Goal: Task Accomplishment & Management: Manage account settings

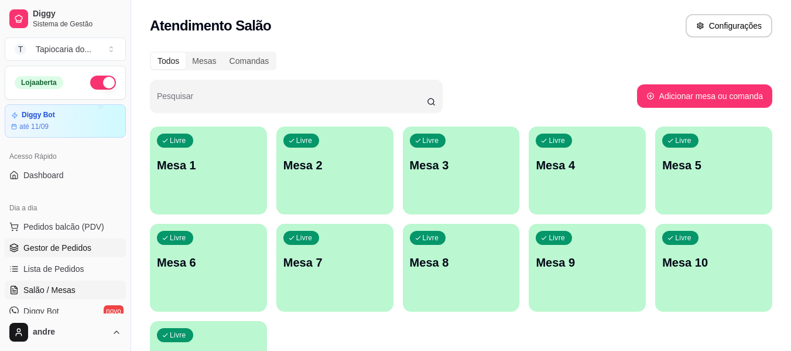
click at [69, 252] on span "Gestor de Pedidos" at bounding box center [57, 248] width 68 height 12
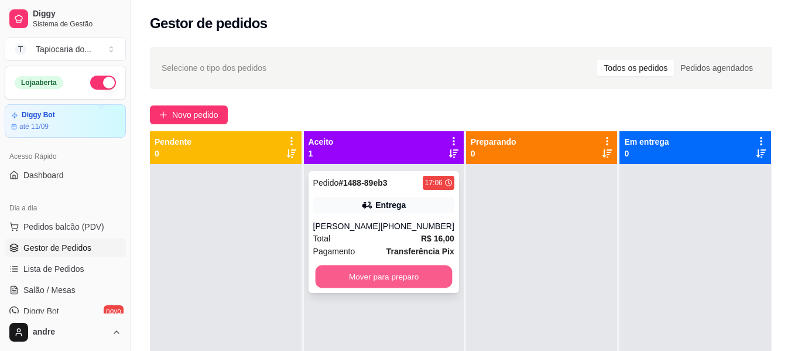
click at [418, 279] on button "Mover para preparo" at bounding box center [383, 276] width 137 height 23
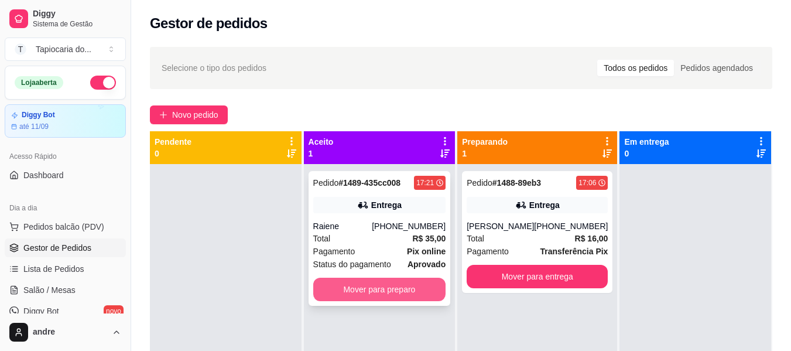
click at [366, 291] on button "Mover para preparo" at bounding box center [379, 289] width 133 height 23
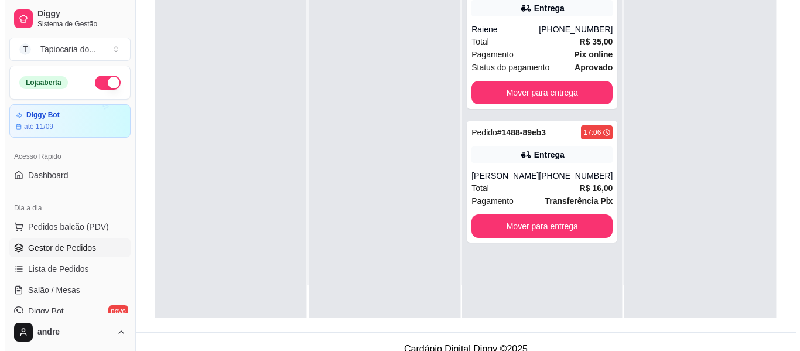
scroll to position [179, 0]
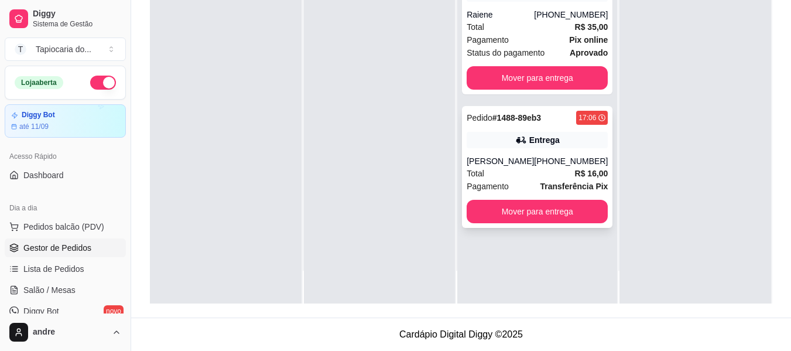
click at [561, 175] on div "Total R$ 16,00" at bounding box center [537, 173] width 141 height 13
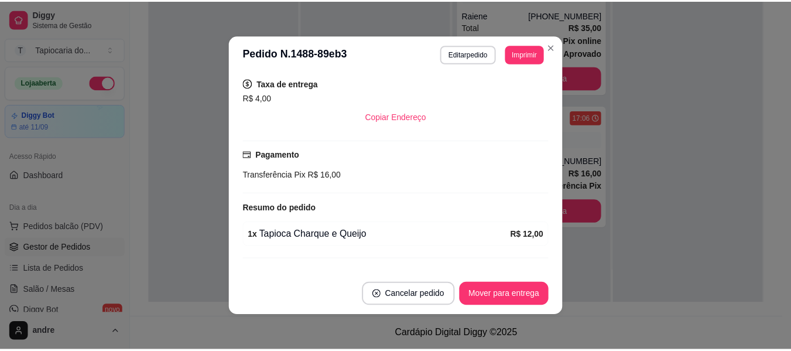
scroll to position [228, 0]
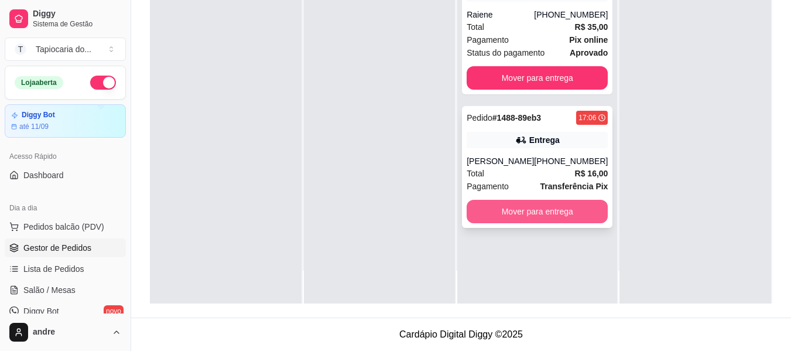
click at [569, 209] on button "Mover para entrega" at bounding box center [537, 211] width 141 height 23
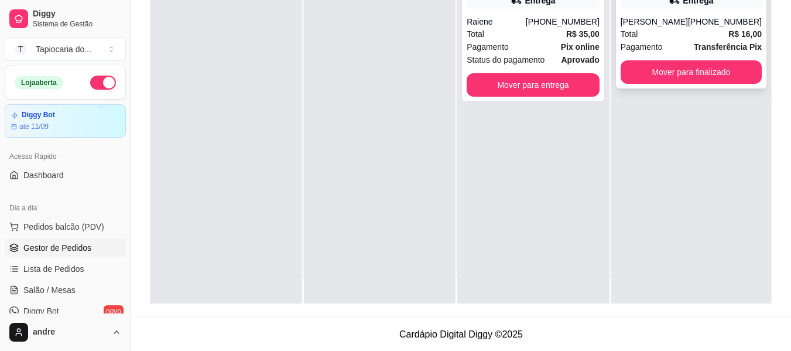
scroll to position [33, 0]
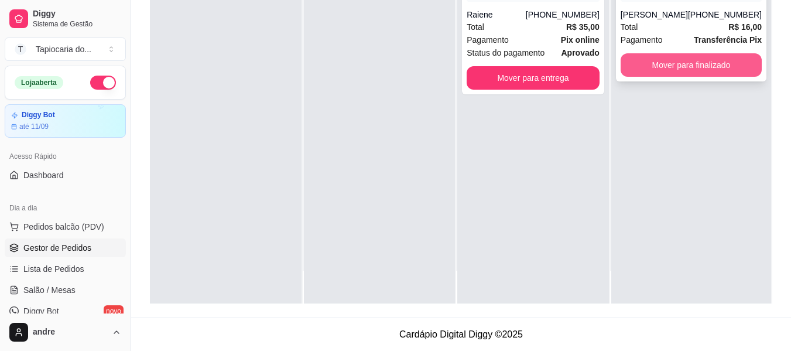
click at [692, 60] on button "Mover para finalizado" at bounding box center [691, 64] width 141 height 23
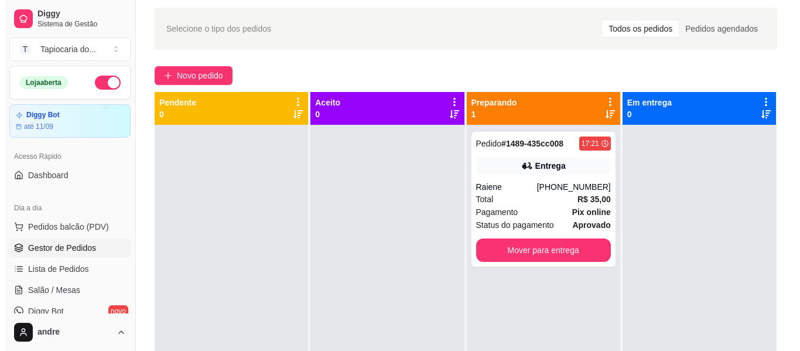
scroll to position [59, 0]
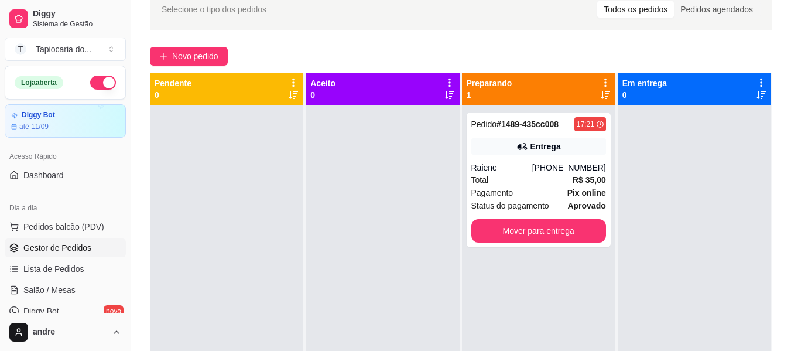
click at [686, 56] on div "Novo pedido" at bounding box center [461, 56] width 623 height 19
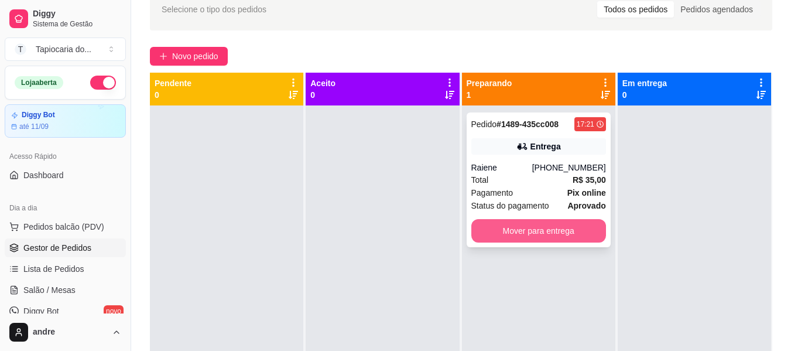
click at [545, 228] on button "Mover para entrega" at bounding box center [539, 230] width 135 height 23
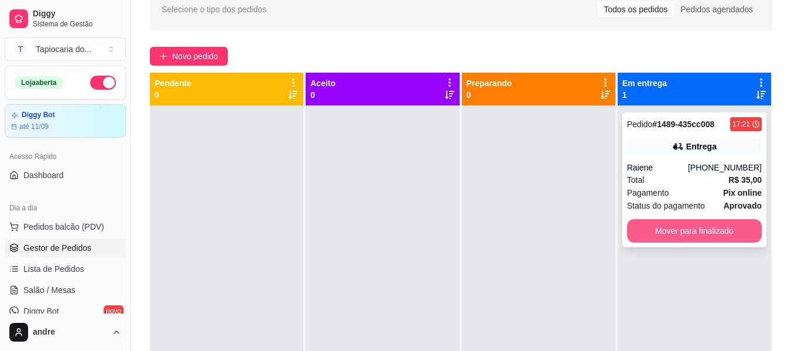
click at [683, 234] on button "Mover para finalizado" at bounding box center [694, 230] width 135 height 23
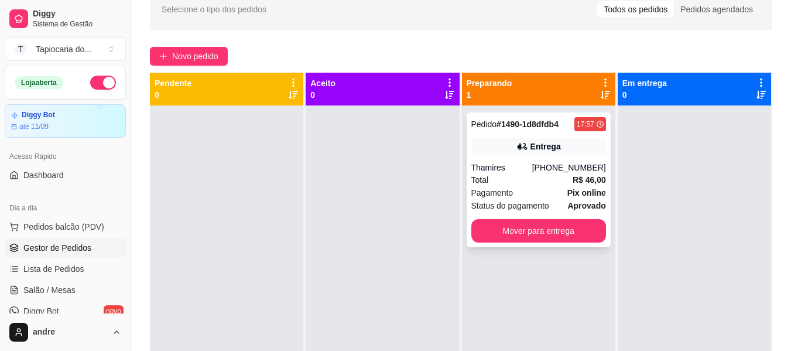
click at [530, 185] on div "Total R$ 46,00" at bounding box center [539, 179] width 135 height 13
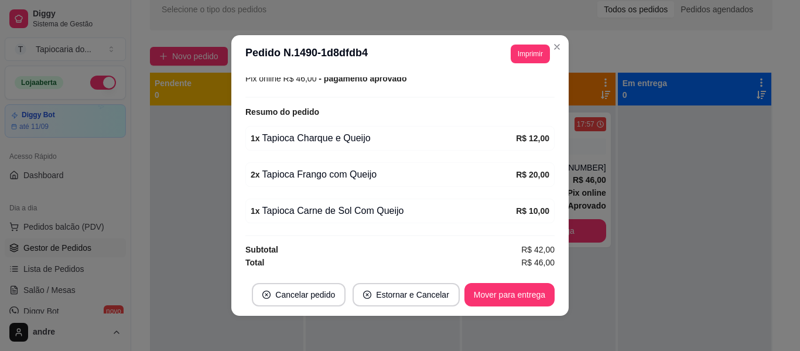
scroll to position [2, 0]
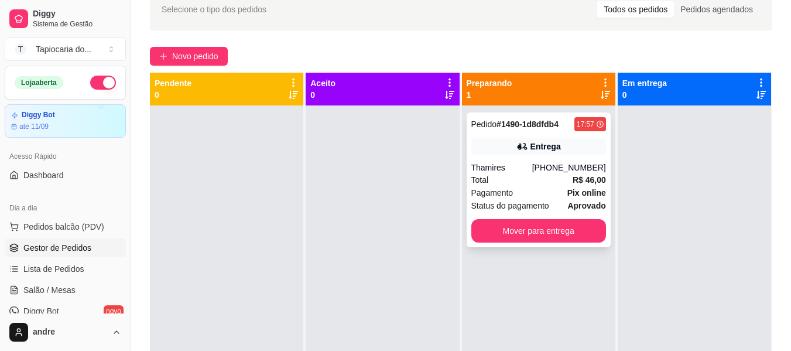
drag, startPoint x: 506, startPoint y: 182, endPoint x: 512, endPoint y: 182, distance: 6.4
click at [512, 182] on div "Total R$ 46,00" at bounding box center [539, 179] width 135 height 13
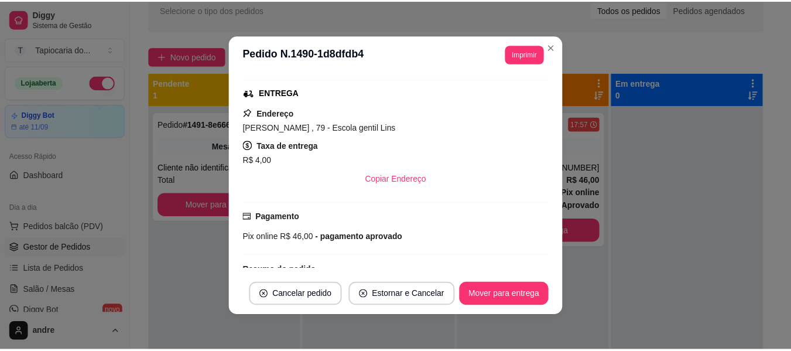
scroll to position [0, 0]
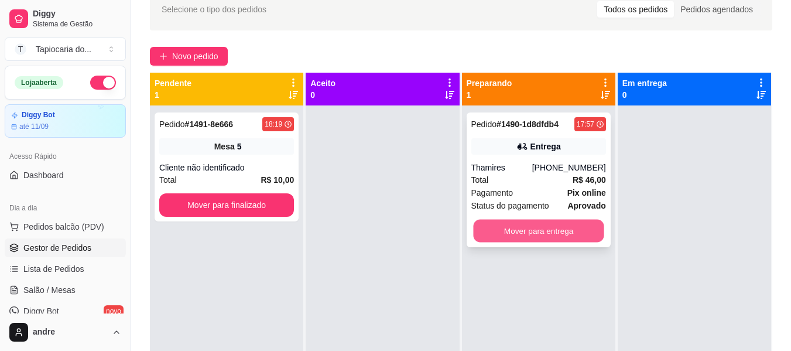
click at [514, 230] on button "Mover para entrega" at bounding box center [538, 231] width 131 height 23
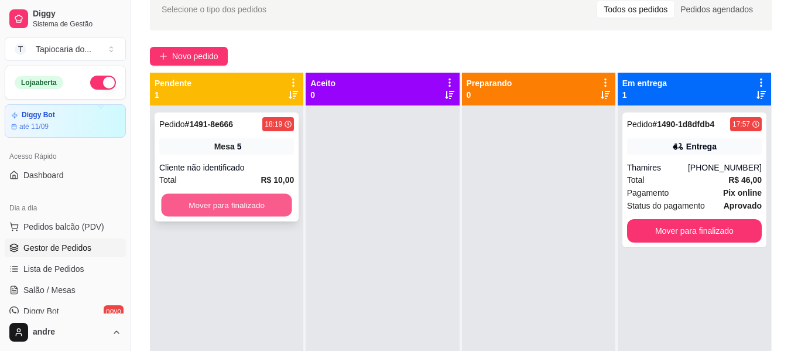
click at [255, 198] on button "Mover para finalizado" at bounding box center [226, 205] width 131 height 23
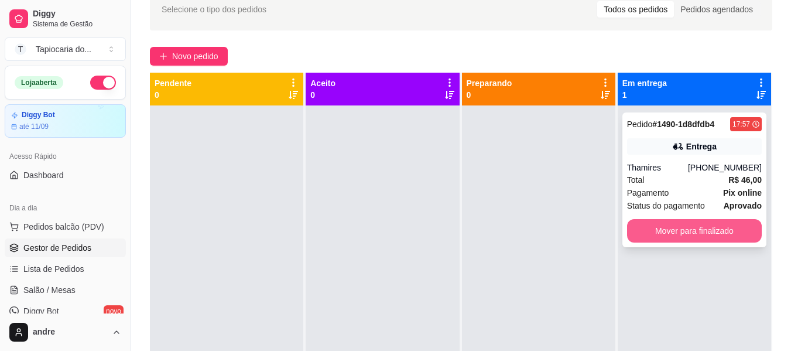
click at [631, 234] on button "Mover para finalizado" at bounding box center [694, 230] width 135 height 23
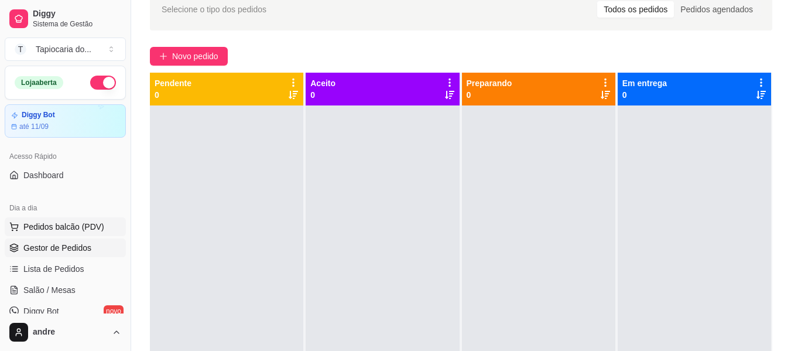
click at [57, 219] on button "Pedidos balcão (PDV)" at bounding box center [65, 226] width 121 height 19
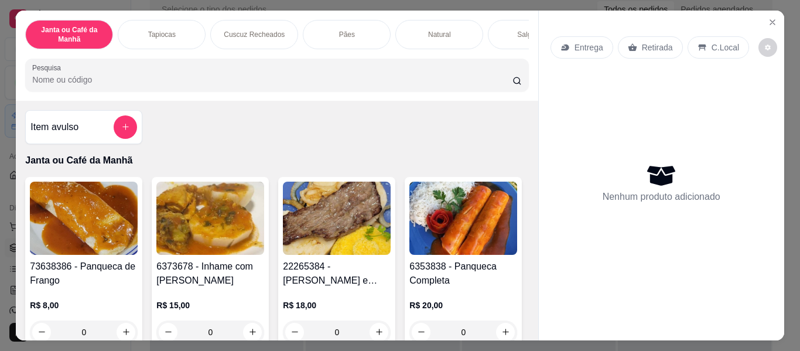
click at [342, 86] on input "Pesquisa" at bounding box center [272, 80] width 480 height 12
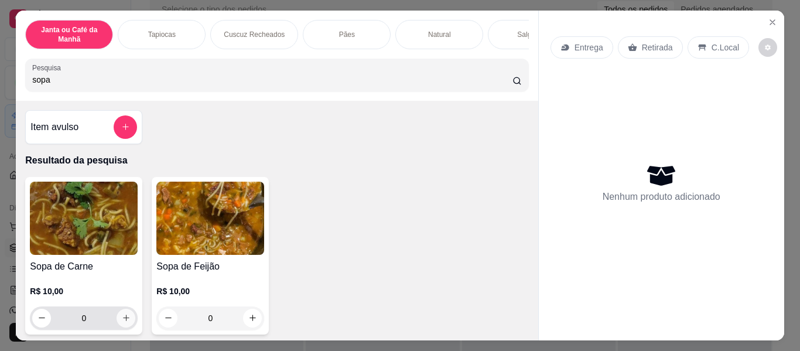
type input "sopa"
click at [122, 322] on icon "increase-product-quantity" at bounding box center [126, 317] width 9 height 9
type input "1"
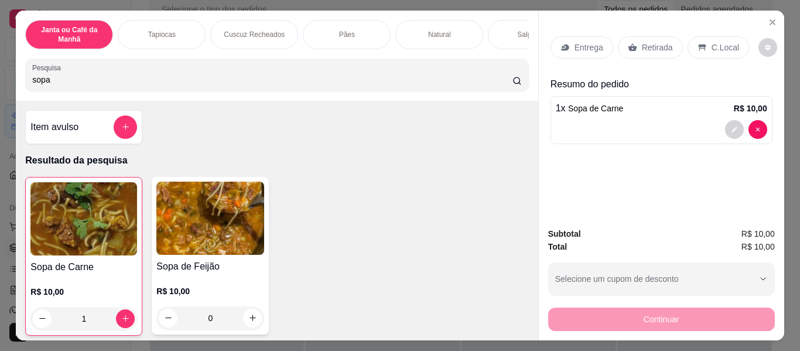
click at [647, 42] on p "Retirada" at bounding box center [657, 48] width 31 height 12
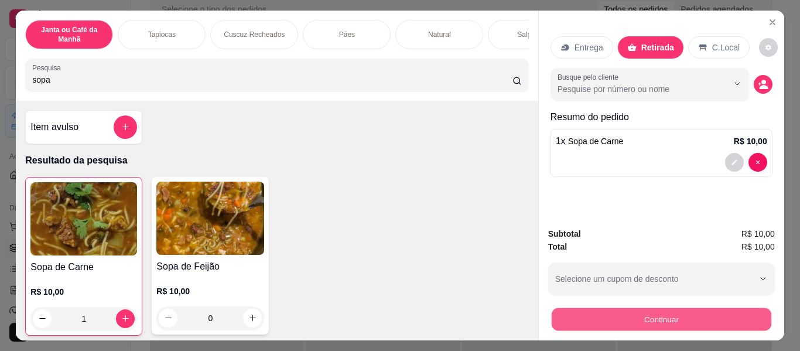
click at [652, 313] on button "Continuar" at bounding box center [661, 319] width 220 height 23
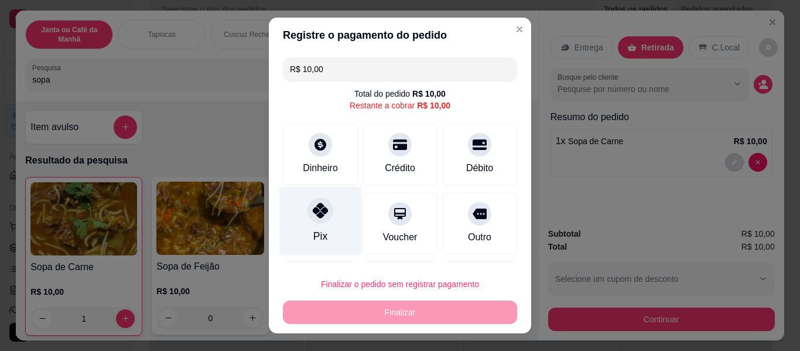
click at [317, 222] on div at bounding box center [321, 210] width 26 height 26
type input "R$ 0,00"
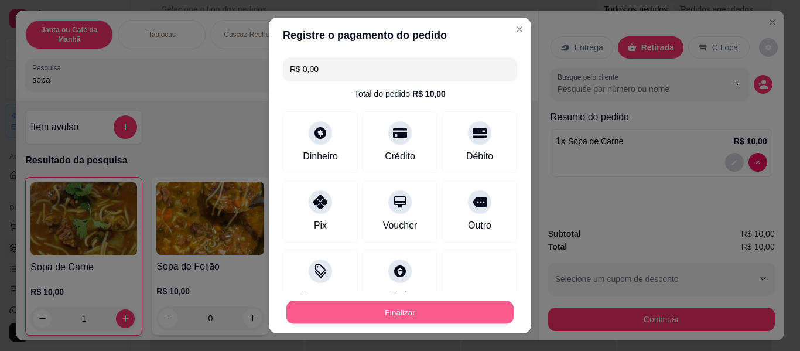
click at [368, 317] on button "Finalizar" at bounding box center [399, 312] width 227 height 23
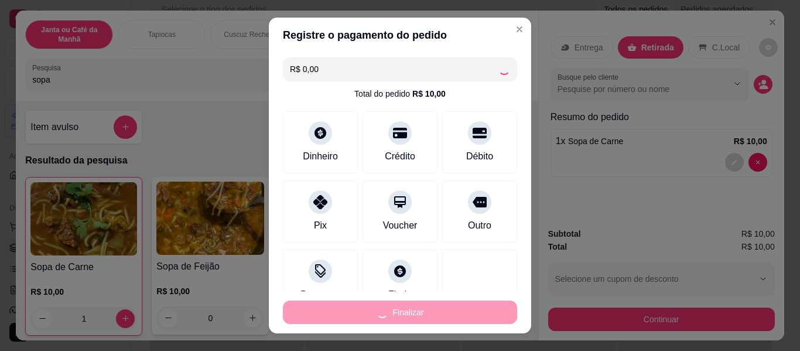
type input "0"
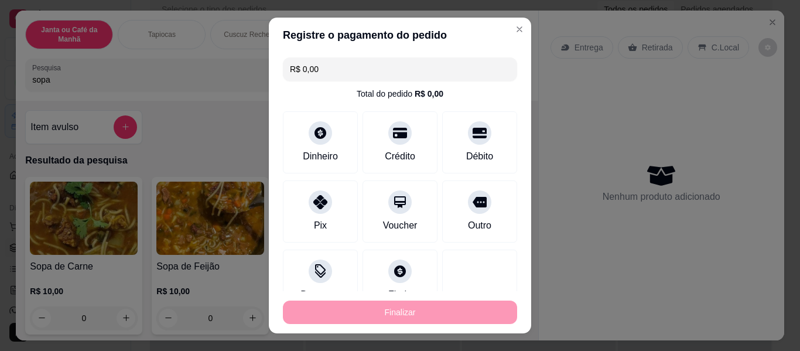
type input "-R$ 10,00"
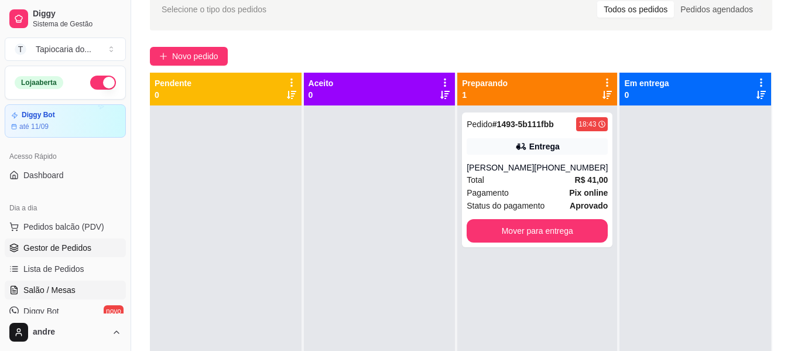
click at [57, 287] on span "Salão / Mesas" at bounding box center [49, 290] width 52 height 12
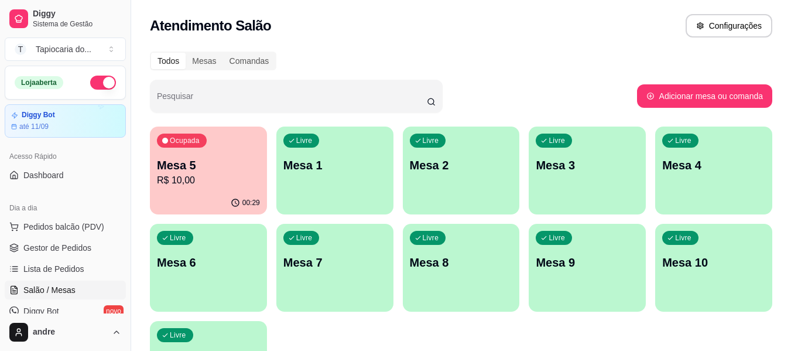
click at [197, 188] on div "Ocupada Mesa 5 R$ 10,00" at bounding box center [208, 159] width 117 height 65
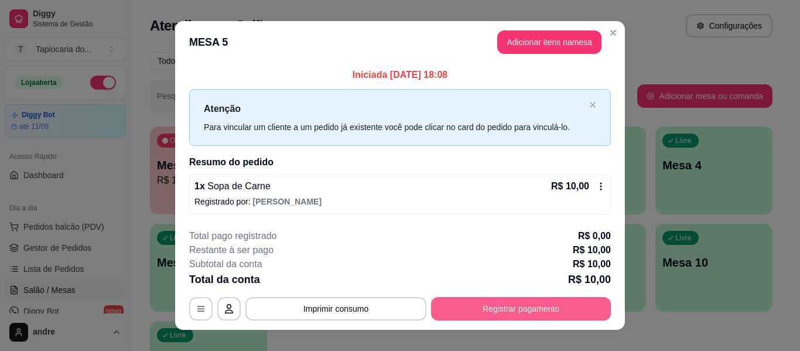
click at [508, 315] on button "Registrar pagamento" at bounding box center [521, 308] width 180 height 23
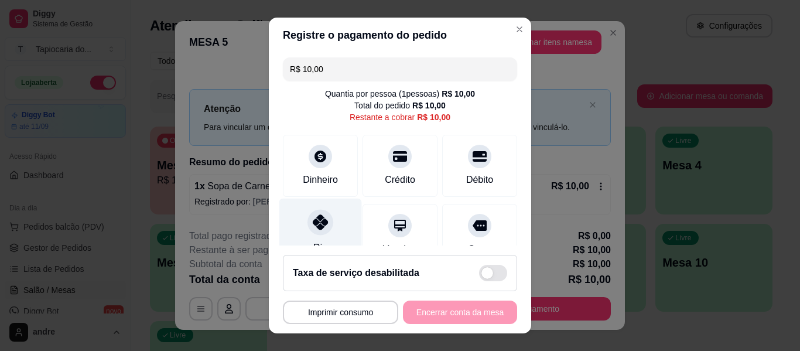
click at [322, 223] on div at bounding box center [321, 222] width 26 height 26
type input "R$ 0,00"
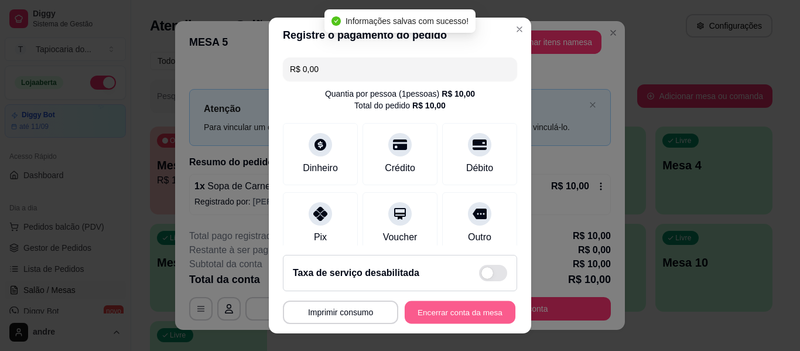
click at [466, 315] on button "Encerrar conta da mesa" at bounding box center [460, 312] width 111 height 23
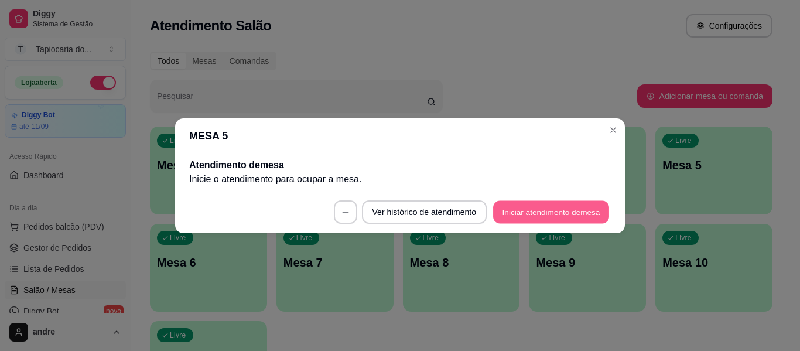
click at [527, 214] on button "Iniciar atendimento de mesa" at bounding box center [551, 211] width 116 height 23
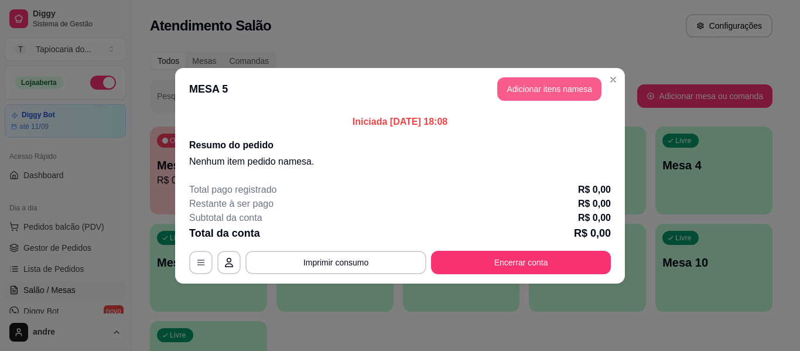
click at [547, 93] on button "Adicionar itens na mesa" at bounding box center [549, 88] width 104 height 23
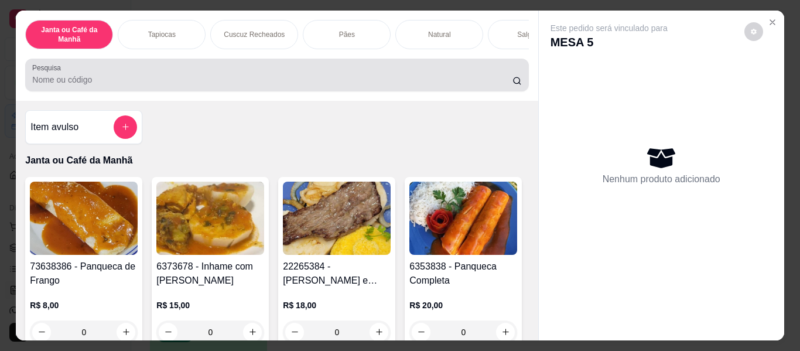
click at [81, 82] on input "Pesquisa" at bounding box center [272, 80] width 480 height 12
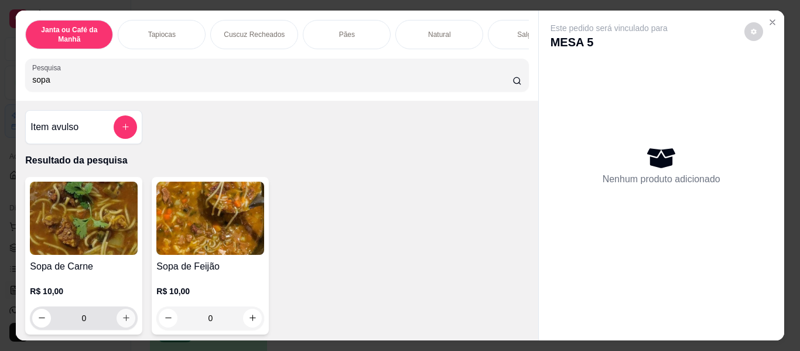
type input "sopa"
click at [122, 320] on icon "increase-product-quantity" at bounding box center [126, 317] width 9 height 9
type input "1"
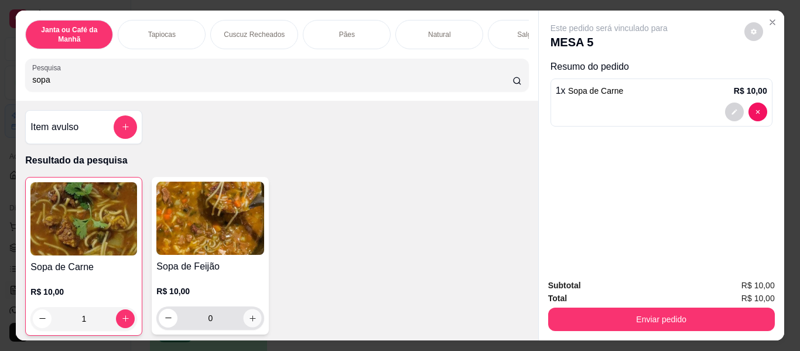
click at [248, 317] on icon "increase-product-quantity" at bounding box center [252, 318] width 9 height 9
type input "1"
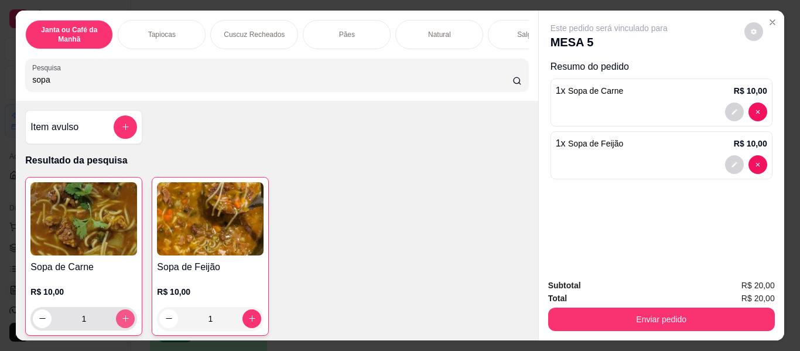
click at [121, 323] on icon "increase-product-quantity" at bounding box center [125, 318] width 9 height 9
type input "2"
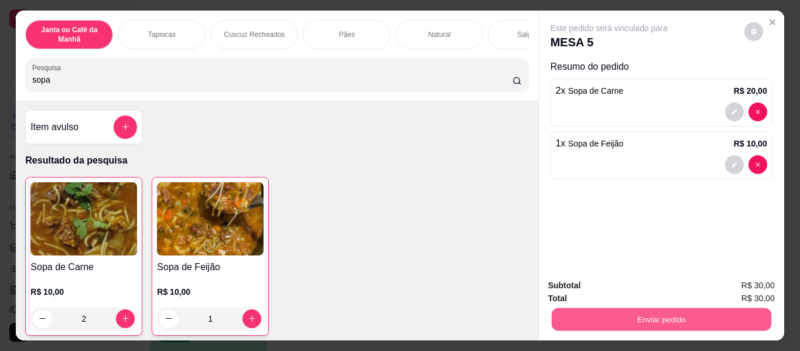
click at [573, 308] on button "Enviar pedido" at bounding box center [661, 319] width 220 height 23
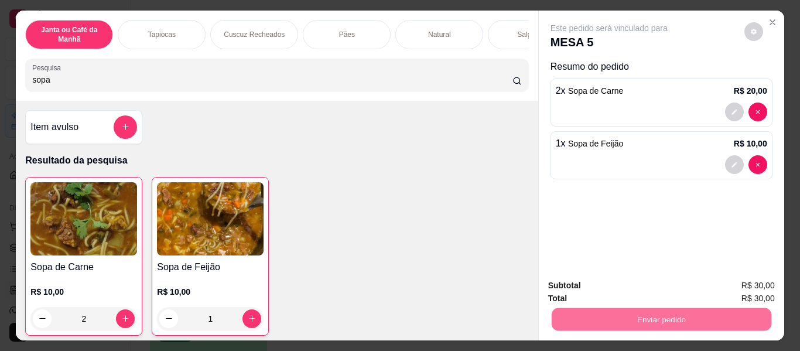
click at [600, 290] on button "Não registrar e enviar pedido" at bounding box center [623, 286] width 118 height 22
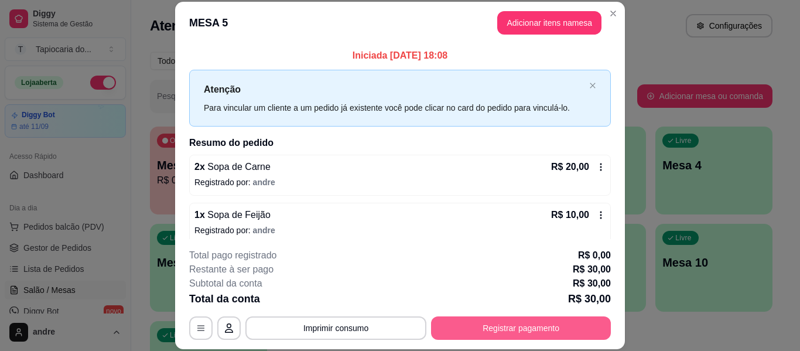
click at [483, 325] on button "Registrar pagamento" at bounding box center [521, 327] width 180 height 23
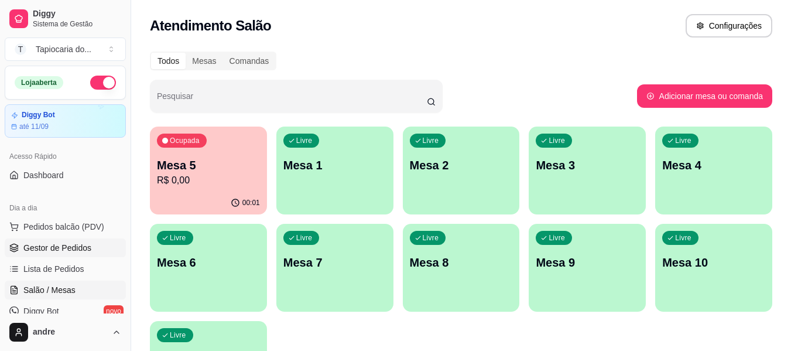
click at [52, 248] on span "Gestor de Pedidos" at bounding box center [57, 248] width 68 height 12
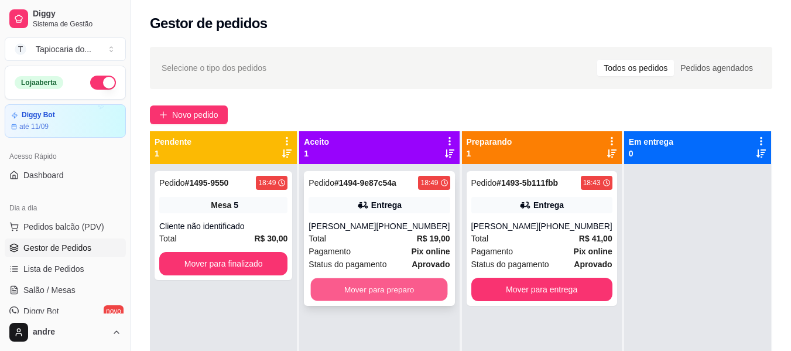
click at [361, 286] on button "Mover para preparo" at bounding box center [379, 289] width 137 height 23
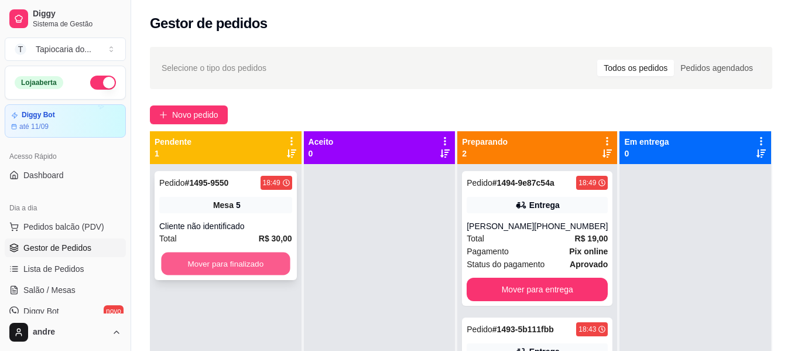
click at [241, 262] on button "Mover para finalizado" at bounding box center [225, 263] width 129 height 23
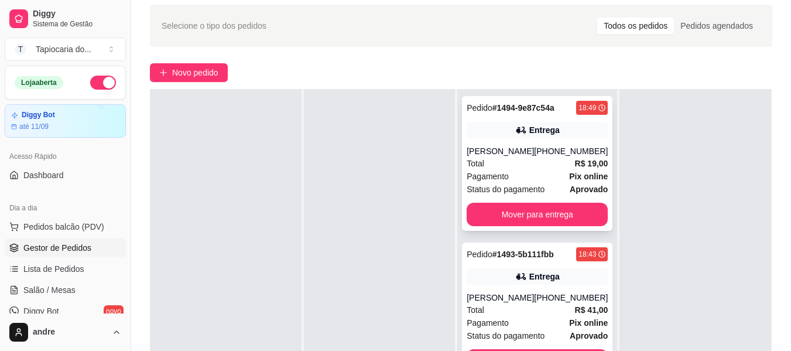
scroll to position [3, 0]
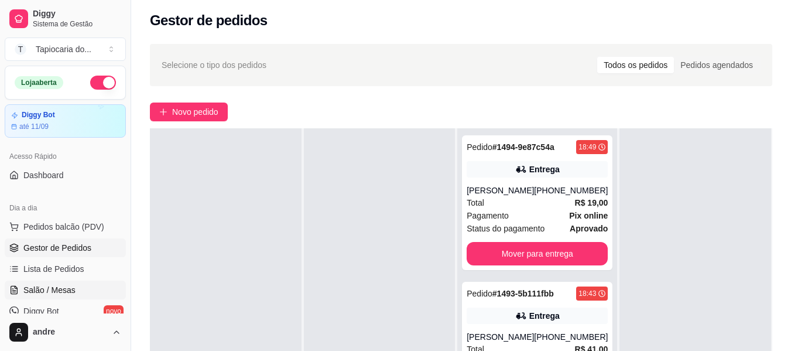
click at [49, 282] on link "Salão / Mesas" at bounding box center [65, 290] width 121 height 19
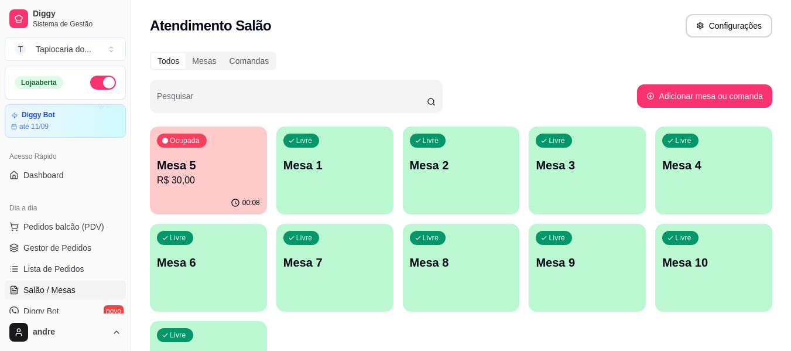
click at [490, 190] on div "Livre Mesa 2" at bounding box center [461, 164] width 117 height 74
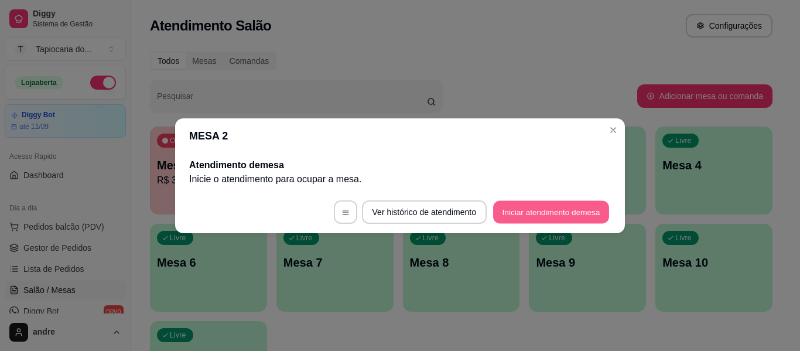
click at [504, 211] on button "Iniciar atendimento de mesa" at bounding box center [551, 211] width 116 height 23
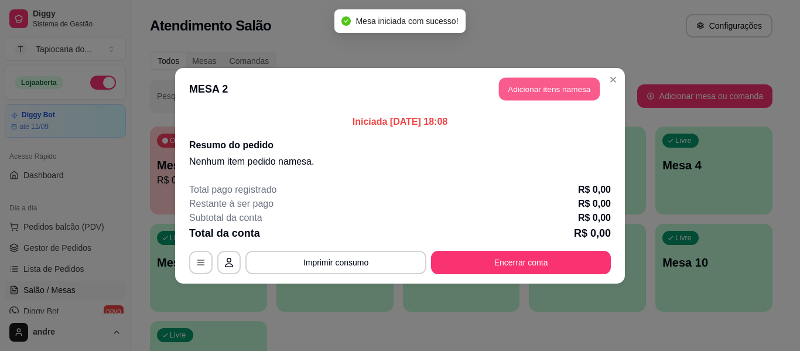
click at [525, 81] on button "Adicionar itens na mesa" at bounding box center [549, 88] width 101 height 23
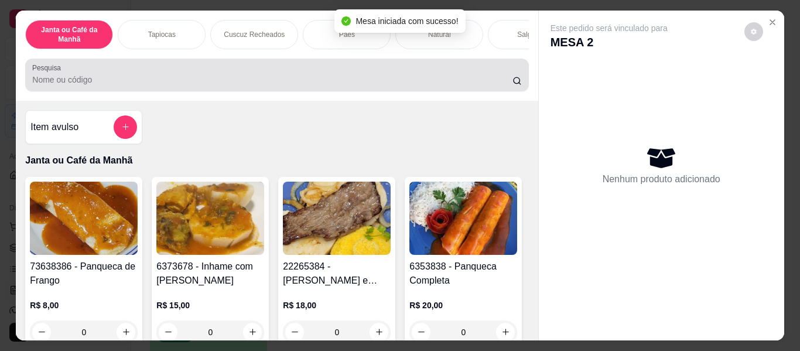
click at [319, 71] on div at bounding box center [276, 74] width 489 height 23
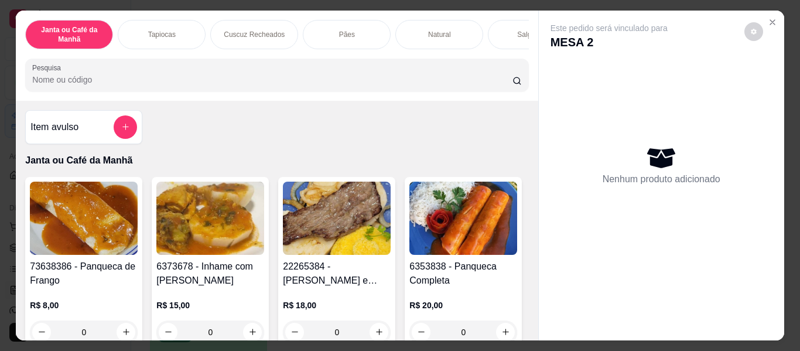
scroll to position [59, 0]
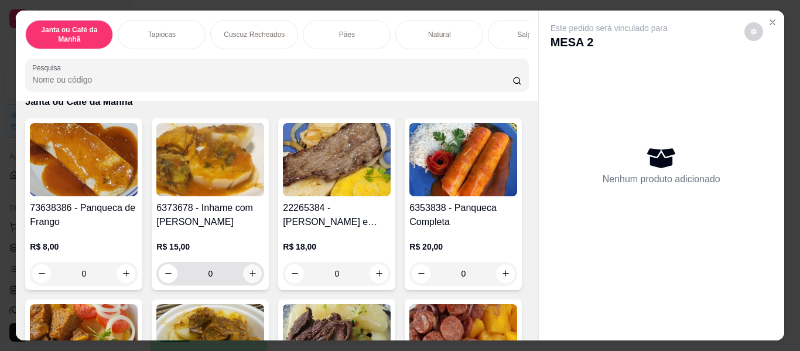
click at [251, 278] on icon "increase-product-quantity" at bounding box center [252, 273] width 9 height 9
type input "1"
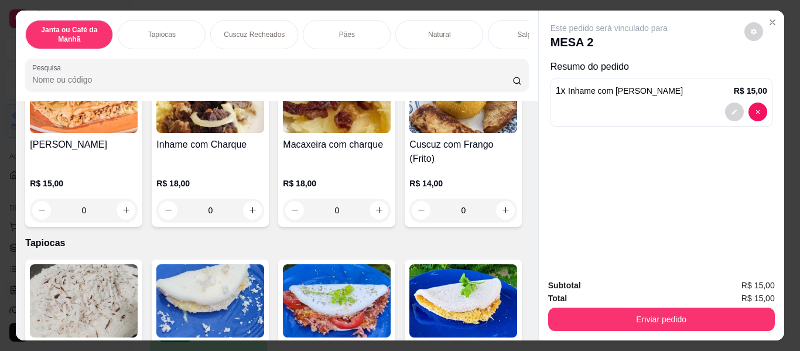
scroll to position [469, 0]
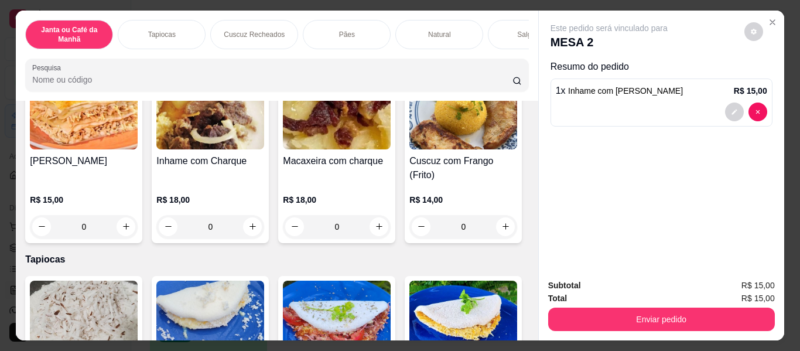
click at [375, 50] on icon "increase-product-quantity" at bounding box center [379, 46] width 9 height 9
type input "1"
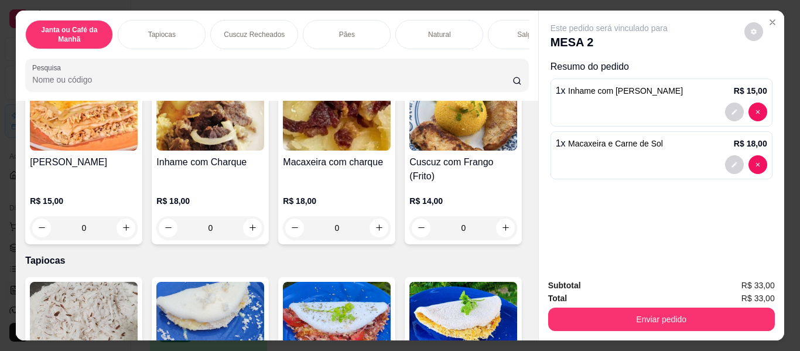
scroll to position [469, 0]
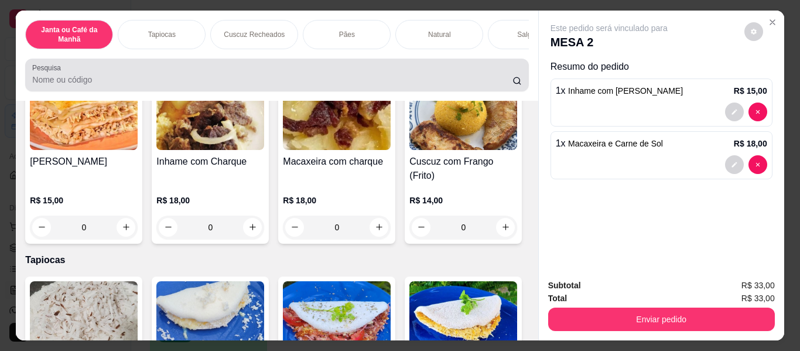
click at [331, 73] on div at bounding box center [276, 74] width 489 height 23
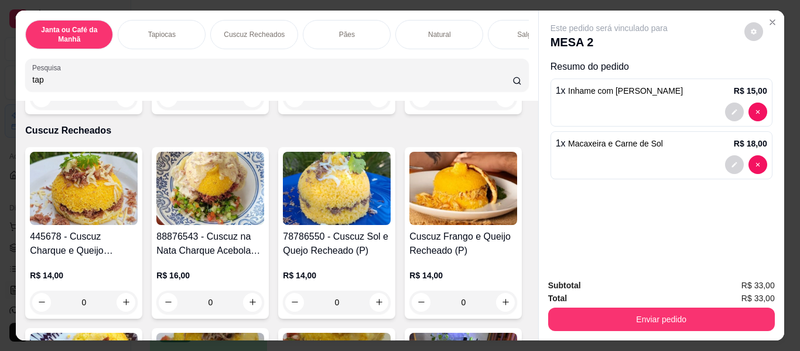
scroll to position [2122, 0]
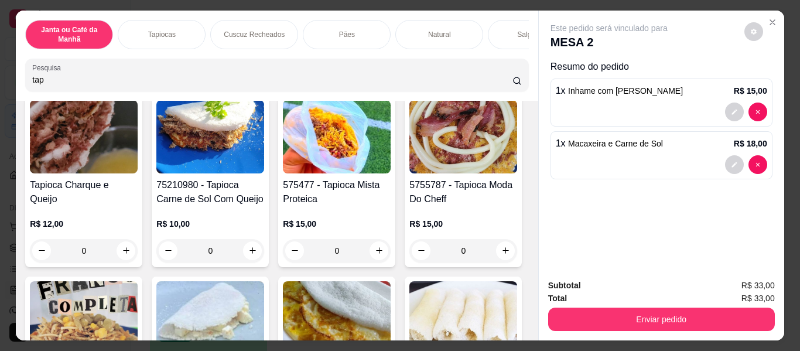
type input "tap"
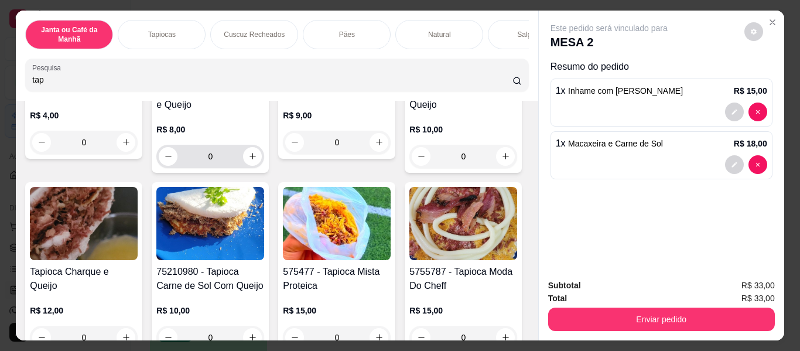
scroll to position [293, 0]
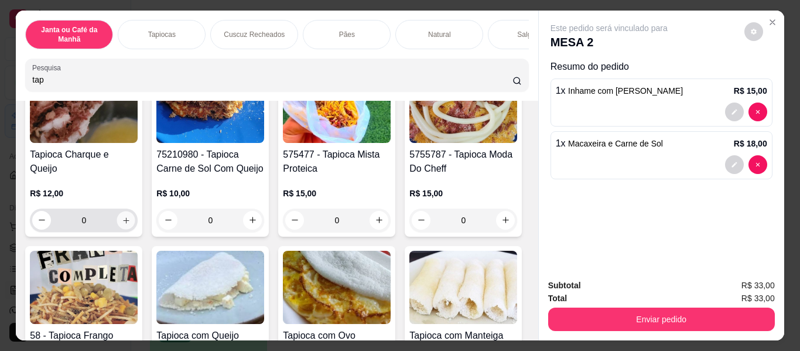
click at [135, 216] on button "increase-product-quantity" at bounding box center [126, 220] width 18 height 18
type input "1"
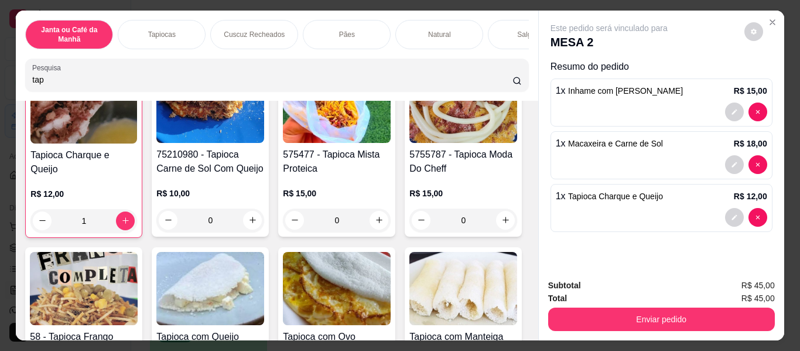
click at [352, 86] on input "tap" at bounding box center [272, 80] width 480 height 12
type input "t"
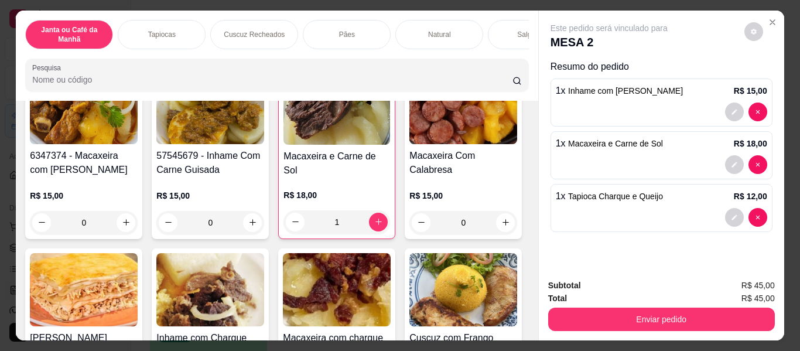
scroll to position [474, 0]
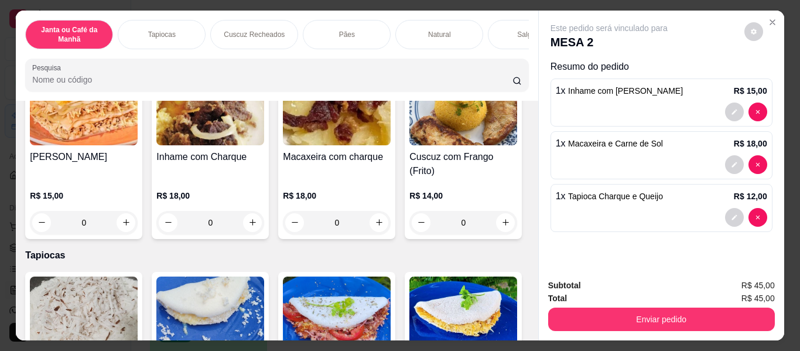
click at [351, 86] on input "Pesquisa" at bounding box center [272, 80] width 480 height 12
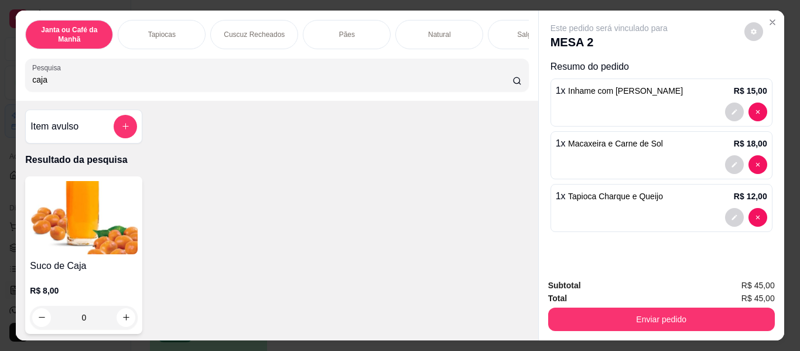
scroll to position [0, 0]
type input "caja"
click at [122, 317] on icon "increase-product-quantity" at bounding box center [126, 318] width 9 height 9
type input "1"
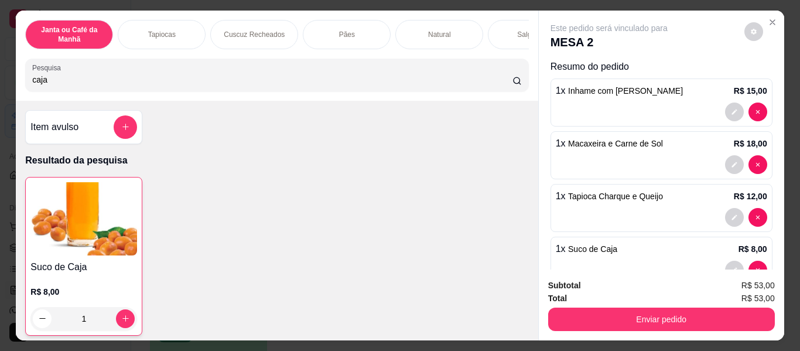
click at [123, 85] on input "caja" at bounding box center [272, 80] width 480 height 12
type input "c"
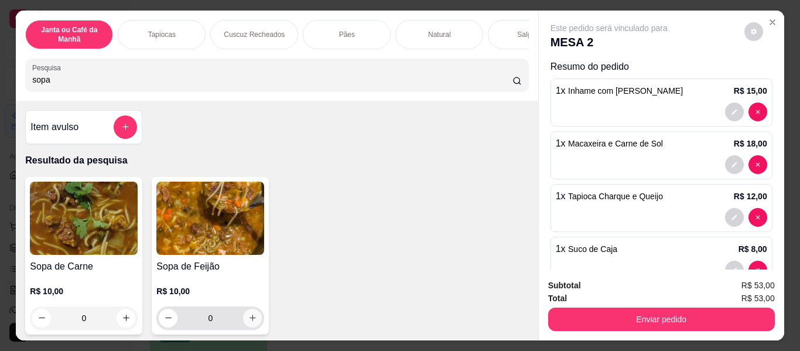
type input "sopa"
click at [251, 320] on icon "increase-product-quantity" at bounding box center [252, 318] width 9 height 9
type input "1"
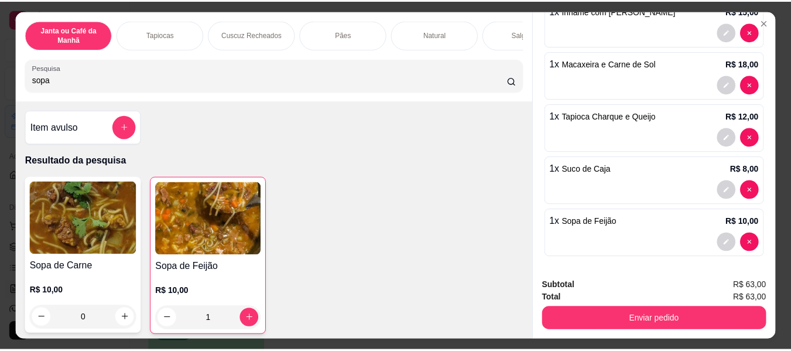
scroll to position [84, 0]
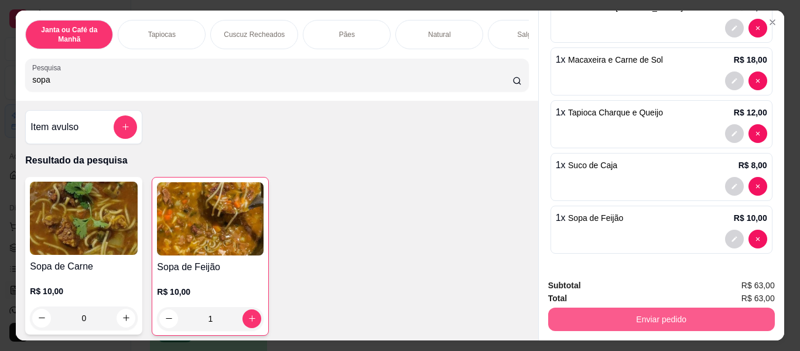
click at [682, 313] on button "Enviar pedido" at bounding box center [661, 319] width 227 height 23
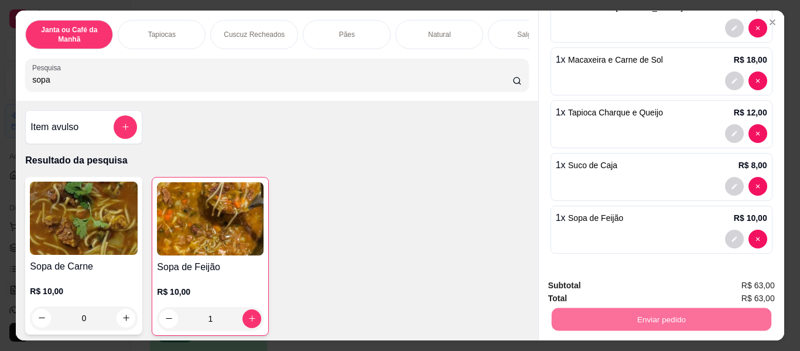
click at [602, 284] on button "Não registrar e enviar pedido" at bounding box center [623, 286] width 118 height 22
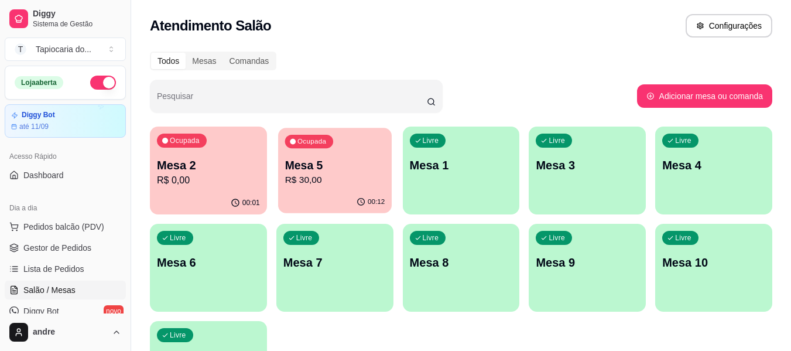
click at [324, 166] on p "Mesa 5" at bounding box center [335, 166] width 100 height 16
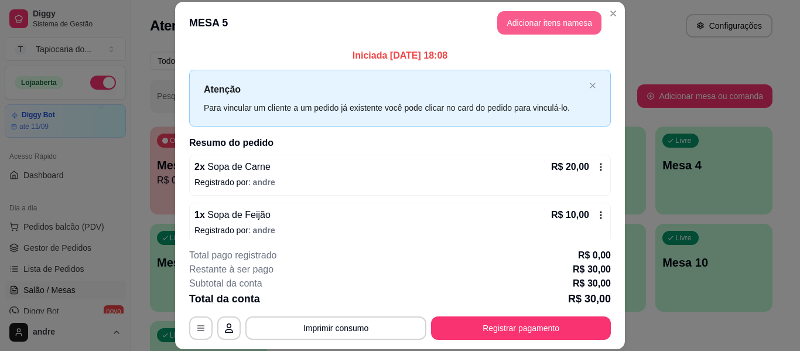
click at [504, 18] on button "Adicionar itens na mesa" at bounding box center [549, 22] width 104 height 23
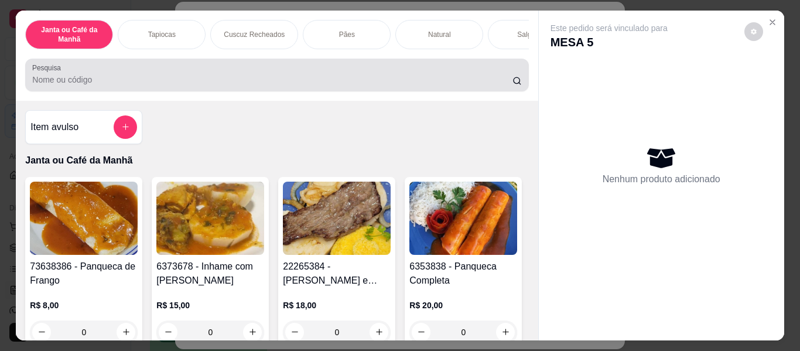
click at [248, 73] on div at bounding box center [276, 74] width 489 height 23
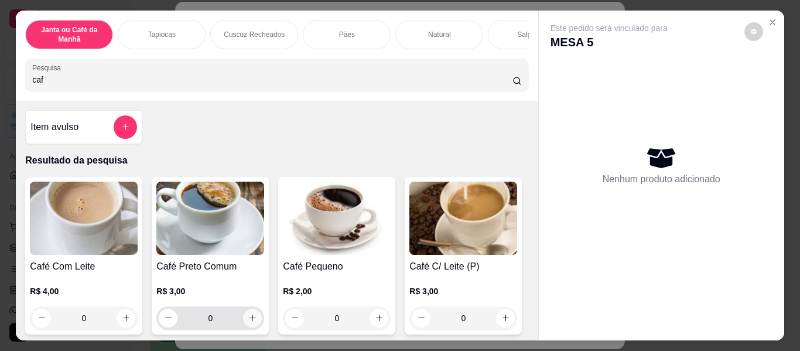
type input "caf"
click at [244, 322] on button "increase-product-quantity" at bounding box center [253, 318] width 18 height 18
type input "1"
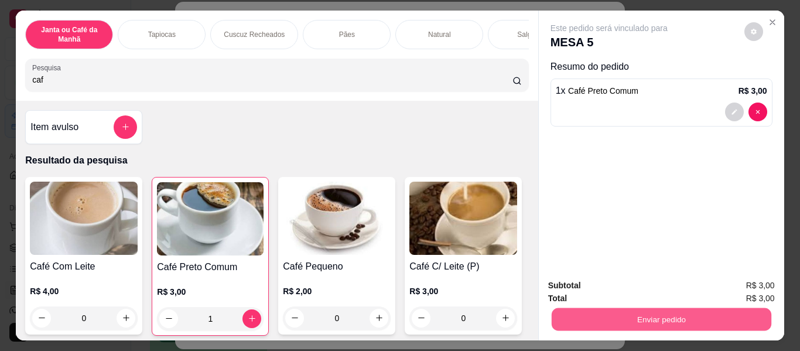
click at [570, 308] on button "Enviar pedido" at bounding box center [661, 319] width 220 height 23
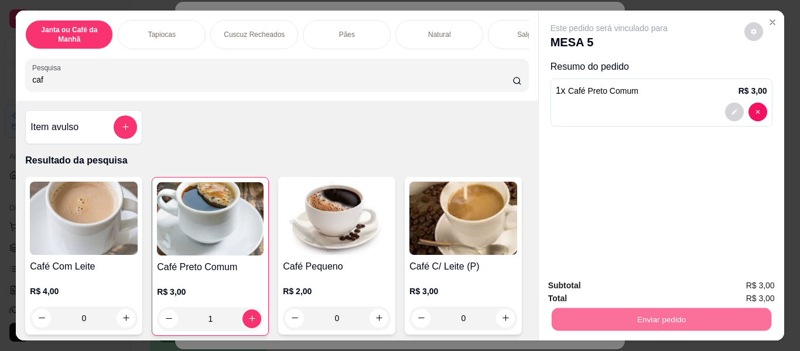
click at [597, 285] on button "Não registrar e enviar pedido" at bounding box center [623, 286] width 122 height 22
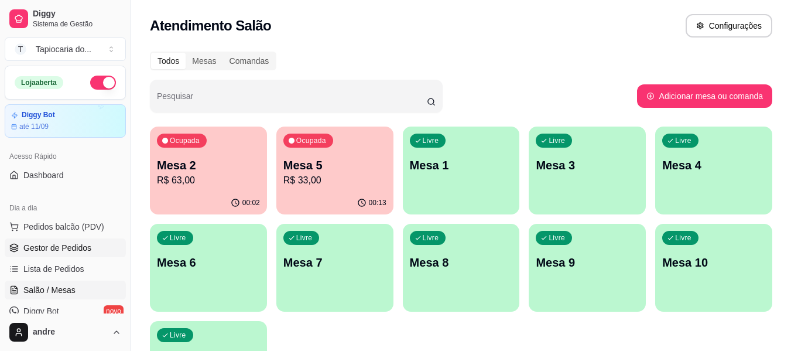
click at [57, 253] on span "Gestor de Pedidos" at bounding box center [57, 248] width 68 height 12
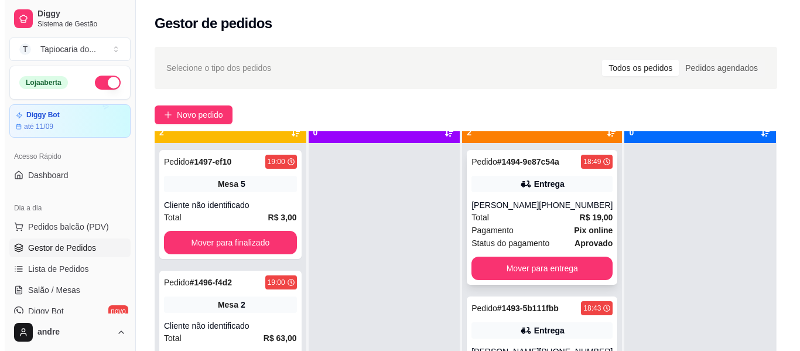
scroll to position [33, 0]
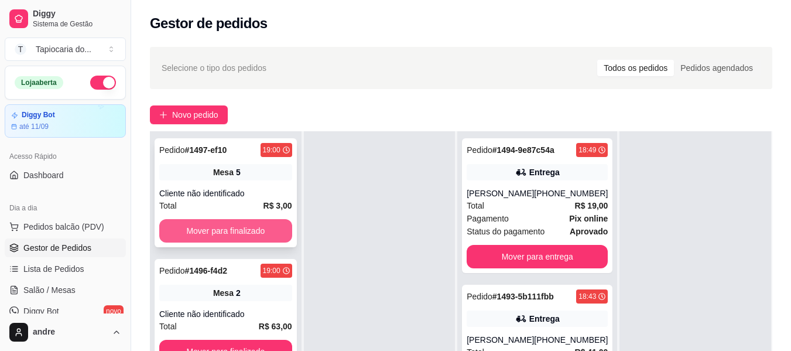
click at [243, 226] on button "Mover para finalizado" at bounding box center [225, 230] width 133 height 23
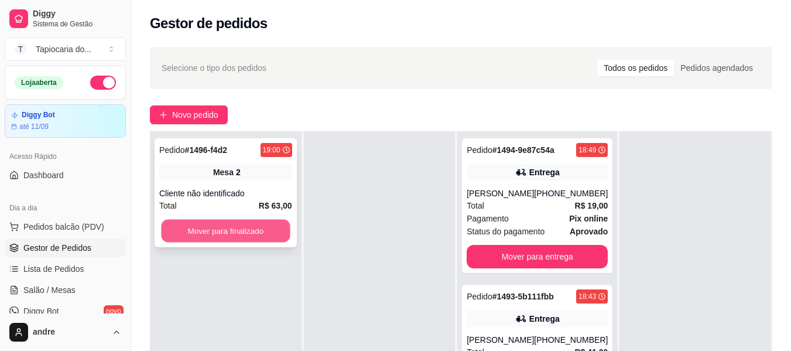
click at [245, 223] on button "Mover para finalizado" at bounding box center [225, 231] width 129 height 23
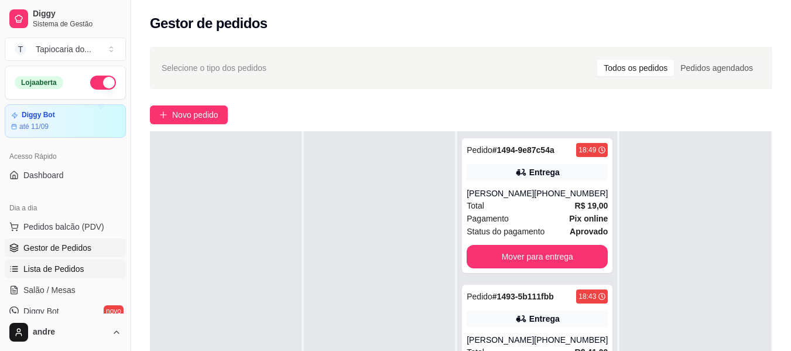
click at [48, 272] on span "Lista de Pedidos" at bounding box center [53, 269] width 61 height 12
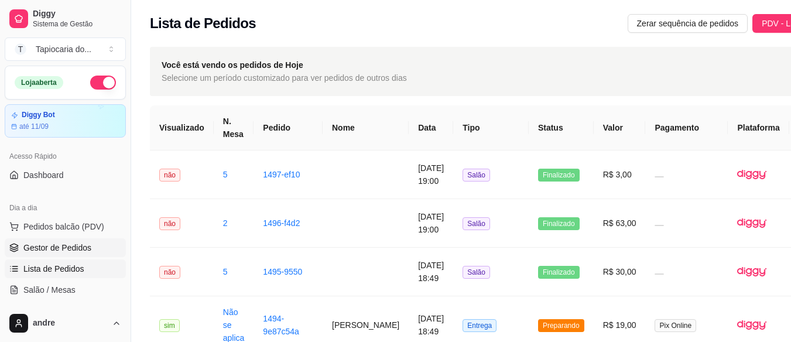
click at [55, 254] on link "Gestor de Pedidos" at bounding box center [65, 247] width 121 height 19
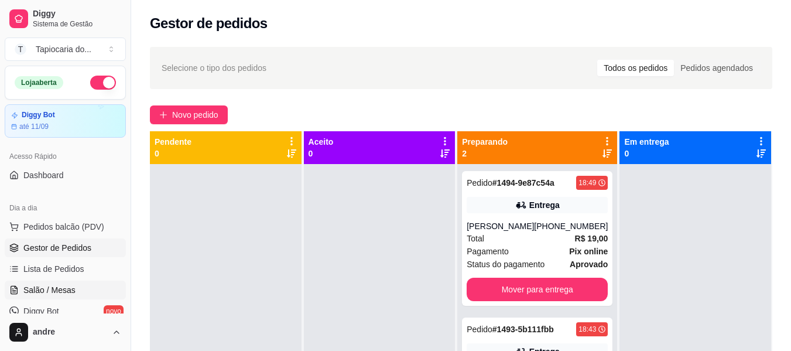
click at [57, 288] on span "Salão / Mesas" at bounding box center [49, 290] width 52 height 12
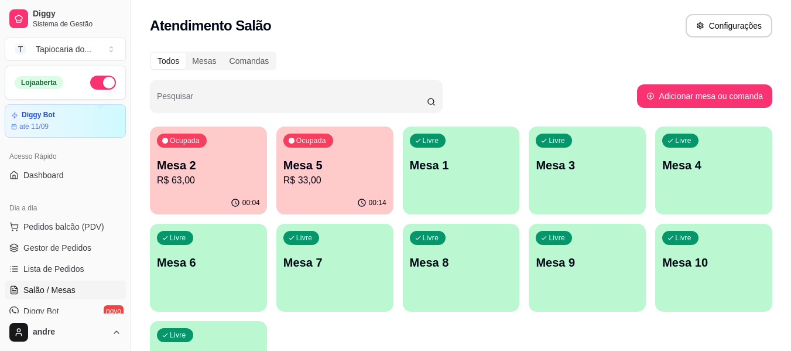
click at [227, 176] on p "R$ 63,00" at bounding box center [208, 180] width 103 height 14
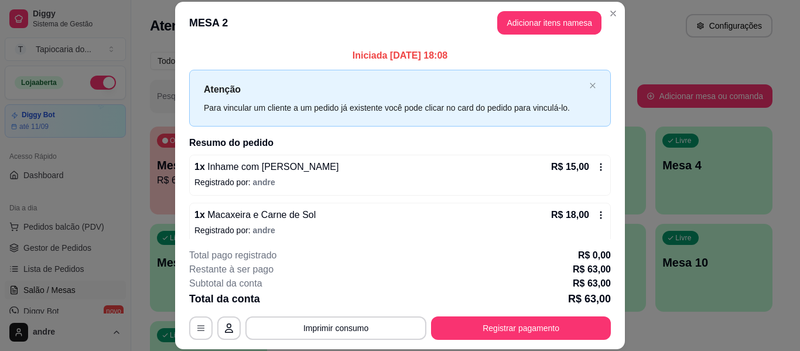
scroll to position [153, 0]
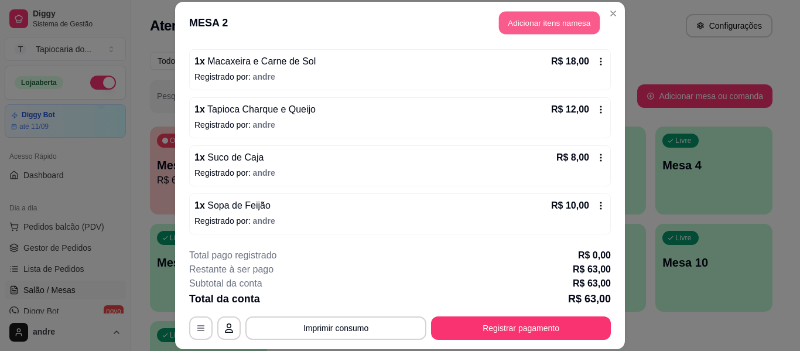
click at [537, 18] on button "Adicionar itens na mesa" at bounding box center [549, 23] width 101 height 23
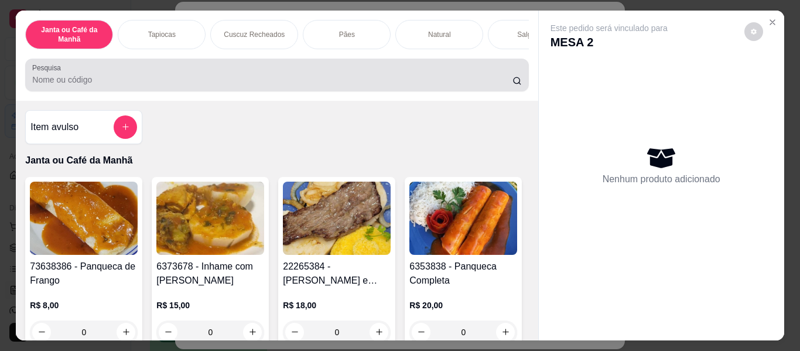
click at [473, 73] on div at bounding box center [276, 74] width 489 height 23
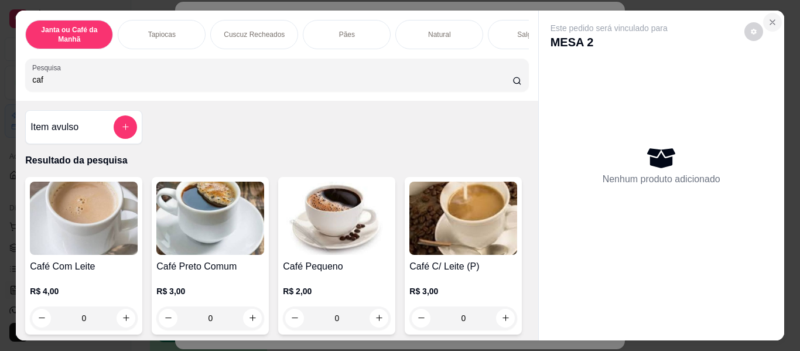
type input "caf"
click at [769, 18] on icon "Close" at bounding box center [772, 22] width 9 height 9
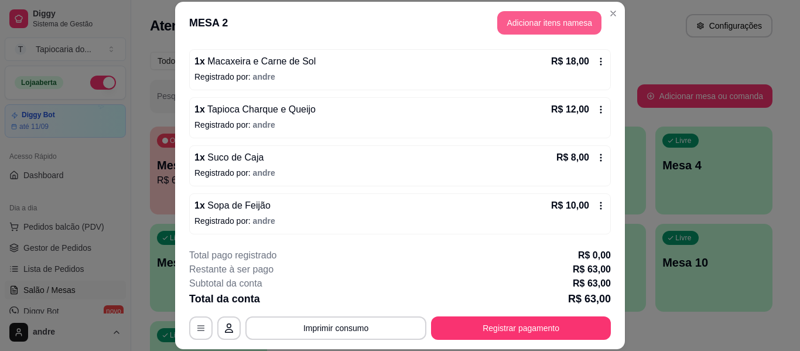
click at [513, 25] on button "Adicionar itens na mesa" at bounding box center [549, 22] width 104 height 23
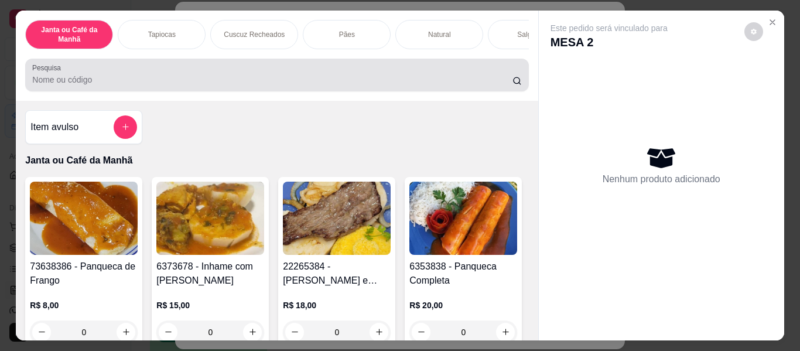
click at [312, 69] on div at bounding box center [276, 74] width 489 height 23
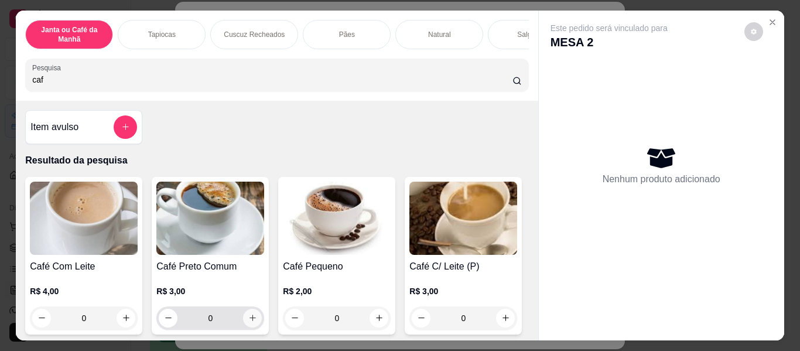
type input "caf"
click at [247, 317] on button "increase-product-quantity" at bounding box center [252, 318] width 19 height 19
type input "1"
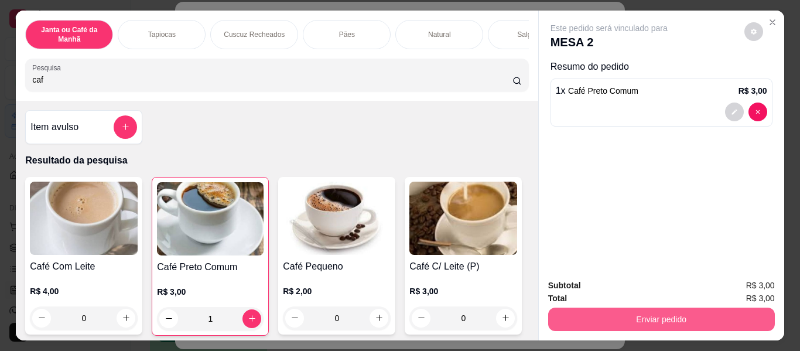
click at [619, 308] on button "Enviar pedido" at bounding box center [661, 319] width 227 height 23
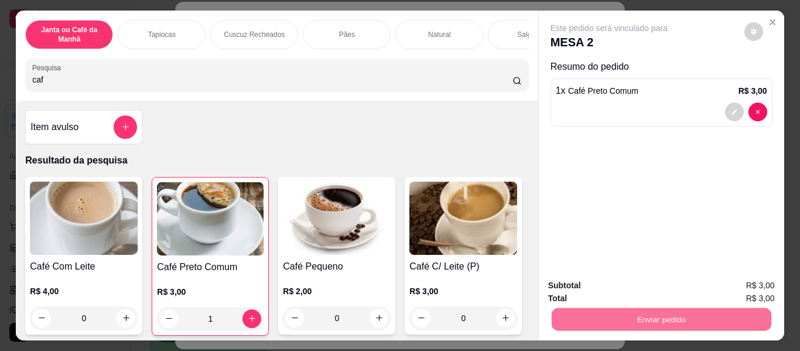
click at [605, 282] on button "Não registrar e enviar pedido" at bounding box center [623, 286] width 118 height 22
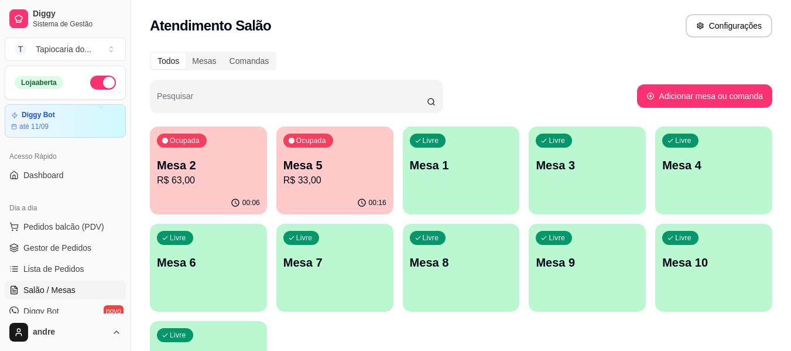
click at [329, 176] on p "R$ 33,00" at bounding box center [335, 180] width 103 height 14
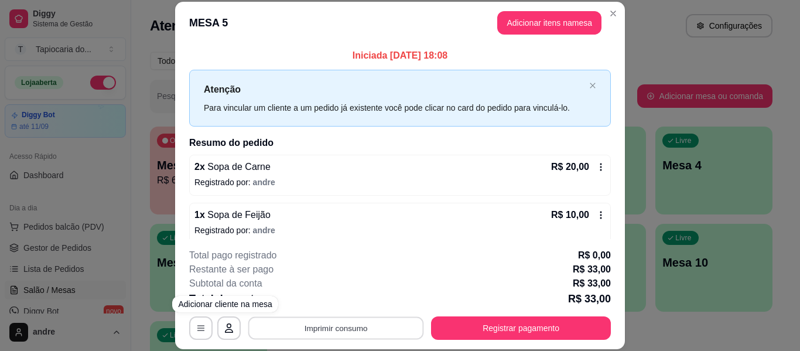
click at [293, 323] on button "Imprimir consumo" at bounding box center [336, 328] width 176 height 23
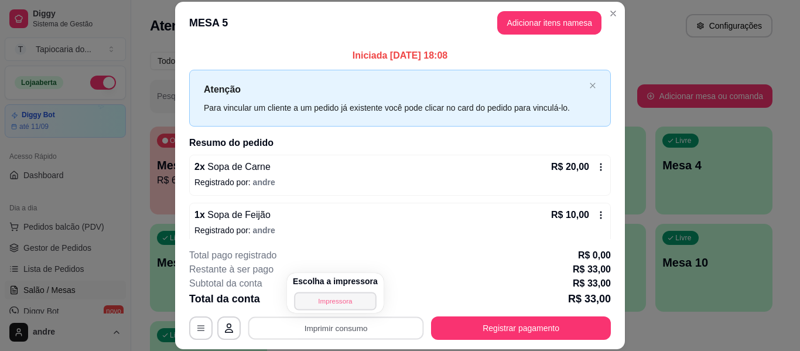
click at [308, 299] on button "Impressora" at bounding box center [335, 301] width 82 height 18
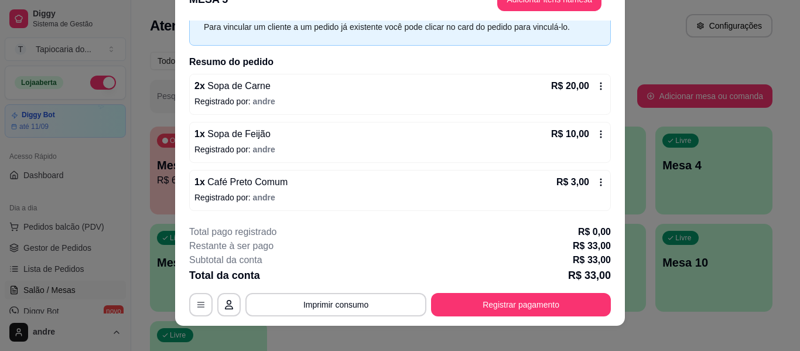
scroll to position [36, 0]
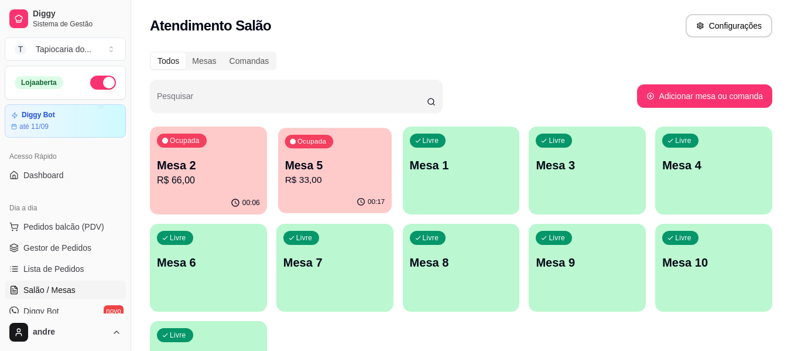
click at [312, 163] on p "Mesa 5" at bounding box center [335, 166] width 100 height 16
click at [333, 173] on p "R$ 33,00" at bounding box center [335, 180] width 103 height 14
click at [330, 172] on div "Mesa 5 R$ 33,00" at bounding box center [335, 172] width 100 height 29
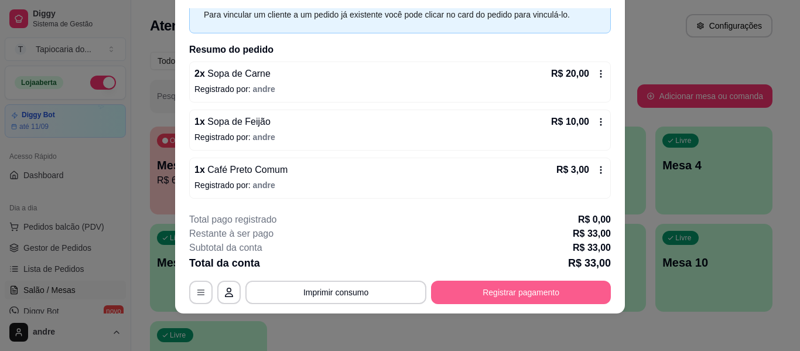
click at [536, 292] on button "Registrar pagamento" at bounding box center [521, 292] width 180 height 23
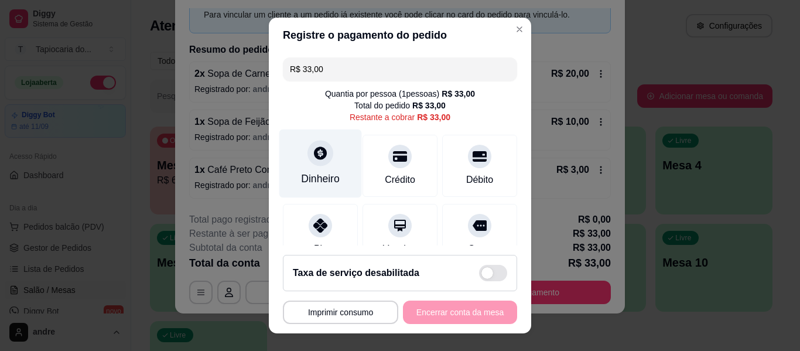
click at [301, 173] on div "Dinheiro" at bounding box center [320, 178] width 39 height 15
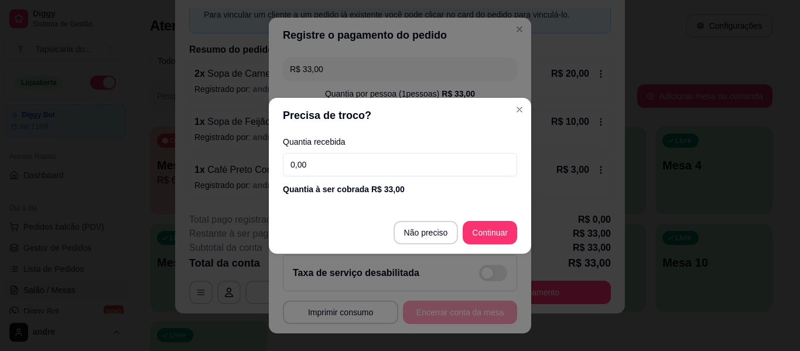
click at [371, 168] on input "0,00" at bounding box center [400, 164] width 234 height 23
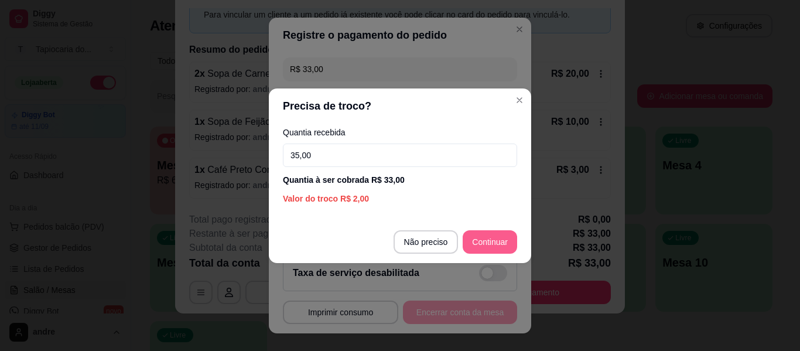
type input "35,00"
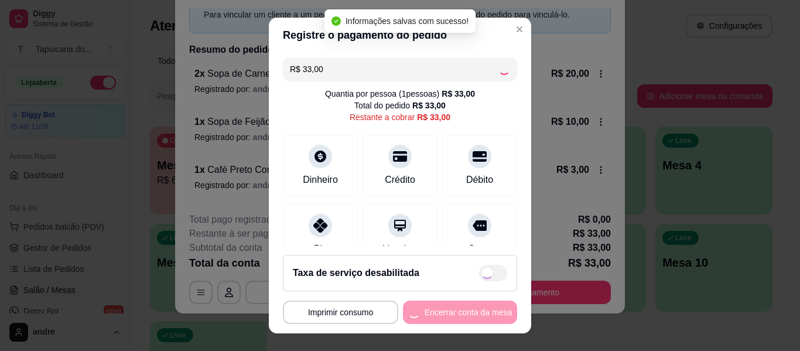
type input "R$ 0,00"
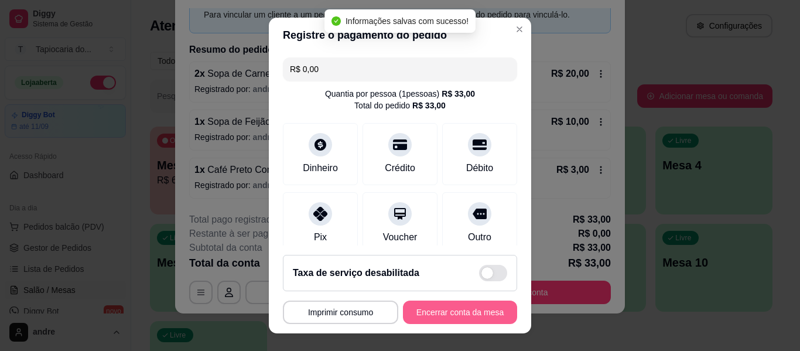
click at [451, 320] on button "Encerrar conta da mesa" at bounding box center [460, 311] width 114 height 23
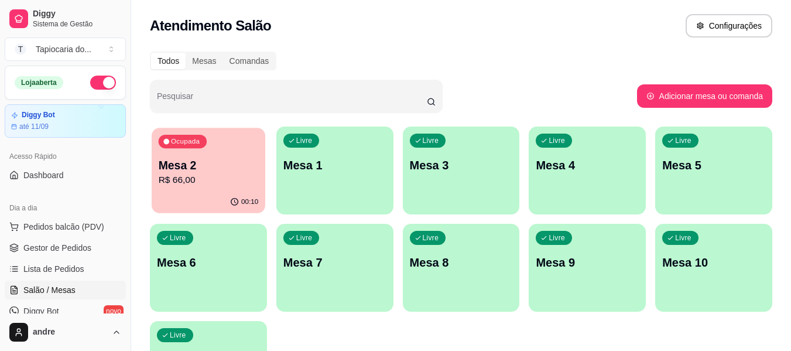
click at [181, 169] on p "Mesa 2" at bounding box center [209, 166] width 100 height 16
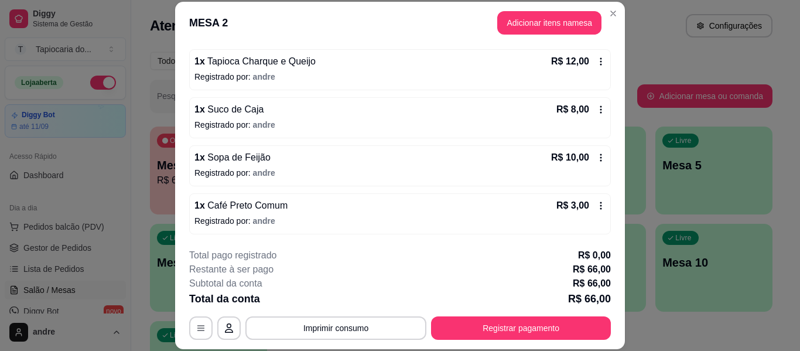
scroll to position [36, 0]
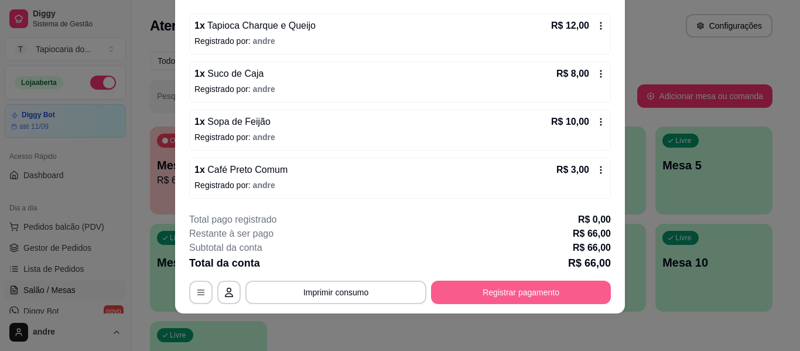
click at [481, 283] on button "Registrar pagamento" at bounding box center [521, 292] width 180 height 23
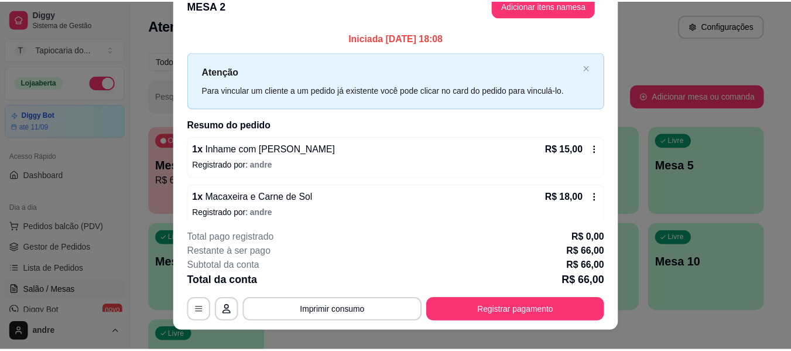
scroll to position [0, 0]
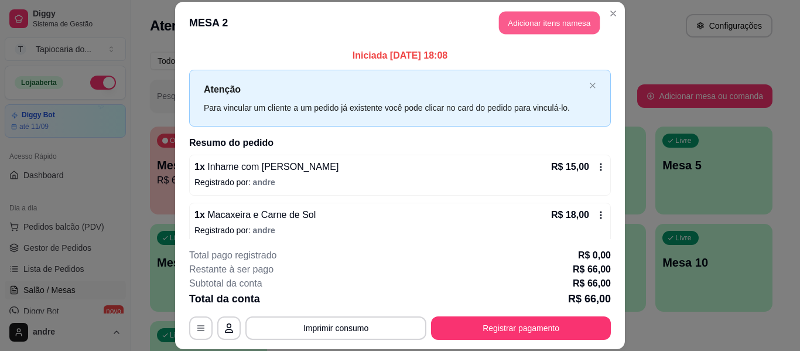
click at [540, 18] on button "Adicionar itens na mesa" at bounding box center [549, 23] width 101 height 23
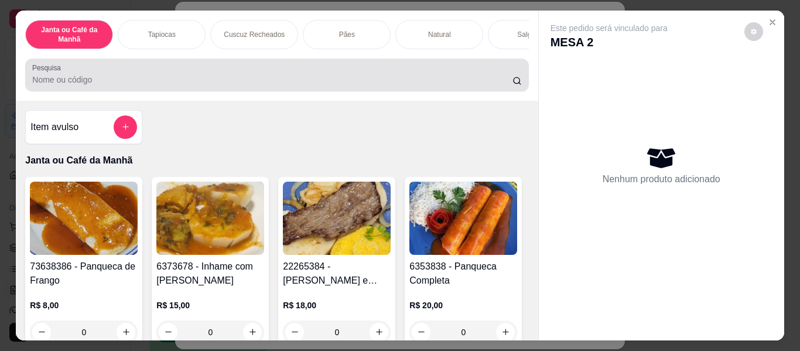
click at [381, 64] on div "Pesquisa" at bounding box center [276, 75] width 503 height 33
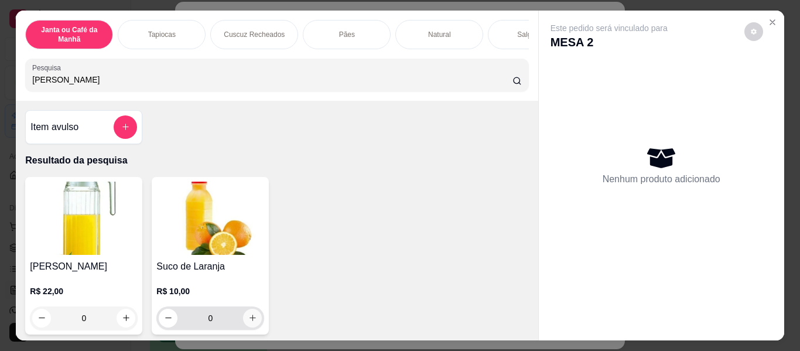
type input "[PERSON_NAME]"
click at [250, 322] on icon "increase-product-quantity" at bounding box center [252, 317] width 9 height 9
type input "1"
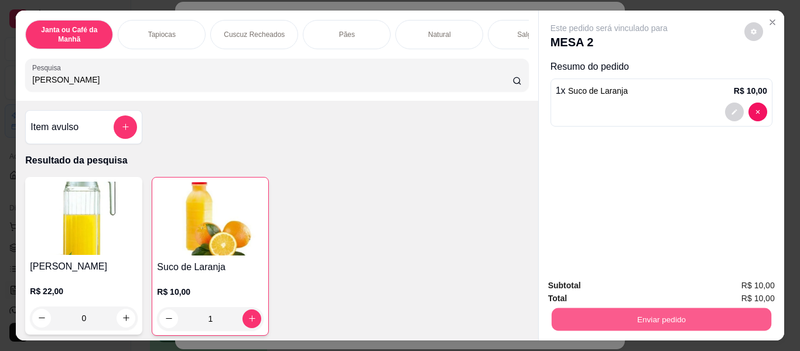
click at [694, 310] on button "Enviar pedido" at bounding box center [661, 319] width 220 height 23
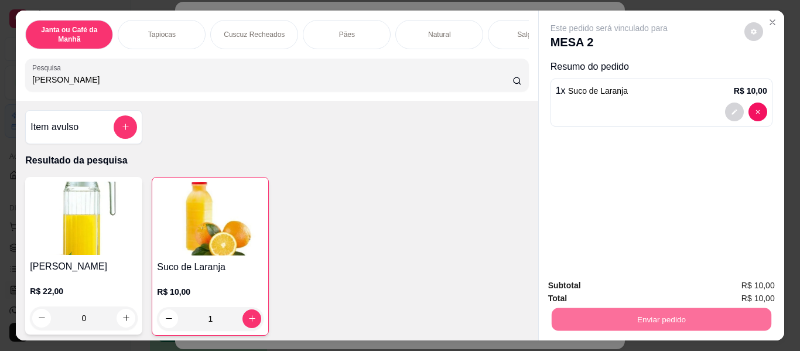
click at [629, 285] on button "Não registrar e enviar pedido" at bounding box center [623, 286] width 122 height 22
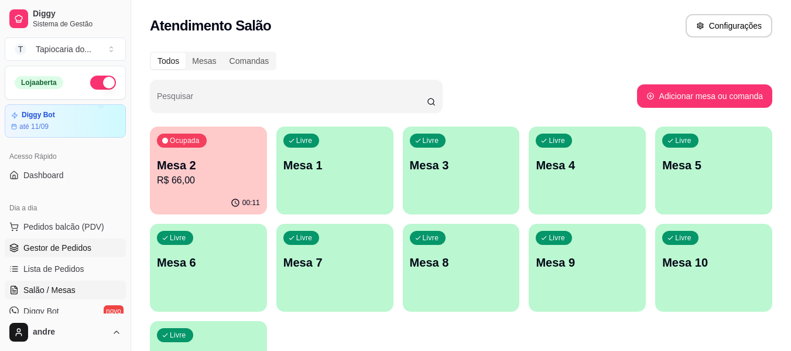
click at [77, 244] on span "Gestor de Pedidos" at bounding box center [57, 248] width 68 height 12
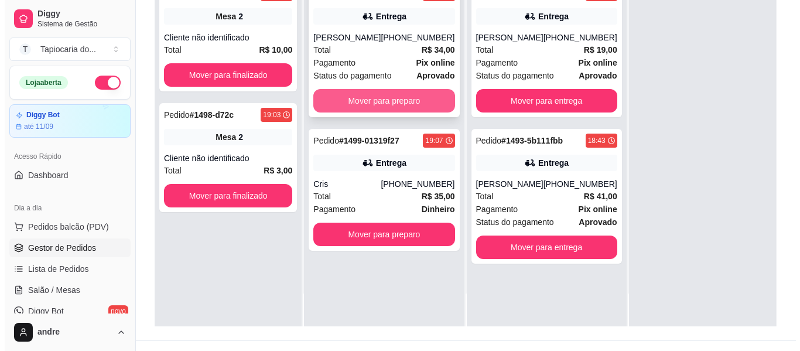
scroll to position [176, 0]
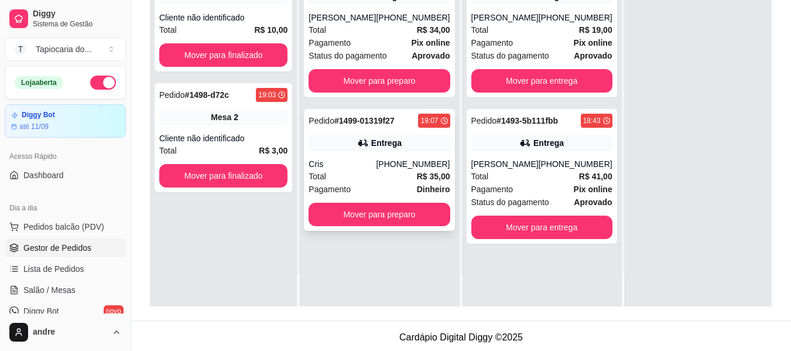
click at [354, 170] on div "Total R$ 35,00" at bounding box center [379, 176] width 141 height 13
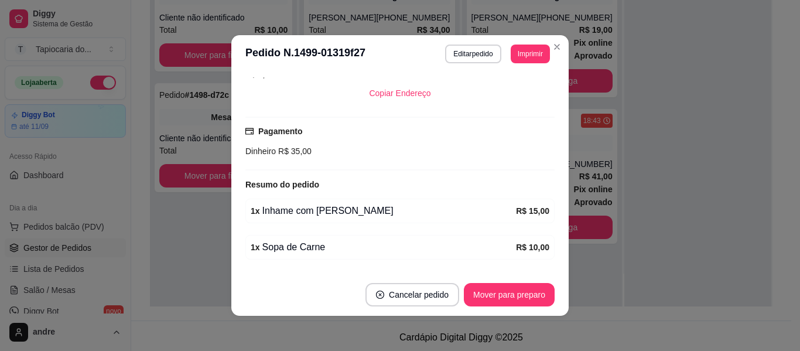
scroll to position [293, 0]
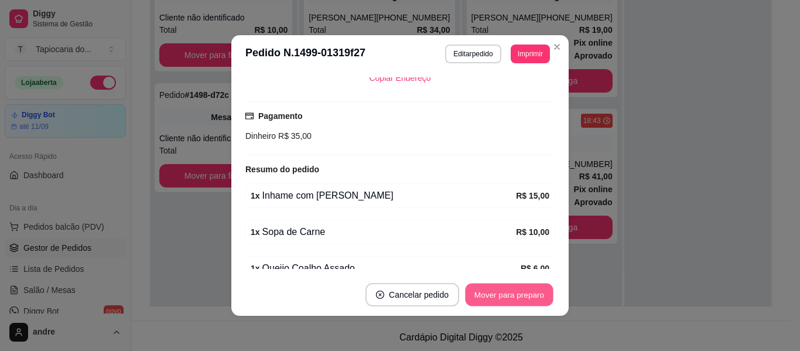
click at [518, 292] on button "Mover para preparo" at bounding box center [509, 295] width 88 height 23
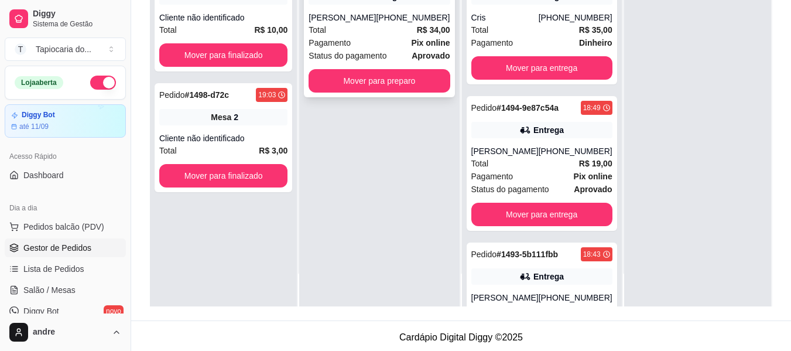
click at [343, 40] on span "Pagamento" at bounding box center [330, 42] width 42 height 13
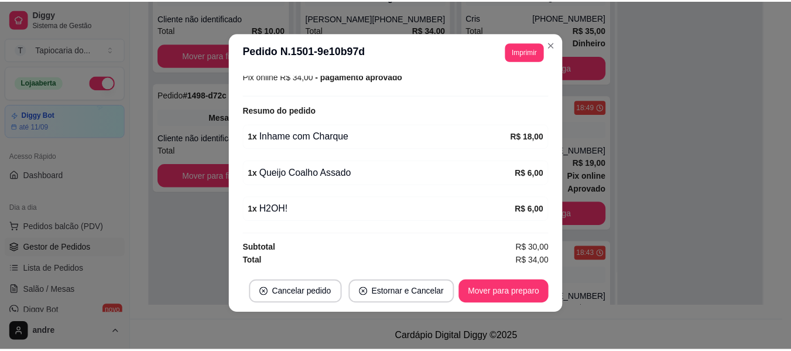
scroll to position [350, 0]
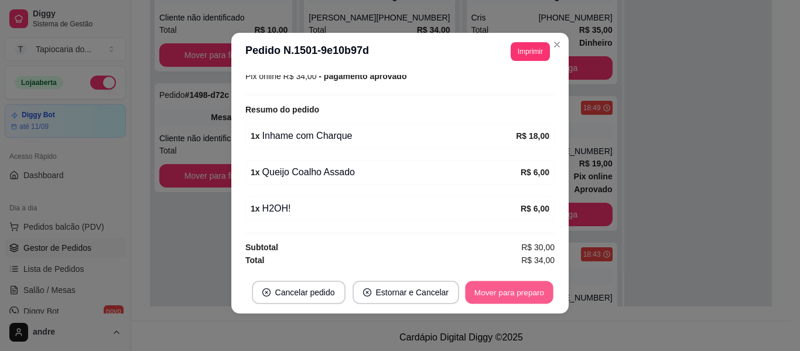
click at [525, 296] on button "Mover para preparo" at bounding box center [509, 292] width 88 height 23
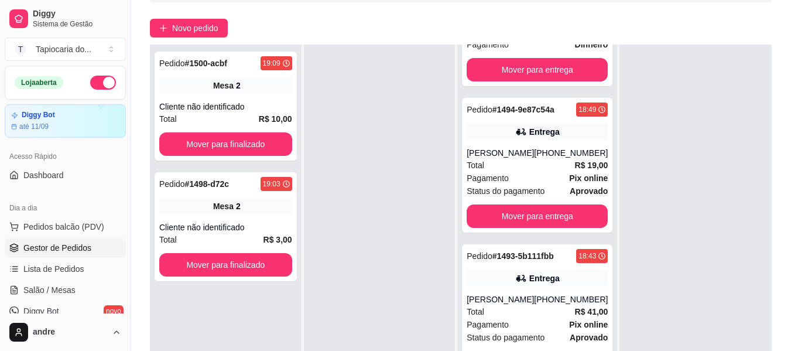
scroll to position [176, 0]
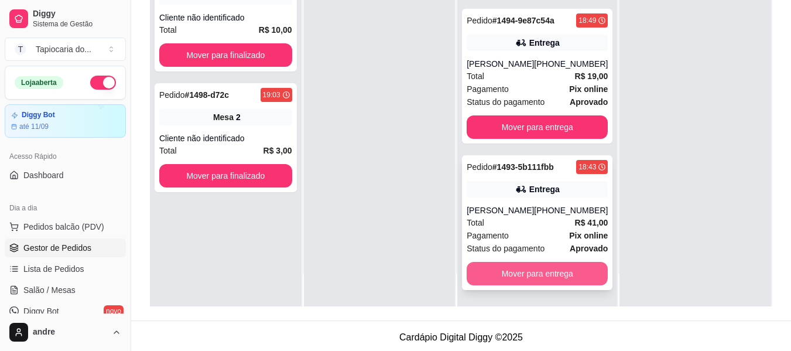
click at [525, 269] on button "Mover para entrega" at bounding box center [537, 273] width 141 height 23
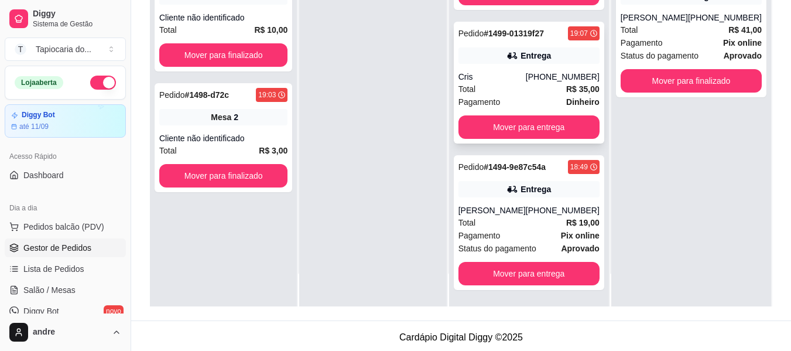
scroll to position [87, 0]
click at [537, 277] on button "Mover para entrega" at bounding box center [528, 273] width 137 height 23
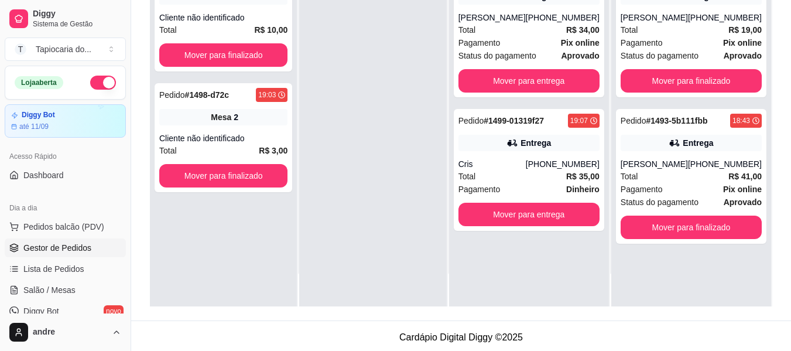
scroll to position [0, 0]
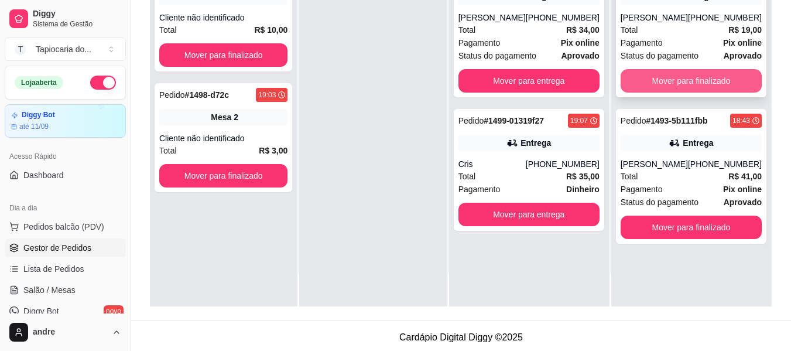
click at [706, 78] on button "Mover para finalizado" at bounding box center [691, 80] width 141 height 23
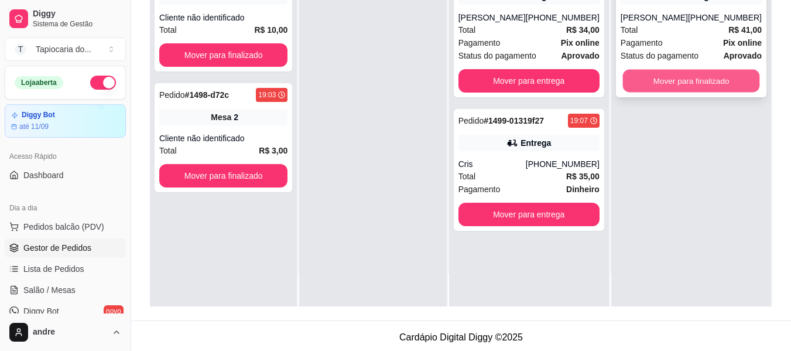
click at [704, 81] on button "Mover para finalizado" at bounding box center [691, 81] width 137 height 23
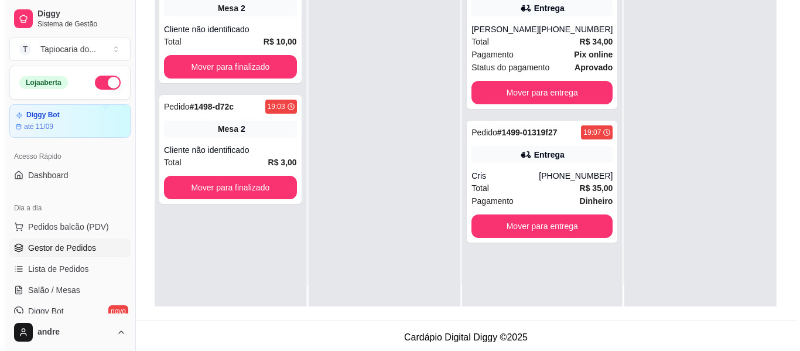
scroll to position [33, 0]
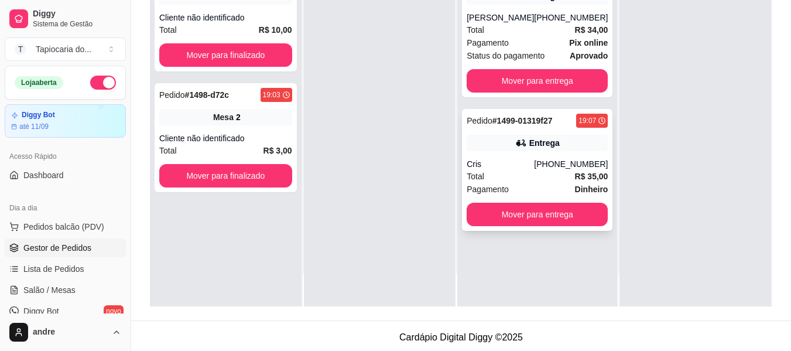
click at [520, 149] on div "Entrega" at bounding box center [537, 143] width 141 height 16
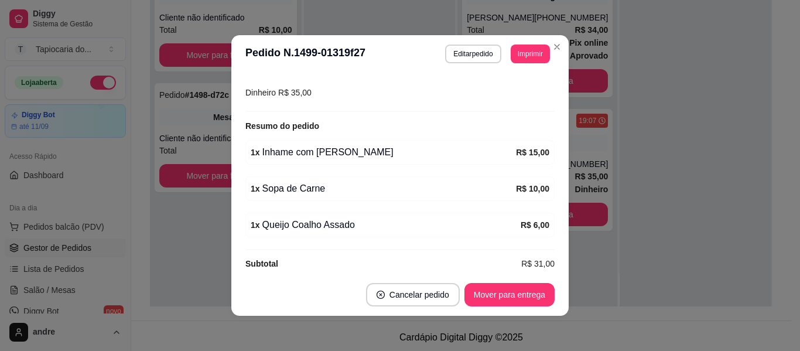
scroll to position [2, 0]
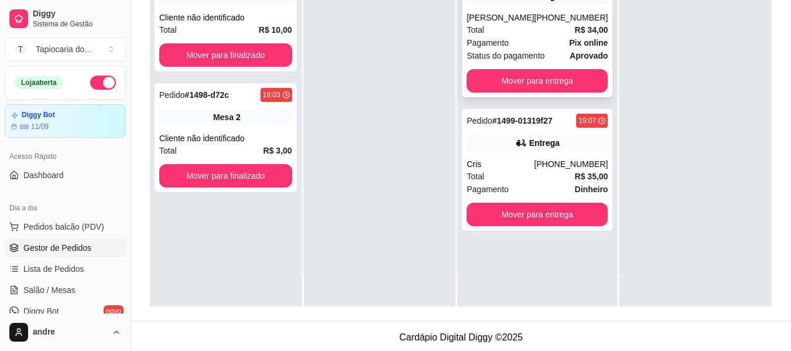
click at [513, 36] on div "Pagamento Pix online" at bounding box center [537, 42] width 141 height 13
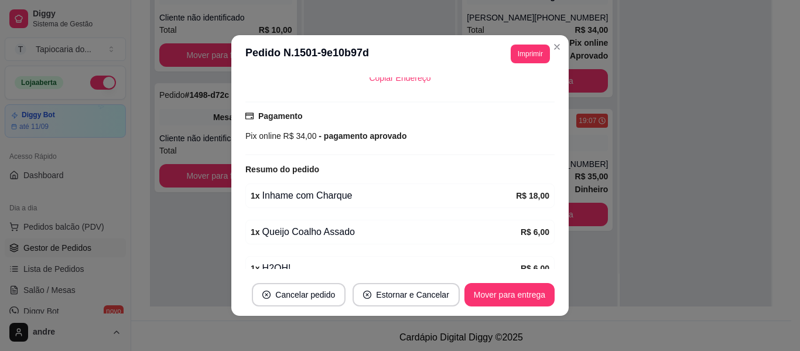
scroll to position [350, 0]
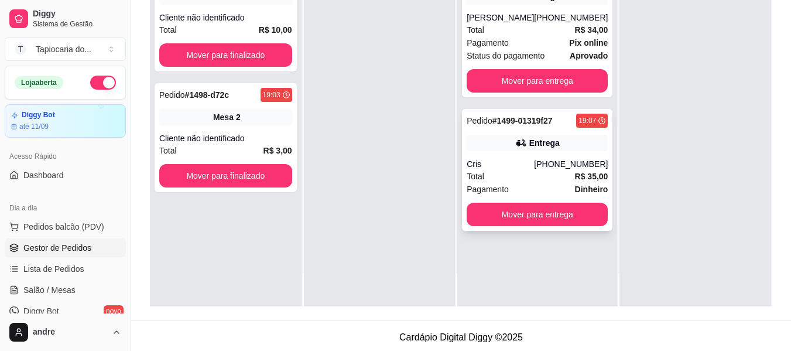
click at [545, 154] on div "Pedido # 1499-01319f27 19:07 Entrega Cris [PHONE_NUMBER] Total R$ 35,00 Pagamen…" at bounding box center [537, 170] width 151 height 122
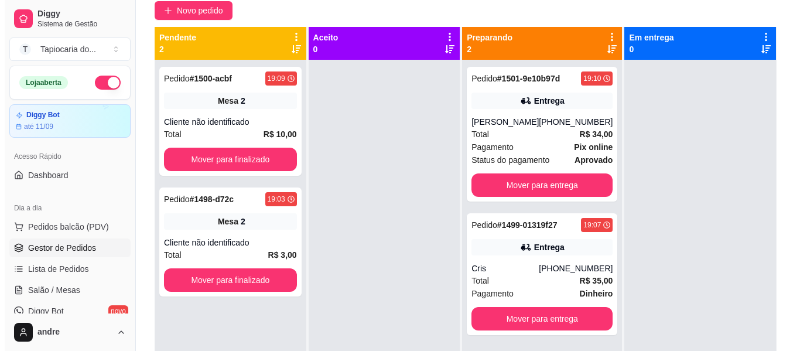
scroll to position [0, 0]
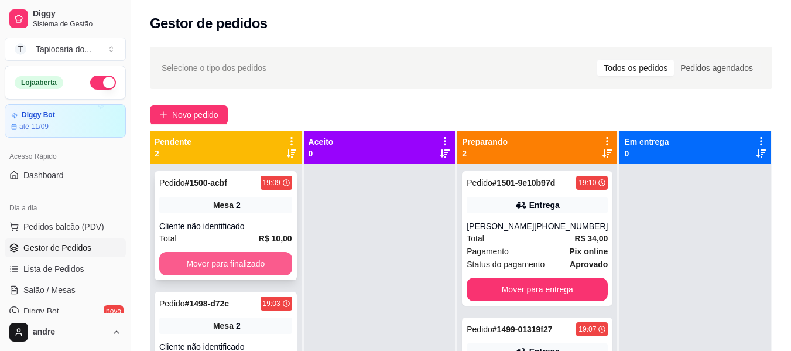
click at [276, 259] on button "Mover para finalizado" at bounding box center [225, 263] width 133 height 23
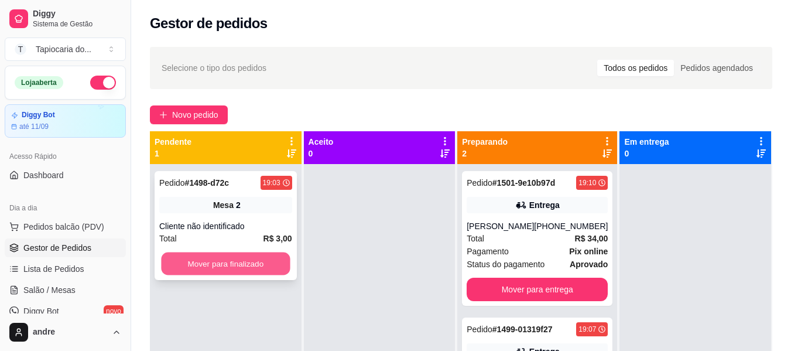
click at [250, 260] on button "Mover para finalizado" at bounding box center [225, 263] width 129 height 23
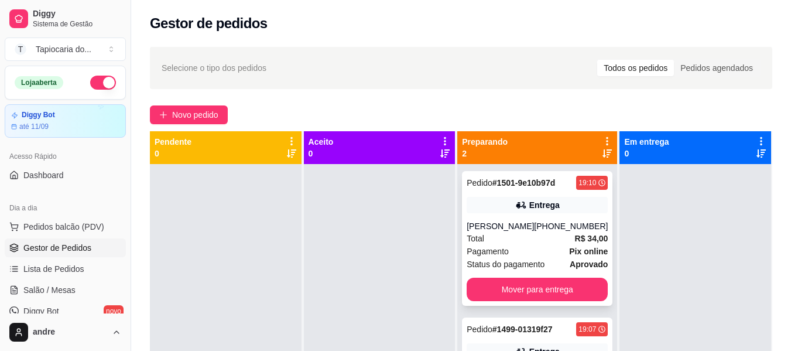
click at [524, 254] on div "Pagamento Pix online" at bounding box center [537, 251] width 141 height 13
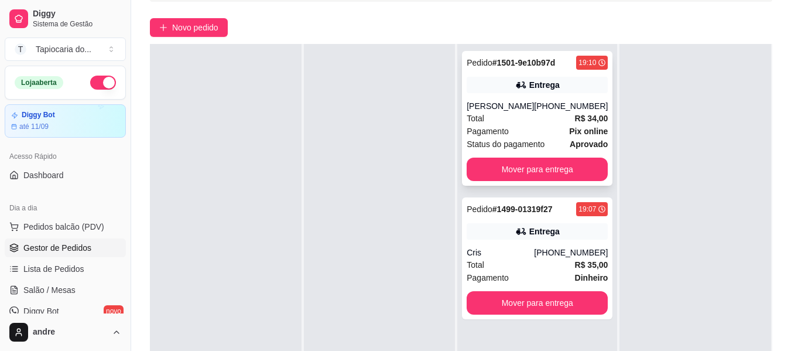
scroll to position [179, 0]
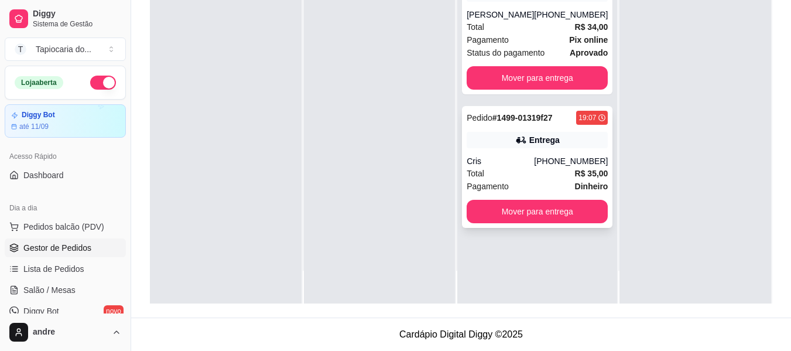
click at [534, 182] on div "Pagamento Dinheiro" at bounding box center [537, 186] width 141 height 13
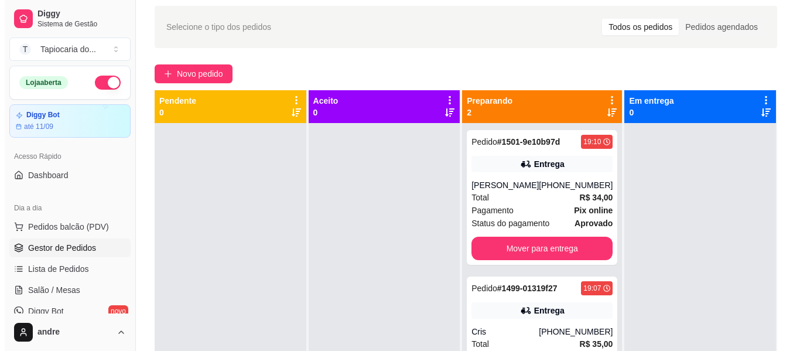
scroll to position [62, 0]
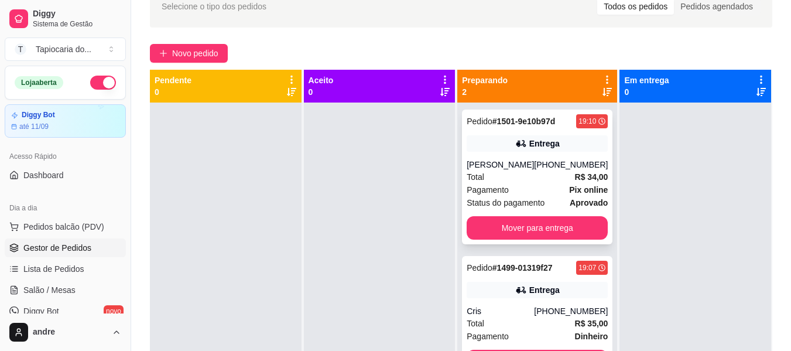
click at [502, 163] on div "[PERSON_NAME]" at bounding box center [500, 165] width 67 height 12
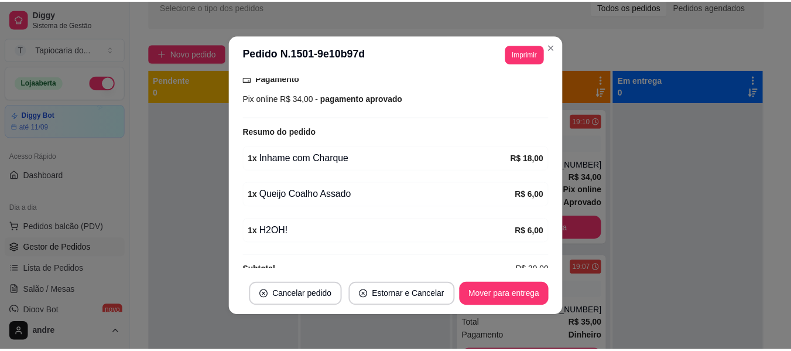
scroll to position [350, 0]
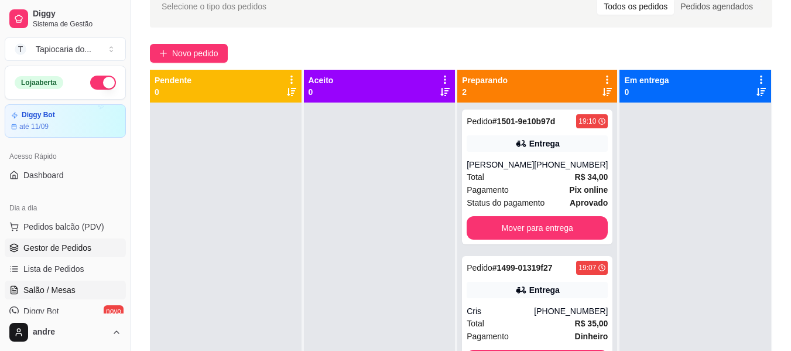
click at [49, 283] on link "Salão / Mesas" at bounding box center [65, 290] width 121 height 19
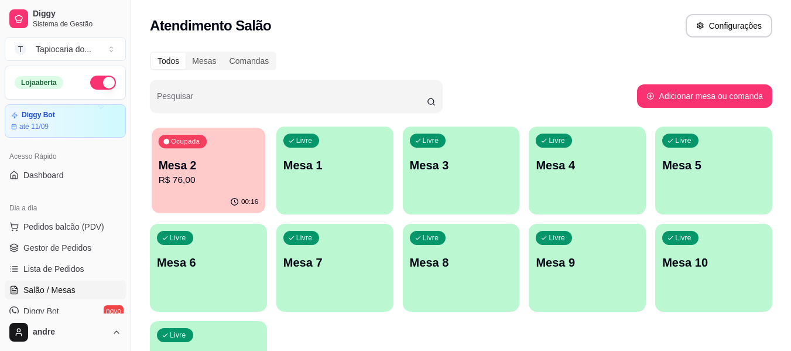
click at [201, 183] on p "R$ 76,00" at bounding box center [209, 179] width 100 height 13
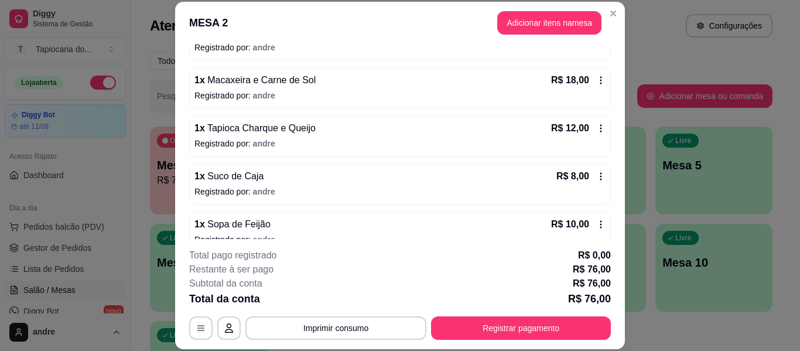
scroll to position [176, 0]
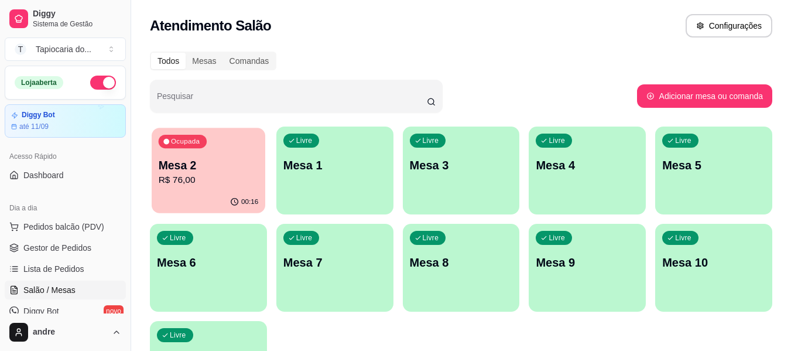
click at [191, 182] on p "R$ 76,00" at bounding box center [209, 179] width 100 height 13
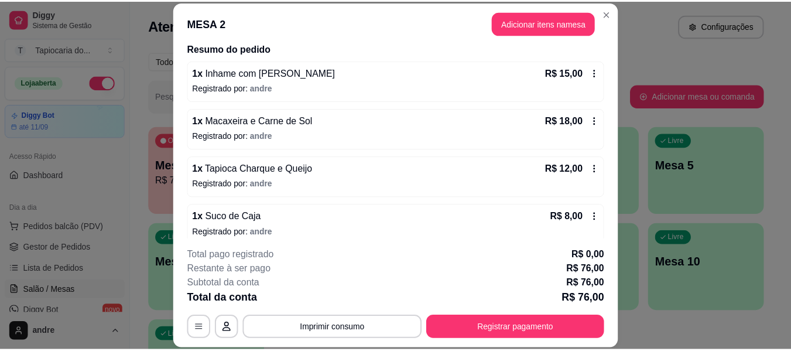
scroll to position [0, 0]
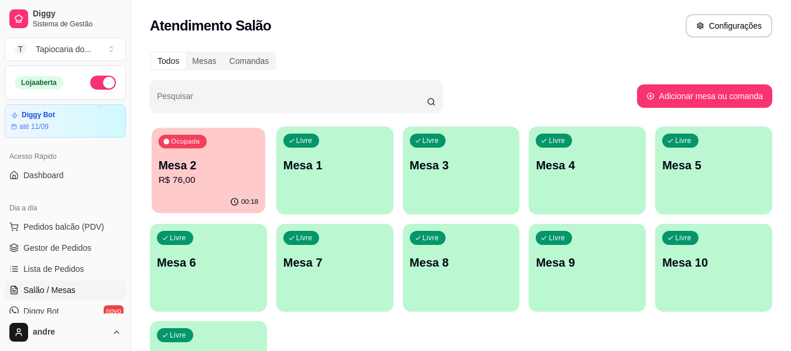
click at [230, 175] on p "R$ 76,00" at bounding box center [209, 179] width 100 height 13
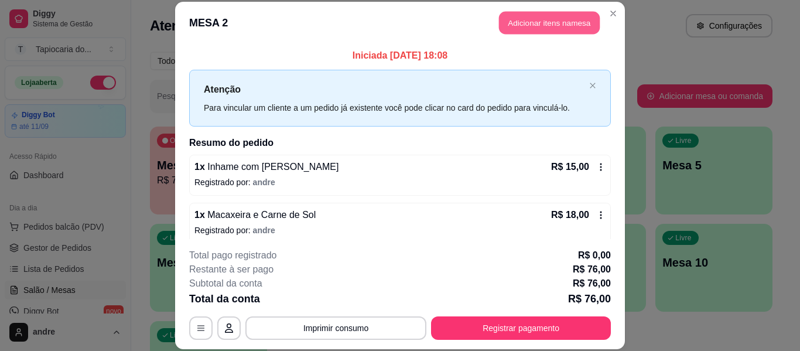
click at [567, 16] on button "Adicionar itens na mesa" at bounding box center [549, 23] width 101 height 23
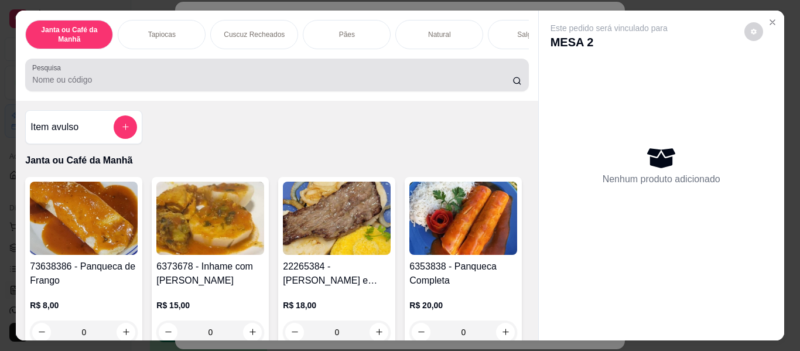
click at [326, 71] on div at bounding box center [276, 74] width 489 height 23
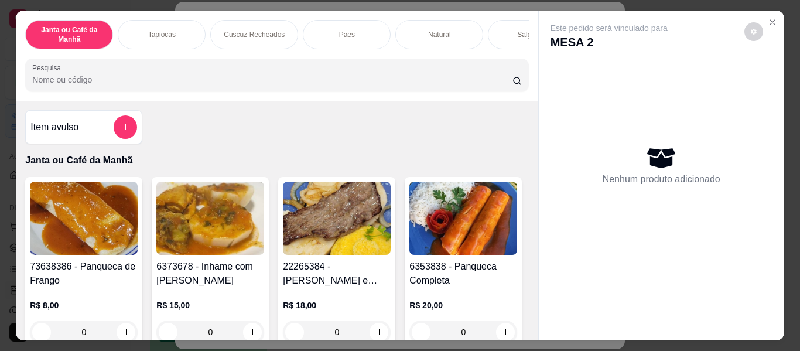
click at [326, 71] on div at bounding box center [276, 74] width 489 height 23
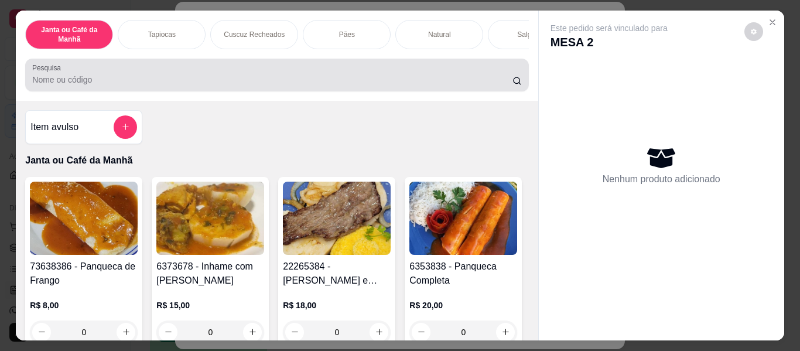
click at [326, 71] on div at bounding box center [276, 74] width 489 height 23
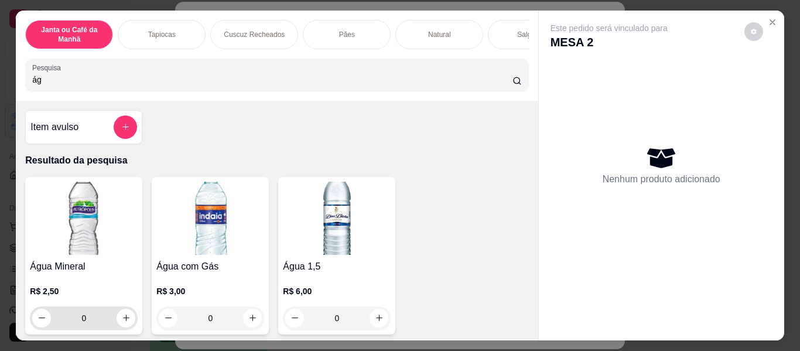
type input "ág"
click at [114, 330] on div "0" at bounding box center [83, 317] width 103 height 23
click at [119, 315] on button "increase-product-quantity" at bounding box center [126, 318] width 19 height 19
type input "1"
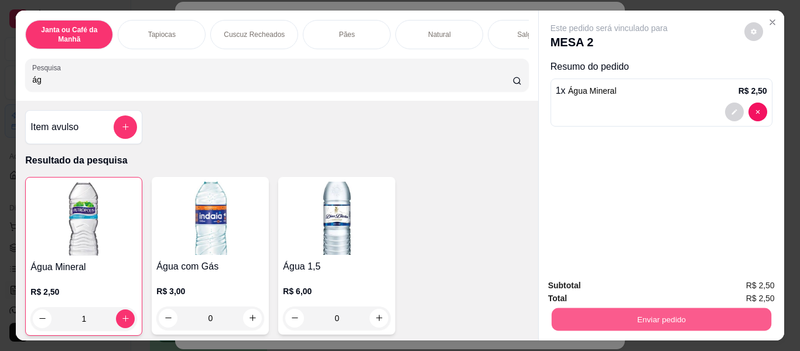
click at [623, 320] on button "Enviar pedido" at bounding box center [661, 319] width 220 height 23
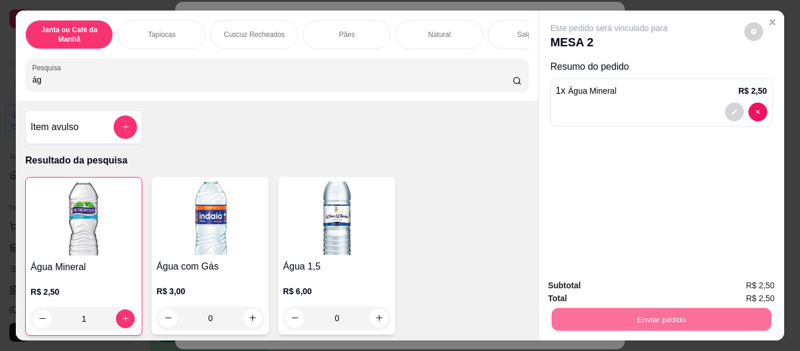
click at [617, 281] on button "Não registrar e enviar pedido" at bounding box center [623, 286] width 118 height 22
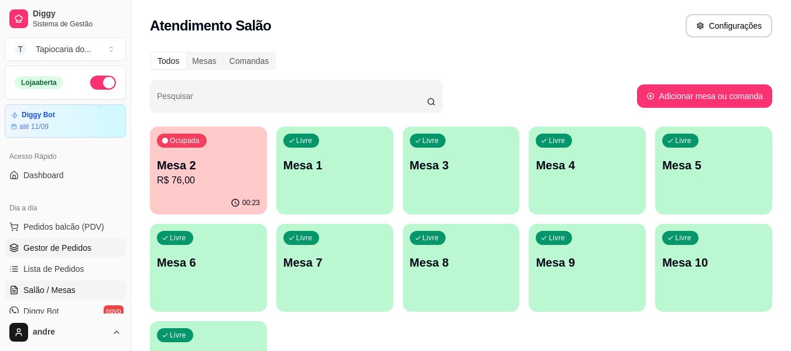
click at [69, 246] on span "Gestor de Pedidos" at bounding box center [57, 248] width 68 height 12
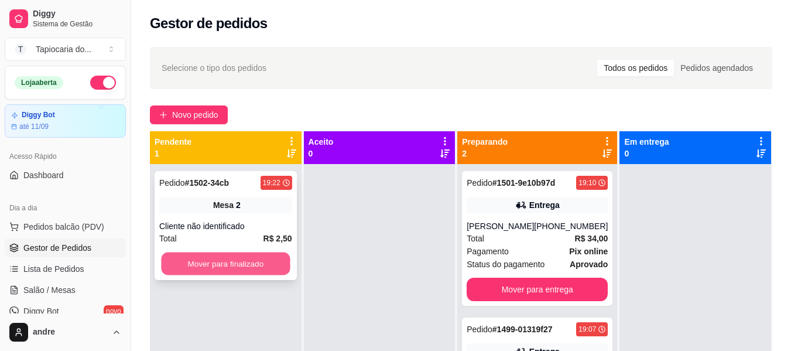
click at [209, 259] on button "Mover para finalizado" at bounding box center [225, 263] width 129 height 23
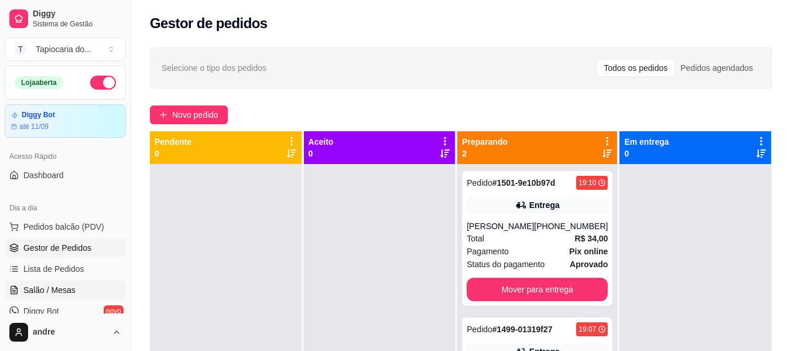
click at [43, 286] on span "Salão / Mesas" at bounding box center [49, 290] width 52 height 12
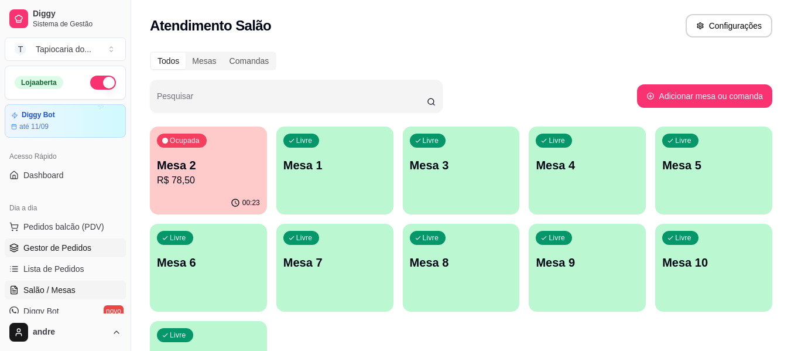
click at [59, 249] on span "Gestor de Pedidos" at bounding box center [57, 248] width 68 height 12
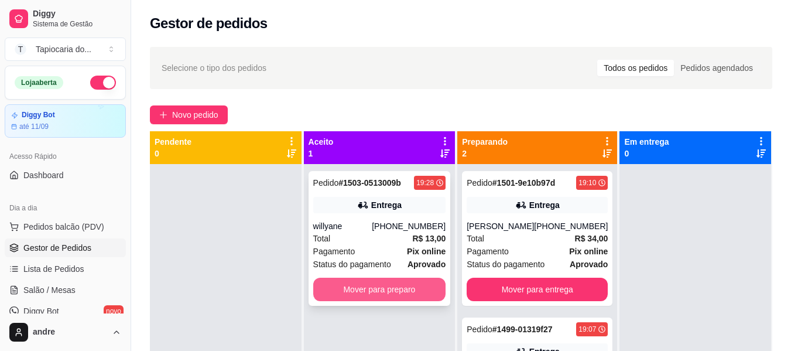
click at [321, 286] on button "Mover para preparo" at bounding box center [379, 289] width 133 height 23
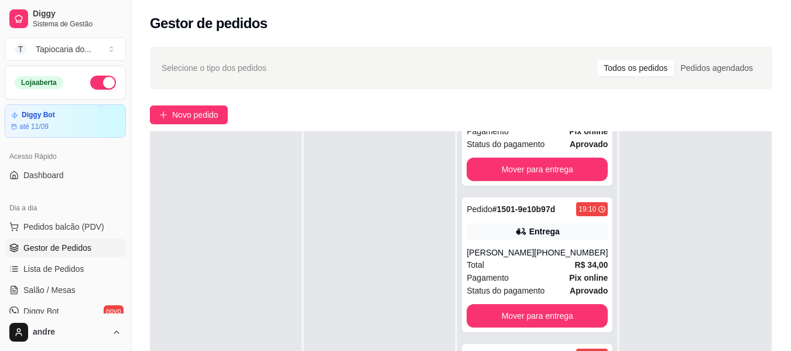
scroll to position [179, 0]
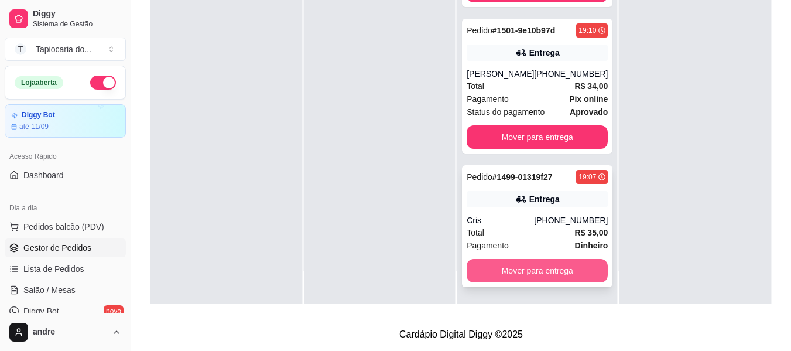
click at [565, 268] on button "Mover para entrega" at bounding box center [537, 270] width 141 height 23
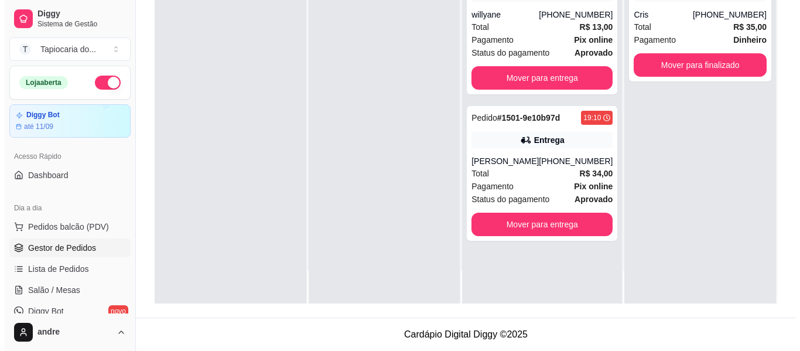
scroll to position [0, 0]
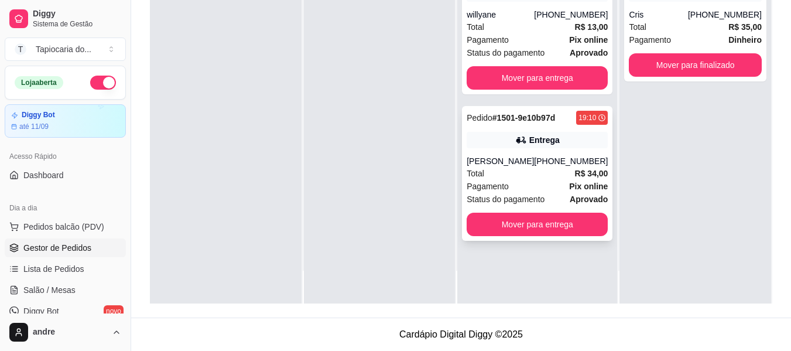
click at [521, 179] on div "Pedido # 1501-9e10b97d 19:10 Entrega [PERSON_NAME] [PHONE_NUMBER] Total R$ 34,0…" at bounding box center [537, 173] width 151 height 135
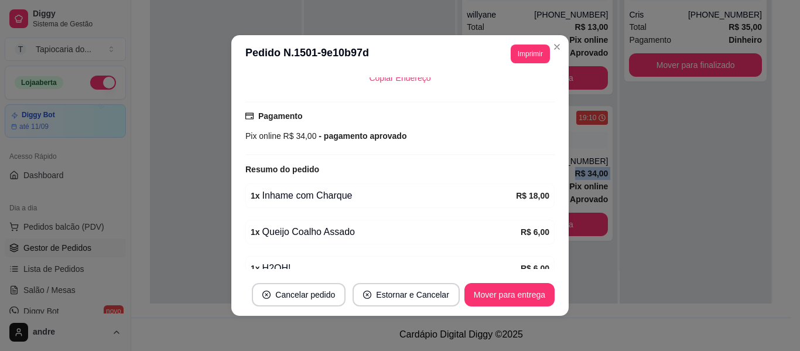
scroll to position [350, 0]
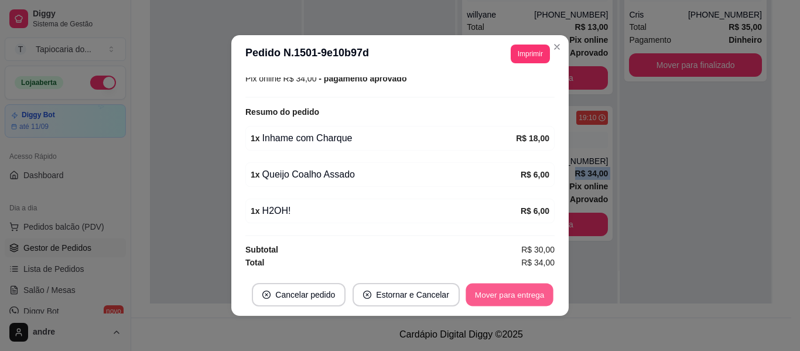
click at [527, 291] on button "Mover para entrega" at bounding box center [510, 295] width 88 height 23
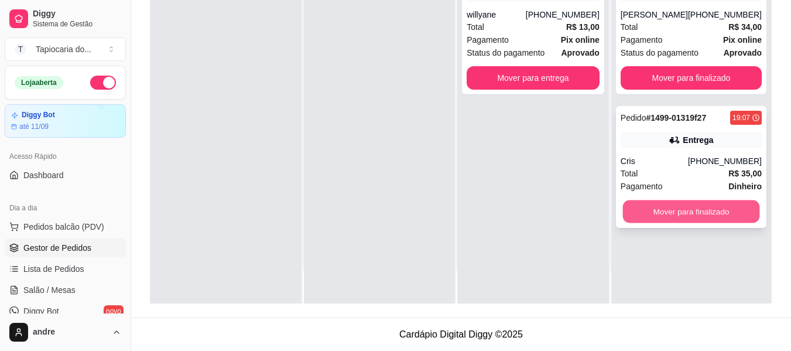
click at [671, 206] on button "Mover para finalizado" at bounding box center [691, 211] width 137 height 23
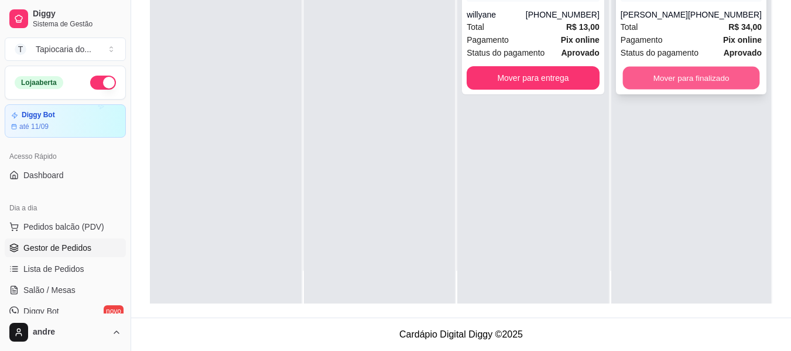
click at [637, 70] on button "Mover para finalizado" at bounding box center [691, 78] width 137 height 23
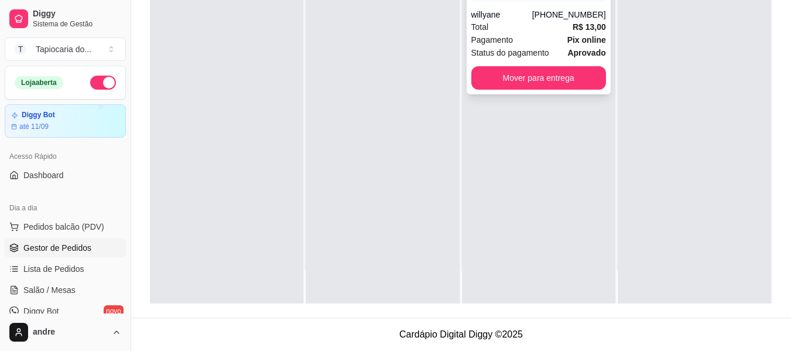
click at [552, 37] on div "Pagamento Pix online" at bounding box center [539, 39] width 135 height 13
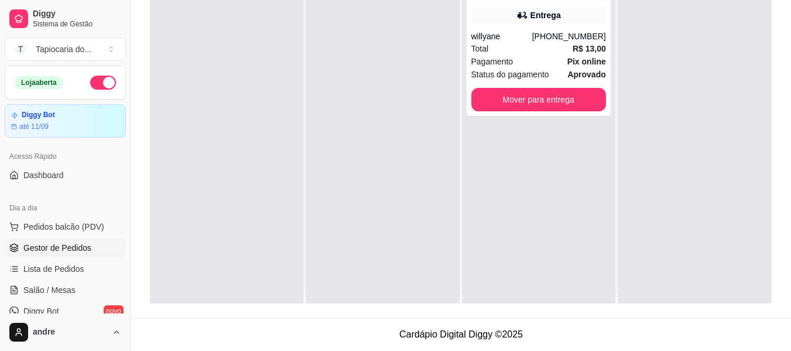
scroll to position [0, 0]
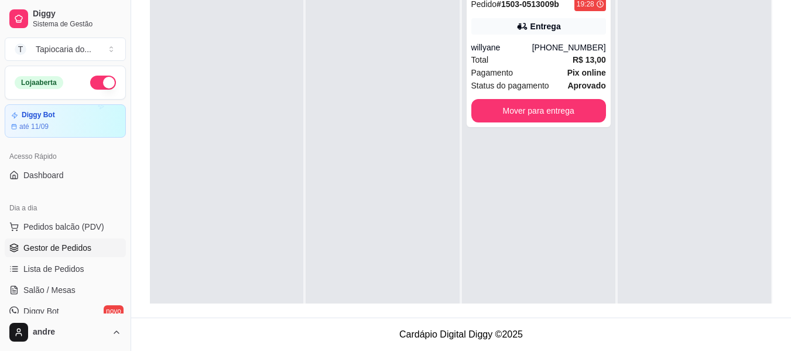
click at [689, 140] on div at bounding box center [694, 160] width 153 height 351
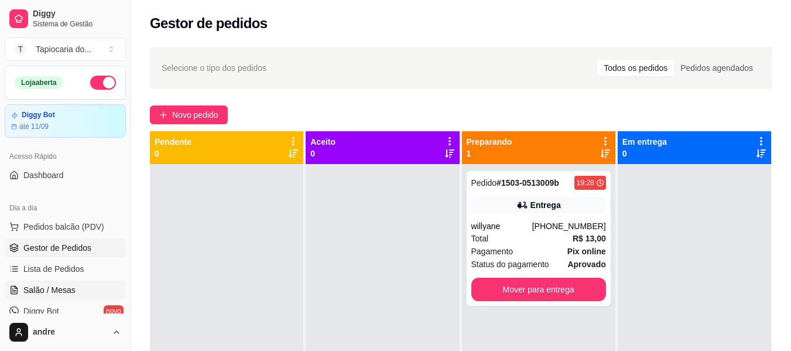
click at [54, 288] on span "Salão / Mesas" at bounding box center [49, 290] width 52 height 12
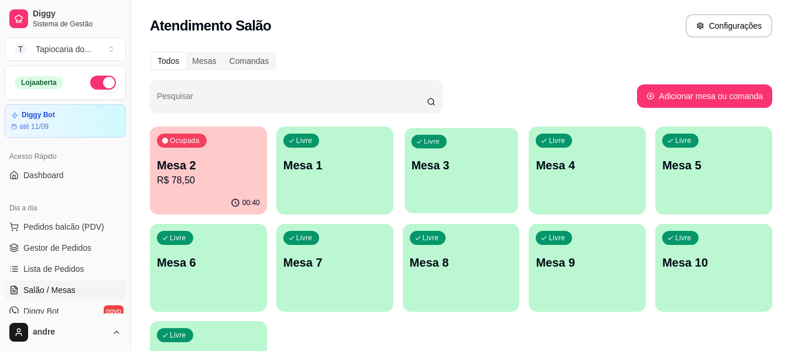
click at [465, 176] on div "Livre Mesa 3" at bounding box center [462, 163] width 114 height 71
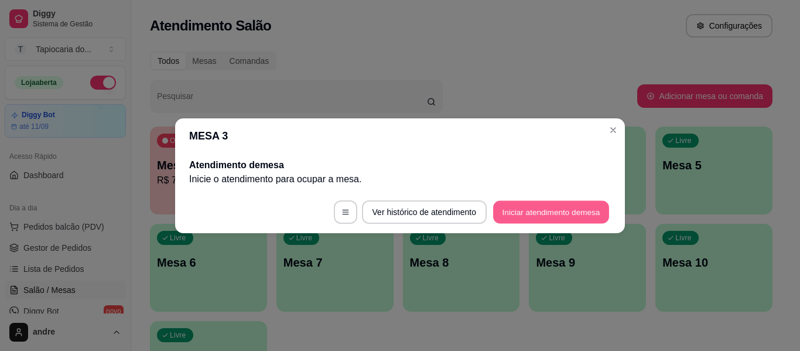
click at [514, 215] on button "Iniciar atendimento de mesa" at bounding box center [551, 211] width 116 height 23
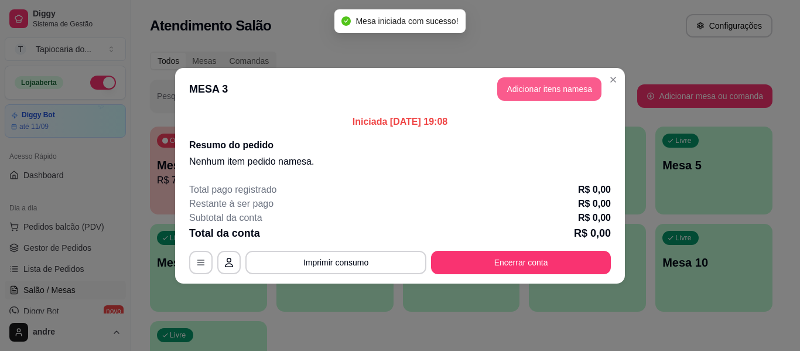
click at [518, 82] on button "Adicionar itens na mesa" at bounding box center [549, 88] width 104 height 23
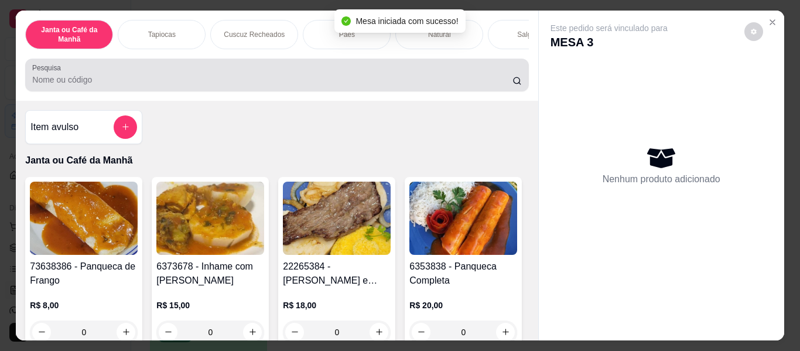
click at [288, 91] on div "Pesquisa" at bounding box center [276, 75] width 503 height 33
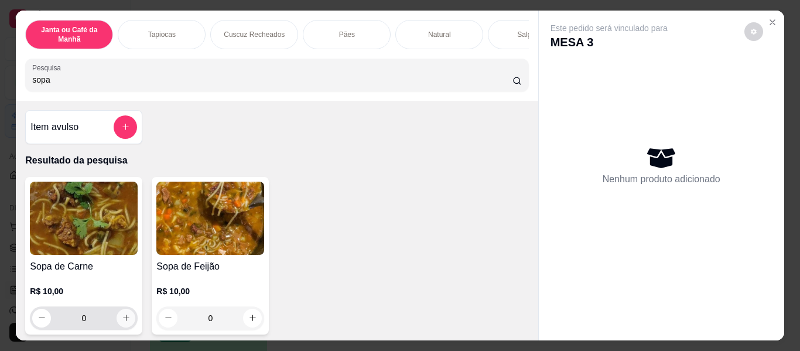
type input "sopa"
click at [122, 320] on icon "increase-product-quantity" at bounding box center [126, 317] width 9 height 9
type input "1"
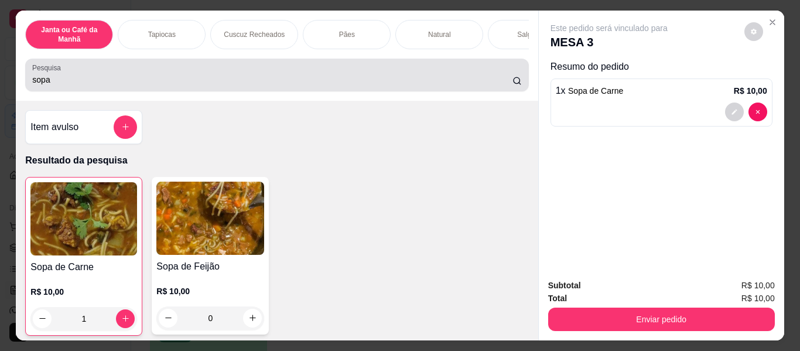
click at [103, 72] on div "sopa" at bounding box center [276, 74] width 489 height 23
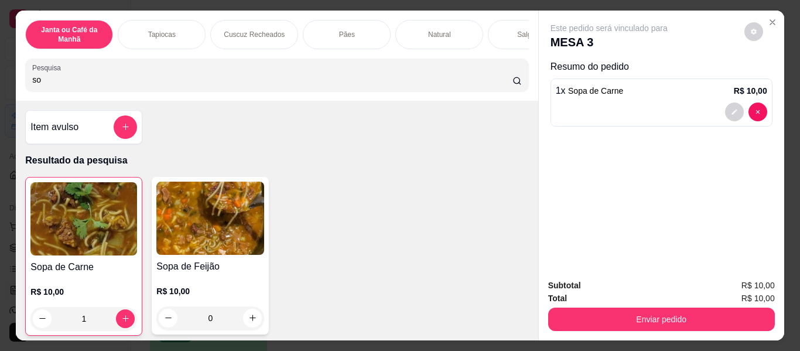
type input "s"
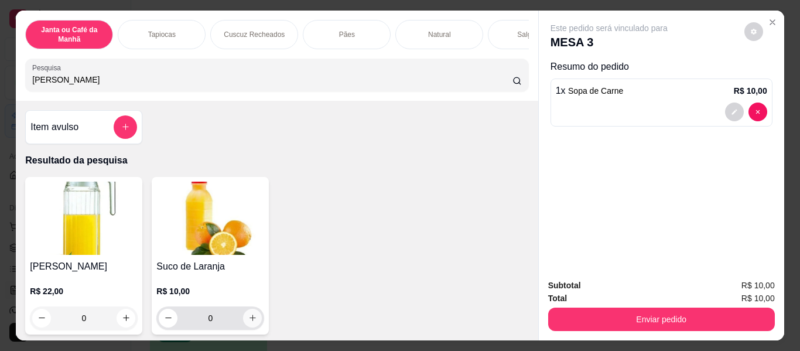
type input "[PERSON_NAME]"
click at [248, 322] on icon "increase-product-quantity" at bounding box center [252, 317] width 9 height 9
type input "1"
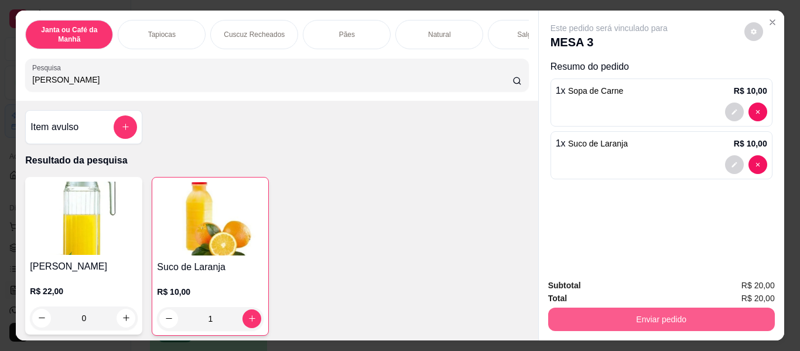
click at [588, 308] on button "Enviar pedido" at bounding box center [661, 319] width 227 height 23
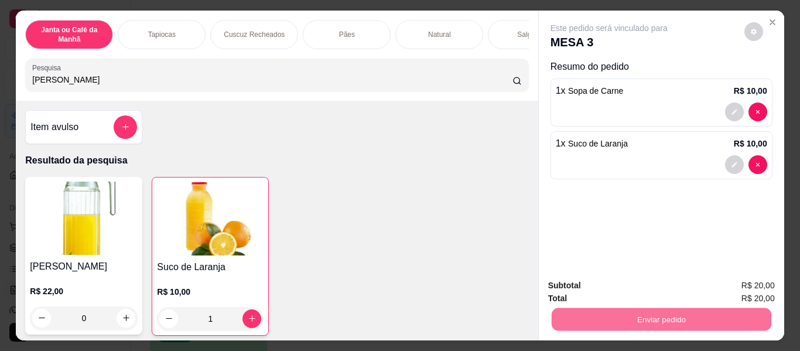
click at [578, 283] on button "Não registrar e enviar pedido" at bounding box center [623, 286] width 118 height 22
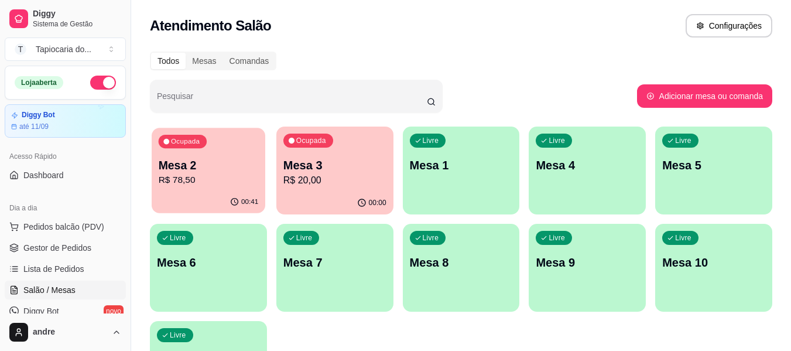
click at [205, 183] on p "R$ 78,50" at bounding box center [209, 179] width 100 height 13
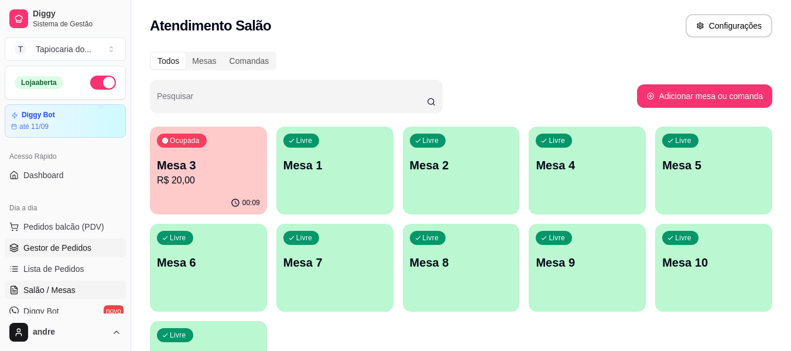
click at [46, 241] on link "Gestor de Pedidos" at bounding box center [65, 247] width 121 height 19
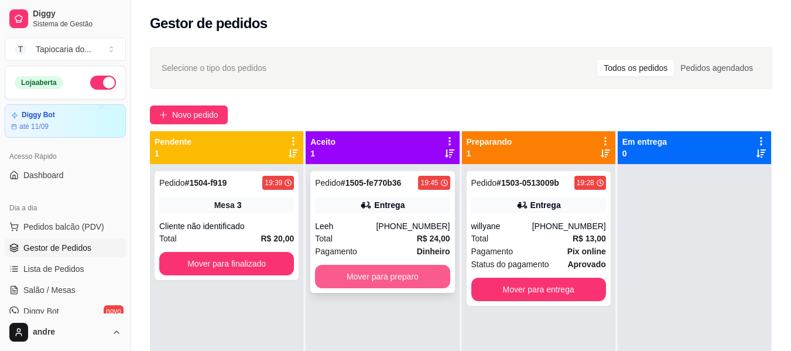
click at [385, 275] on button "Mover para preparo" at bounding box center [382, 276] width 135 height 23
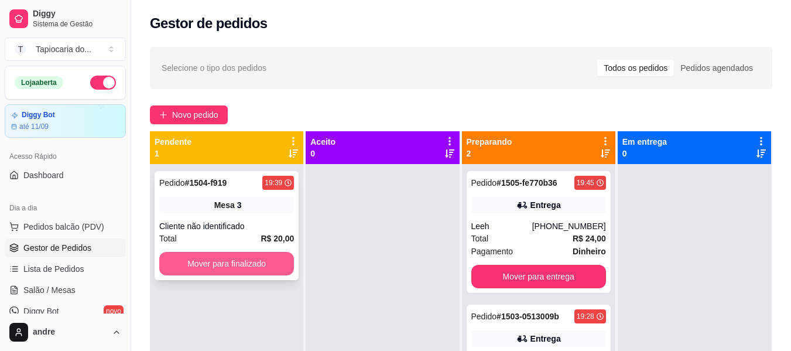
click at [245, 263] on button "Mover para finalizado" at bounding box center [226, 263] width 135 height 23
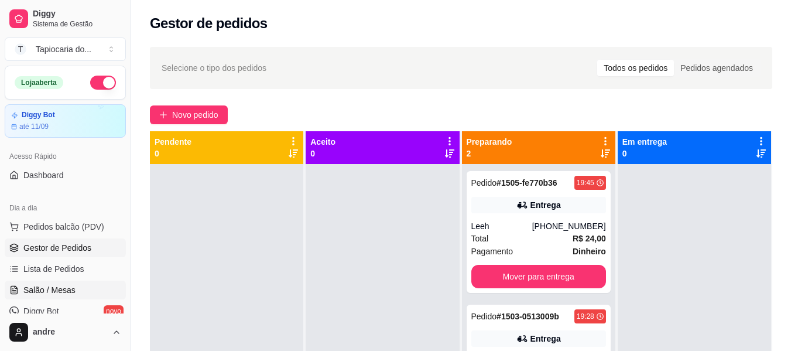
click at [50, 288] on span "Salão / Mesas" at bounding box center [49, 290] width 52 height 12
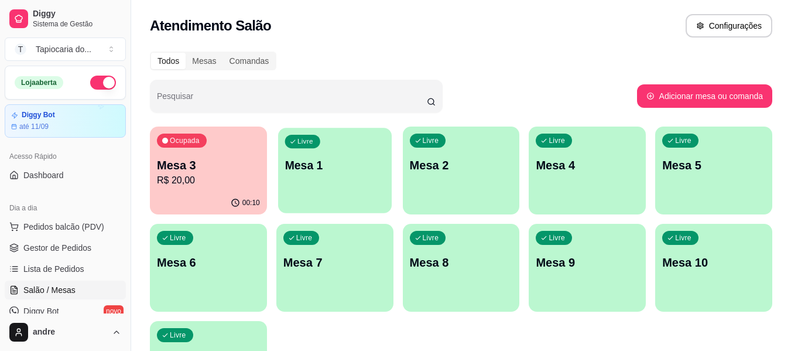
click at [311, 196] on div "Livre Mesa 1" at bounding box center [335, 163] width 114 height 71
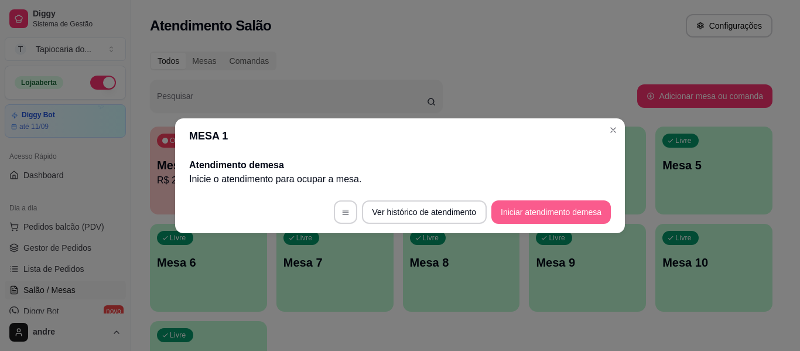
click at [524, 209] on button "Iniciar atendimento de mesa" at bounding box center [550, 211] width 119 height 23
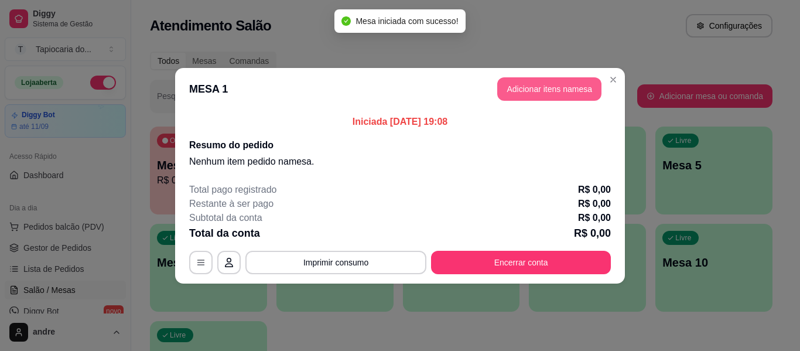
click at [523, 86] on button "Adicionar itens na mesa" at bounding box center [549, 88] width 104 height 23
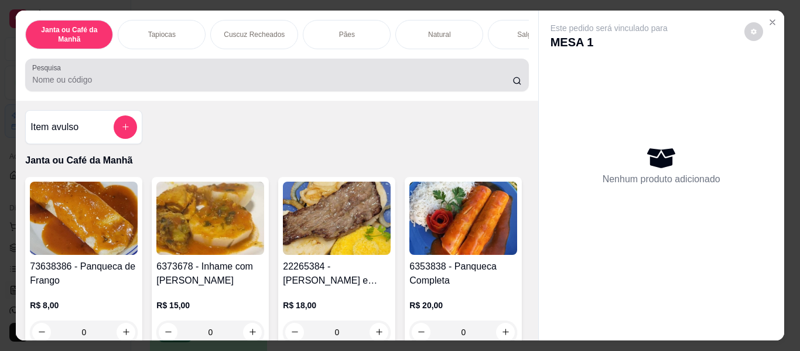
click at [142, 83] on input "Pesquisa" at bounding box center [272, 80] width 480 height 12
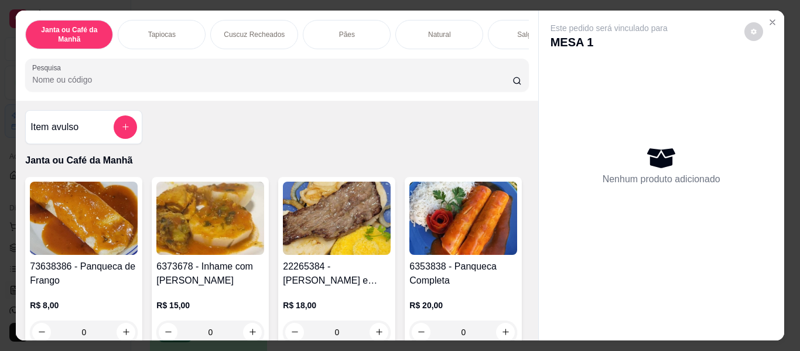
type input "c"
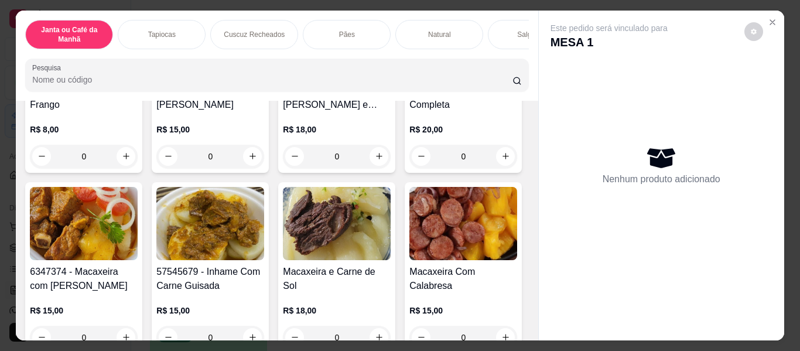
scroll to position [234, 0]
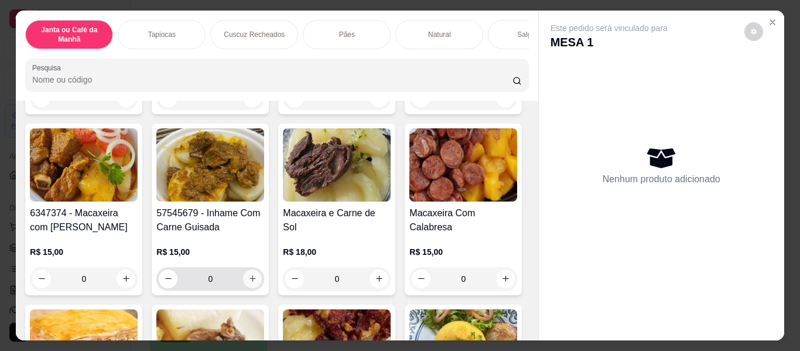
click at [257, 283] on icon "increase-product-quantity" at bounding box center [252, 278] width 9 height 9
type input "1"
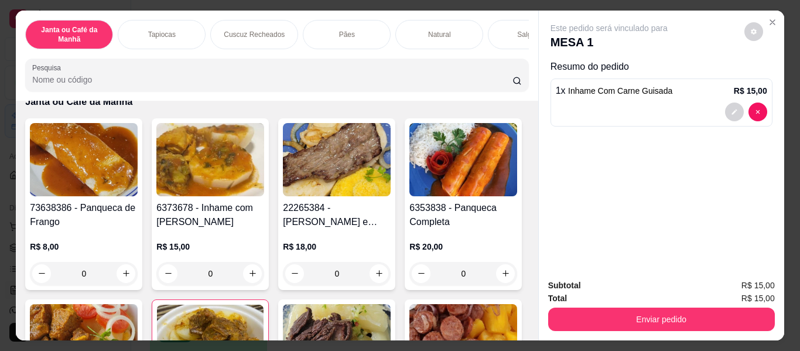
scroll to position [0, 0]
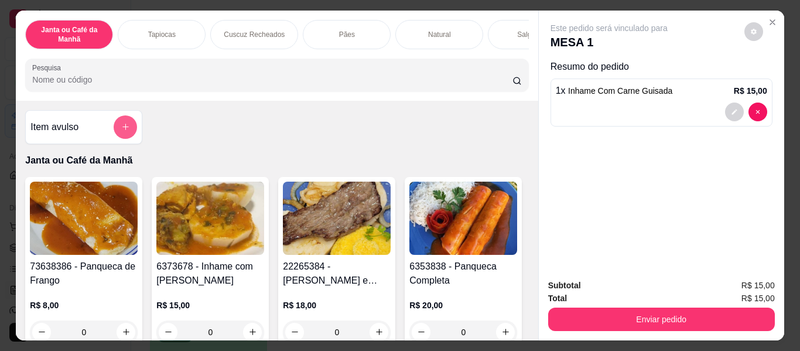
click at [121, 131] on icon "add-separate-item" at bounding box center [125, 126] width 9 height 9
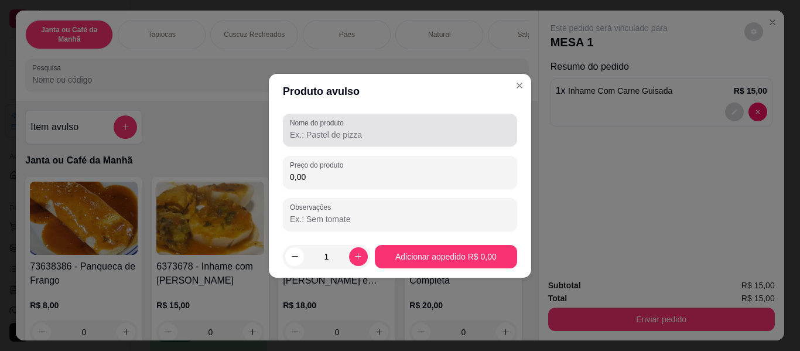
click at [334, 127] on label "Nome do produto" at bounding box center [319, 123] width 58 height 10
click at [334, 129] on input "Nome do produto" at bounding box center [400, 135] width 220 height 12
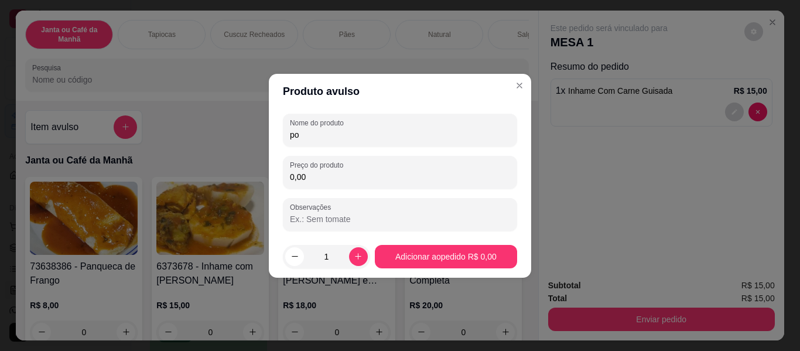
type input "p"
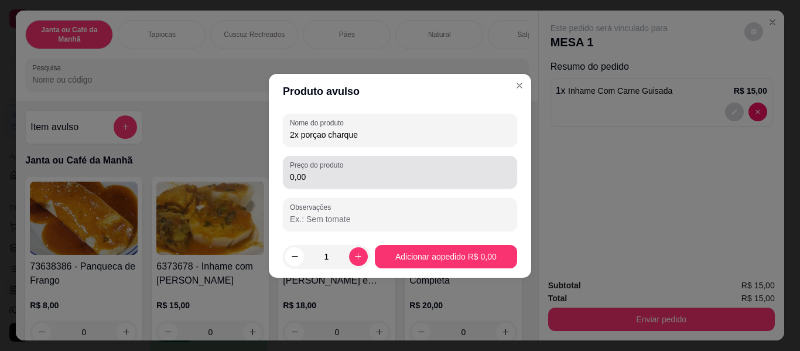
type input "2x porçao charque"
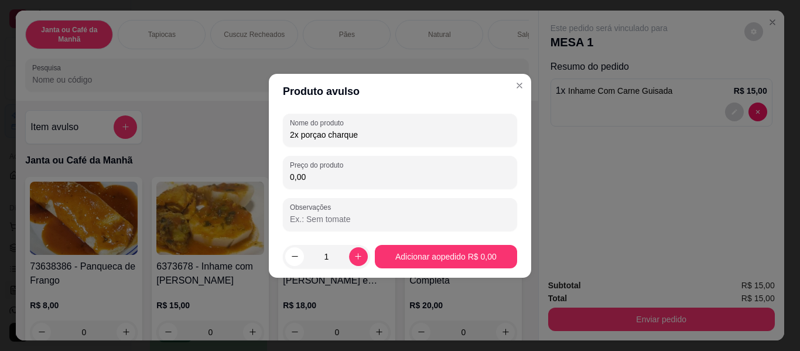
click at [322, 176] on input "0,00" at bounding box center [400, 177] width 220 height 12
type input "20,00"
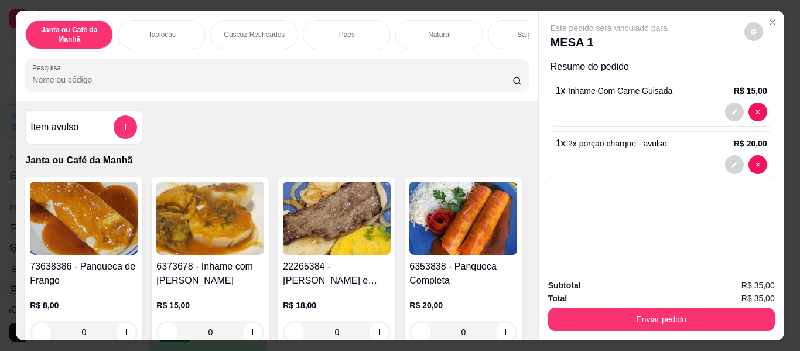
click at [405, 83] on input "Pesquisa" at bounding box center [272, 80] width 480 height 12
click at [403, 83] on input "Pesquisa" at bounding box center [272, 80] width 480 height 12
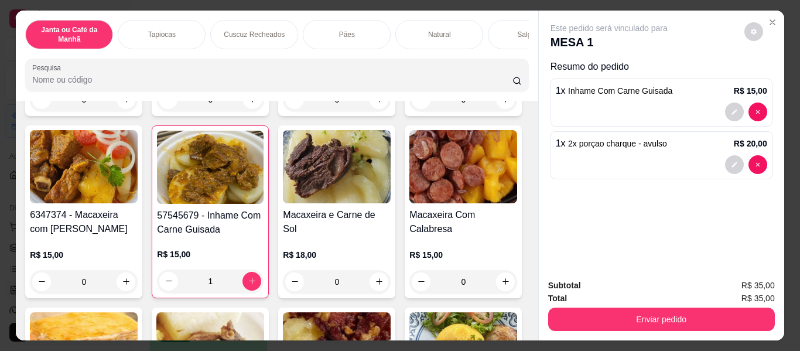
scroll to position [234, 0]
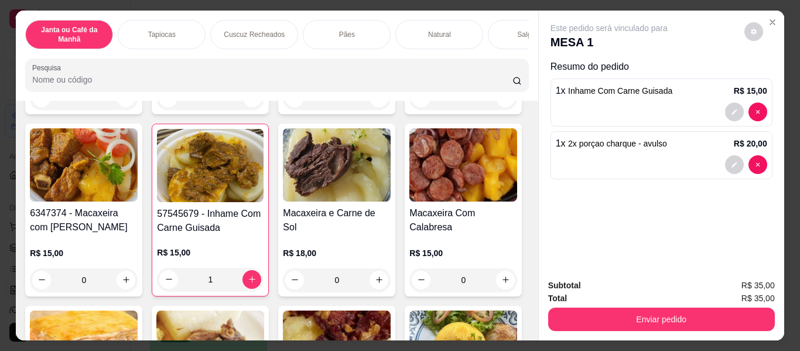
click at [142, 275] on div "6347374 - Macaxeira com Carne Guisada R$ 15,00 0" at bounding box center [83, 210] width 117 height 173
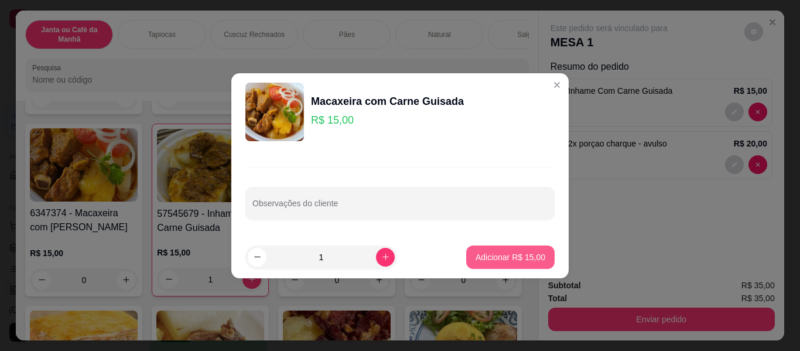
click at [501, 254] on p "Adicionar R$ 15,00" at bounding box center [511, 257] width 70 height 12
type input "1"
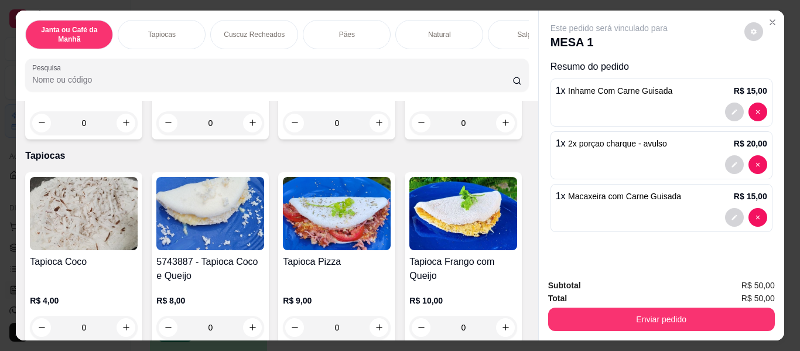
scroll to position [586, 0]
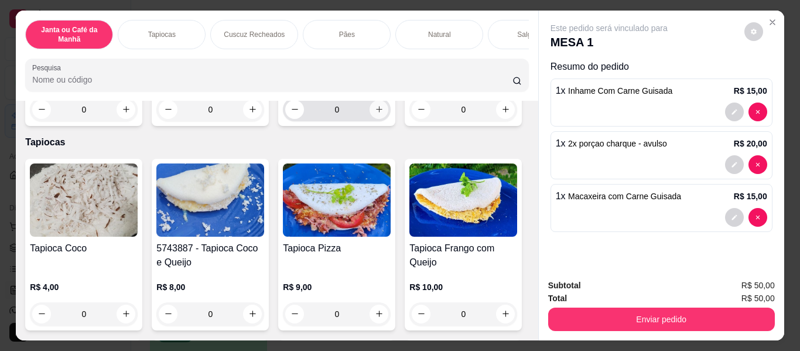
click at [370, 119] on button "increase-product-quantity" at bounding box center [379, 109] width 19 height 19
type input "1"
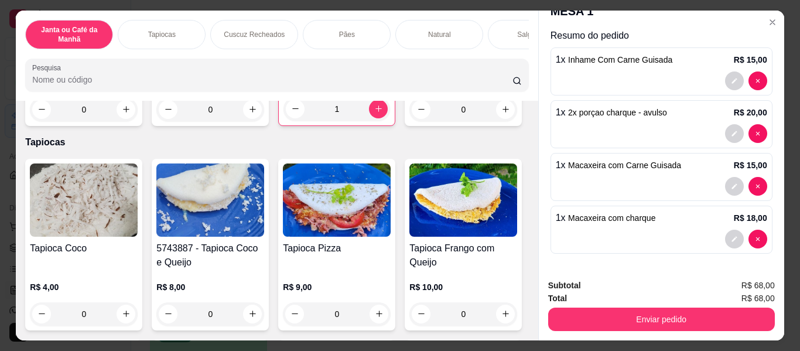
scroll to position [32, 0]
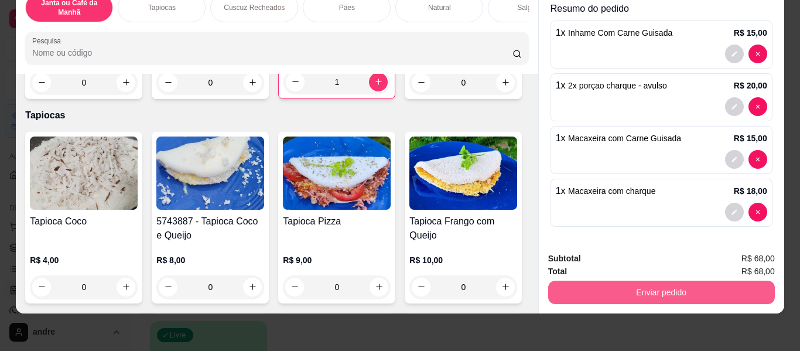
click at [647, 283] on button "Enviar pedido" at bounding box center [661, 292] width 227 height 23
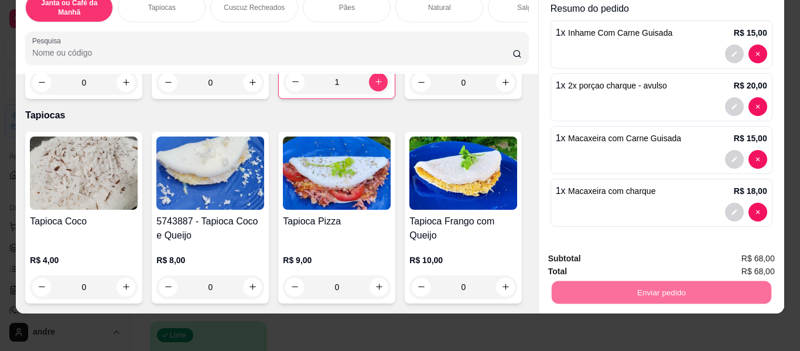
click at [639, 255] on button "Não registrar e enviar pedido" at bounding box center [623, 254] width 122 height 22
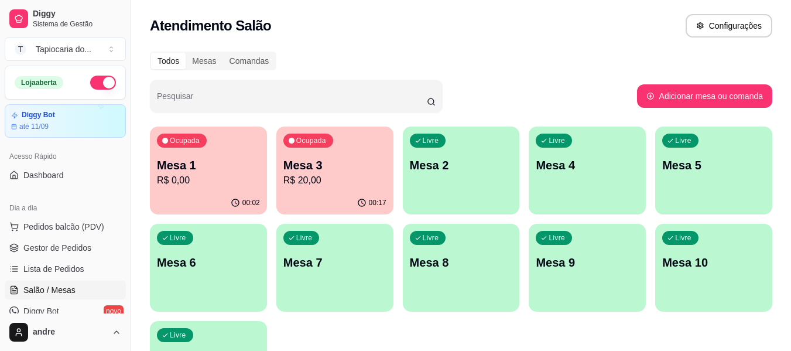
click at [671, 169] on p "Mesa 5" at bounding box center [714, 165] width 103 height 16
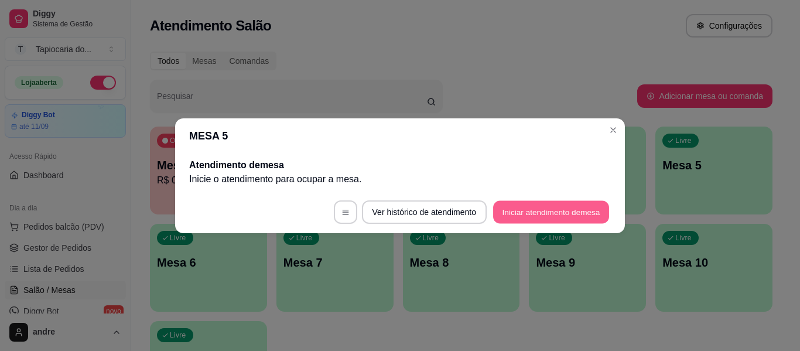
click at [531, 207] on button "Iniciar atendimento de mesa" at bounding box center [551, 211] width 116 height 23
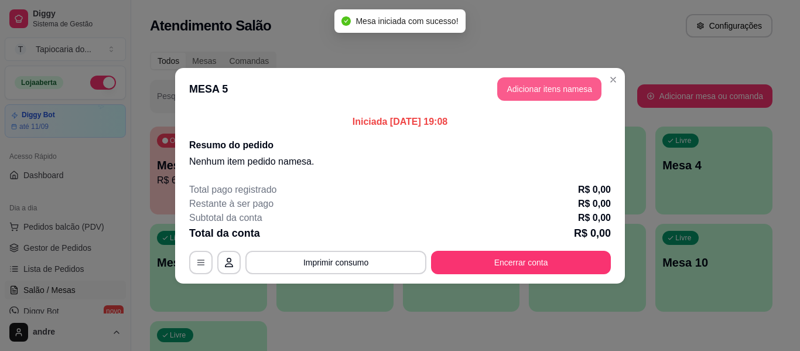
click at [552, 78] on button "Adicionar itens na mesa" at bounding box center [549, 88] width 104 height 23
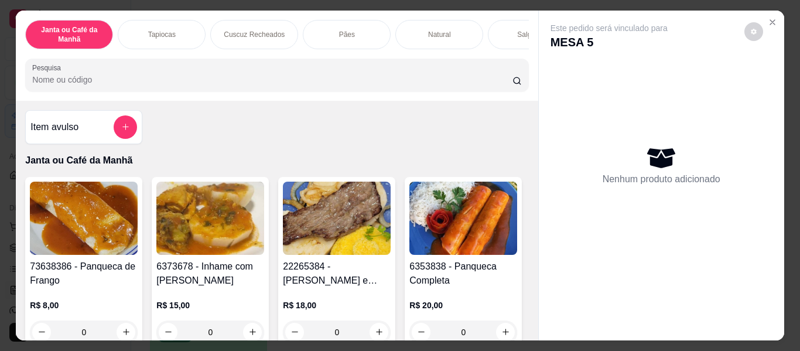
click at [336, 83] on input "Pesquisa" at bounding box center [272, 80] width 480 height 12
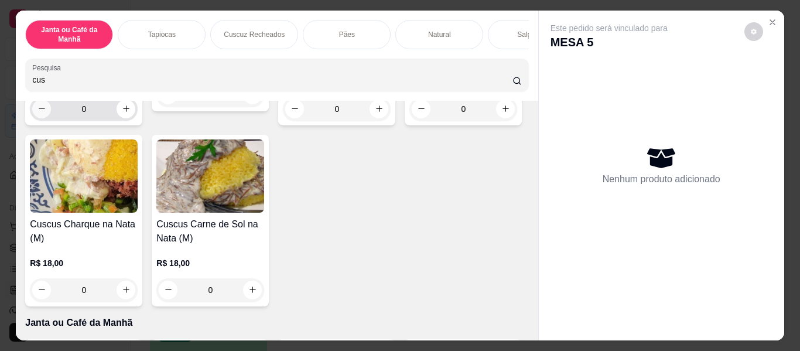
scroll to position [586, 0]
type input "cus"
click at [370, 117] on button "increase-product-quantity" at bounding box center [379, 108] width 18 height 18
type input "1"
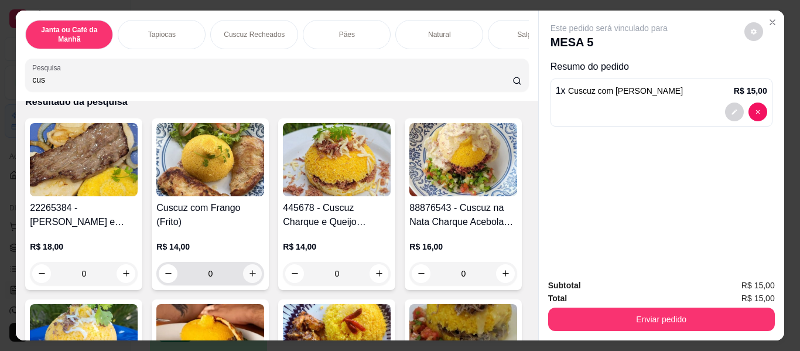
scroll to position [0, 0]
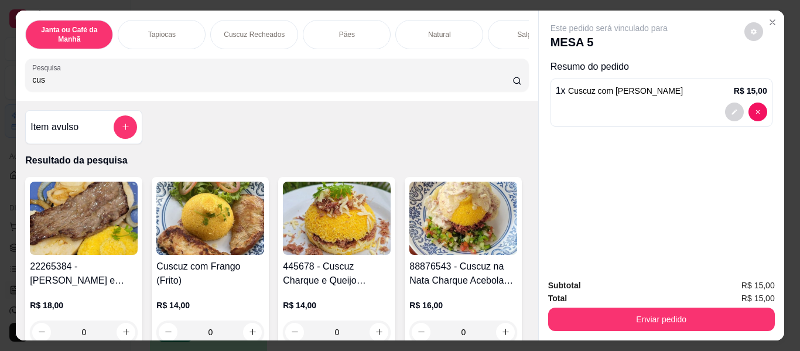
click at [203, 81] on input "cus" at bounding box center [272, 80] width 480 height 12
type input "c"
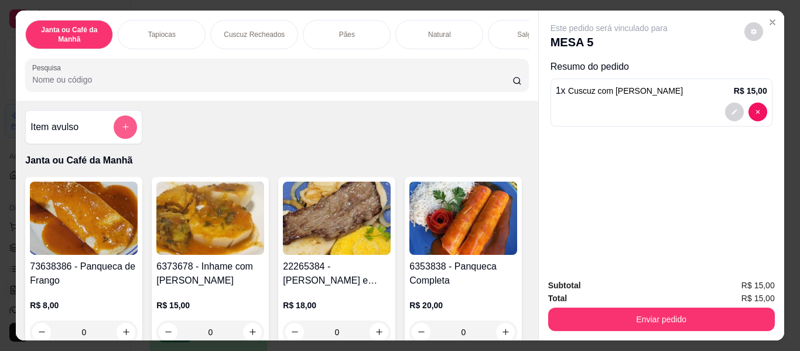
click at [121, 131] on icon "add-separate-item" at bounding box center [125, 126] width 9 height 9
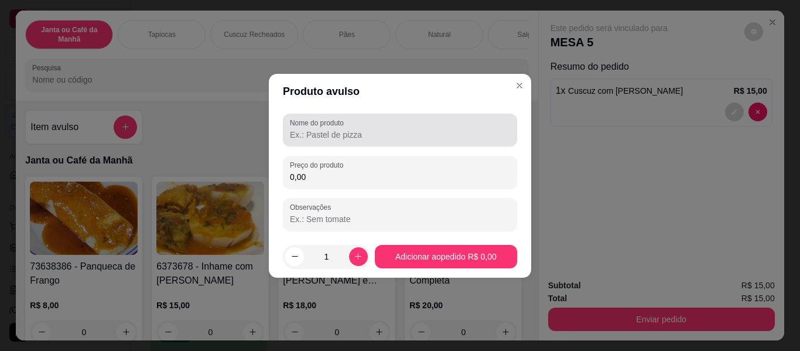
click at [309, 134] on input "Nome do produto" at bounding box center [400, 135] width 220 height 12
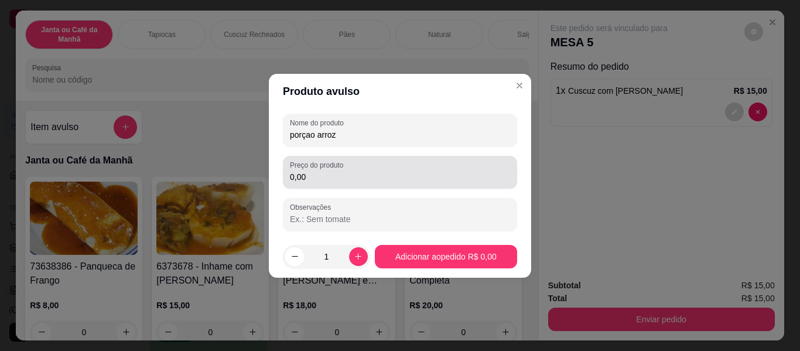
type input "porçao arroz"
click at [315, 179] on input "0,00" at bounding box center [400, 177] width 220 height 12
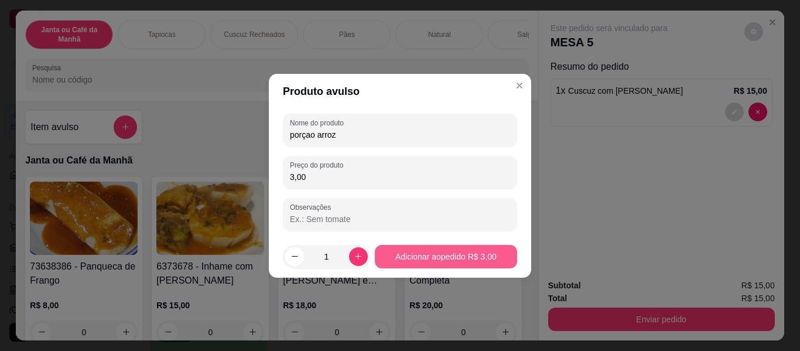
type input "3,00"
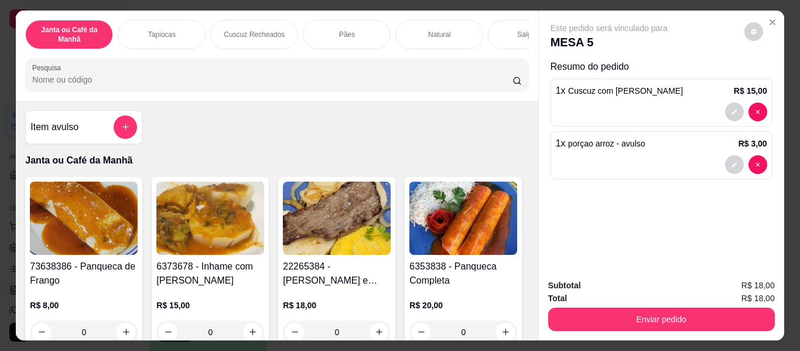
click at [114, 124] on div at bounding box center [125, 126] width 23 height 23
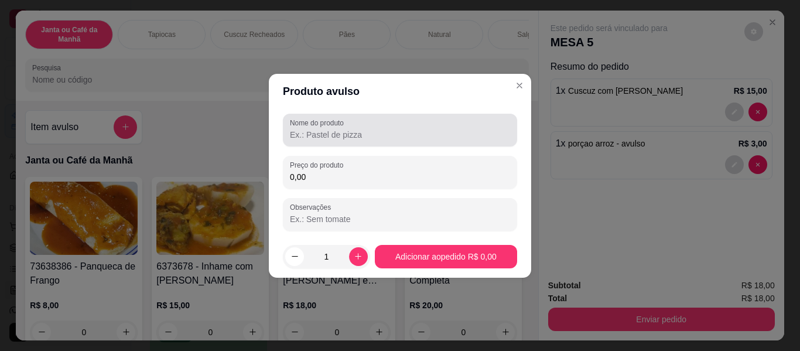
click at [318, 136] on input "Nome do produto" at bounding box center [400, 135] width 220 height 12
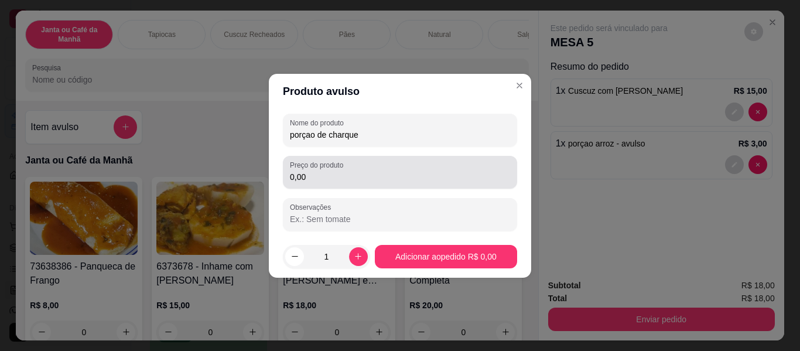
type input "porçao de charque"
click at [328, 185] on div "Preço do produto 0,00" at bounding box center [400, 172] width 234 height 33
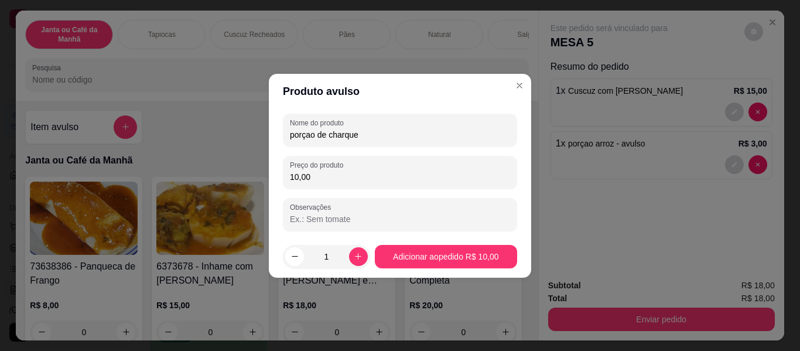
type input "10,00"
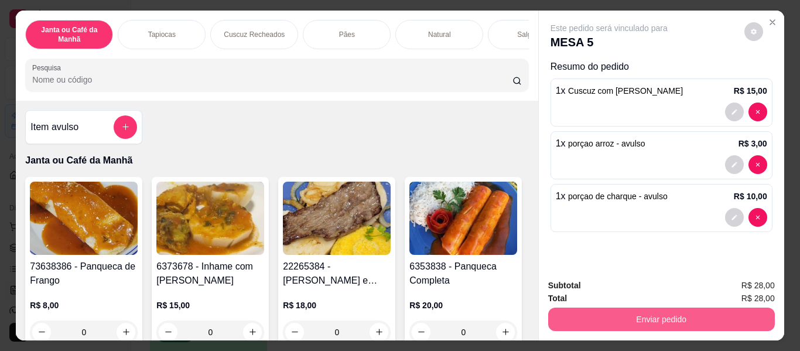
click at [645, 309] on button "Enviar pedido" at bounding box center [661, 319] width 227 height 23
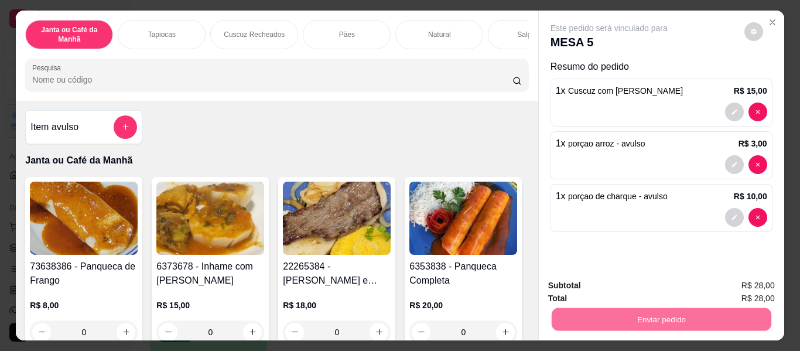
click at [645, 278] on button "Não registrar e enviar pedido" at bounding box center [623, 286] width 118 height 22
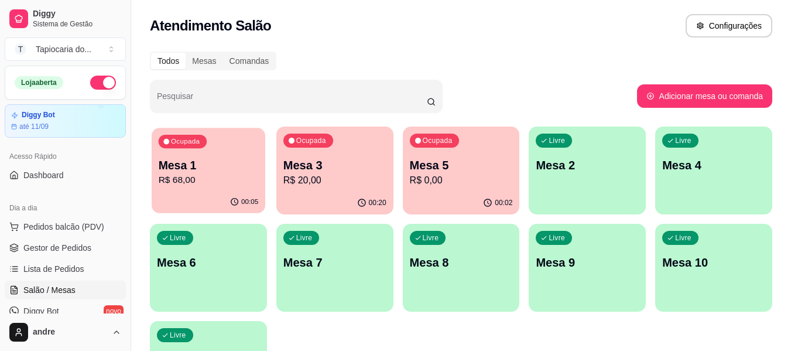
click at [193, 165] on p "Mesa 1" at bounding box center [209, 166] width 100 height 16
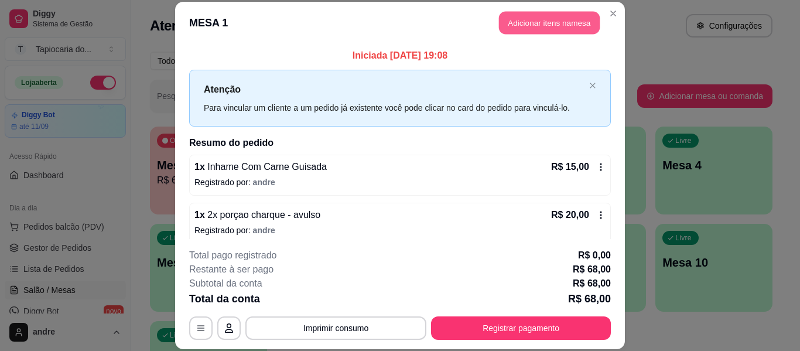
click at [531, 28] on button "Adicionar itens na mesa" at bounding box center [549, 23] width 101 height 23
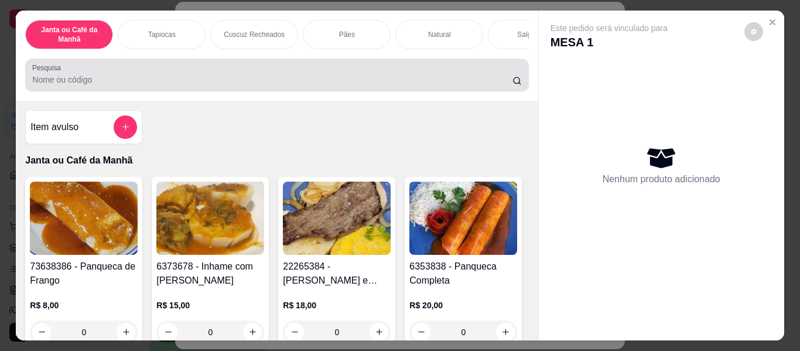
click at [449, 73] on div at bounding box center [276, 74] width 489 height 23
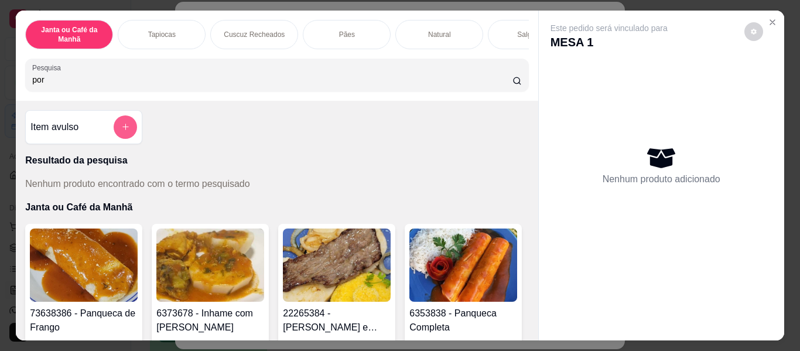
type input "por"
click at [117, 126] on button "add-separate-item" at bounding box center [125, 126] width 23 height 23
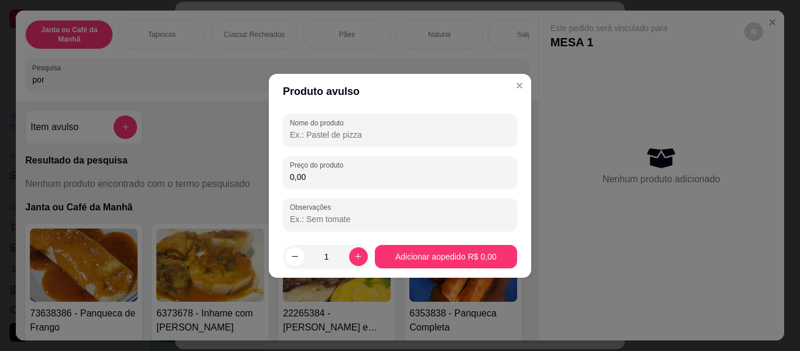
click at [317, 129] on input "Nome do produto" at bounding box center [400, 135] width 220 height 12
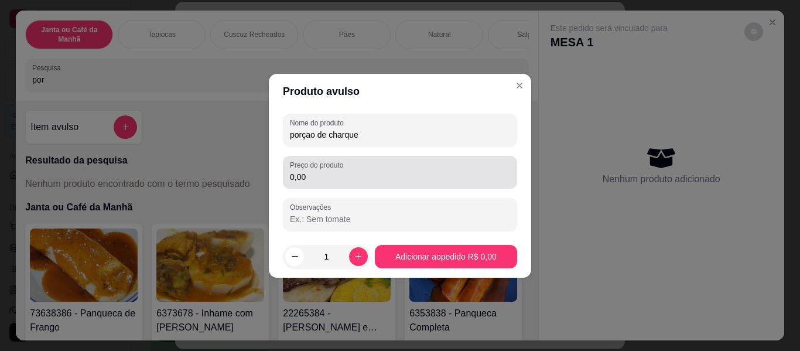
type input "porçao de charque"
click at [307, 182] on input "0,00" at bounding box center [400, 177] width 220 height 12
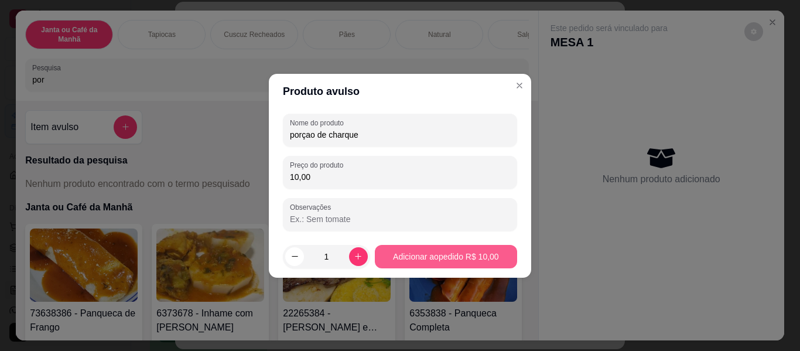
type input "10,00"
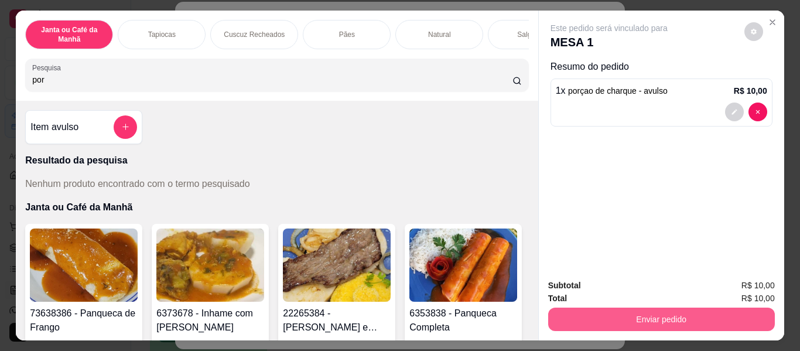
click at [641, 309] on button "Enviar pedido" at bounding box center [661, 319] width 227 height 23
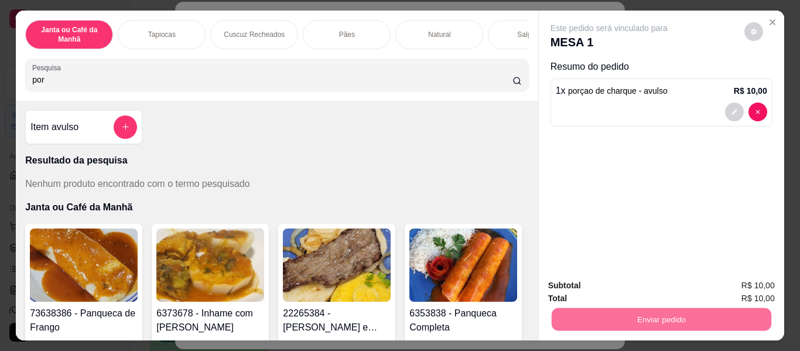
click at [641, 287] on button "Não registrar e enviar pedido" at bounding box center [623, 286] width 118 height 22
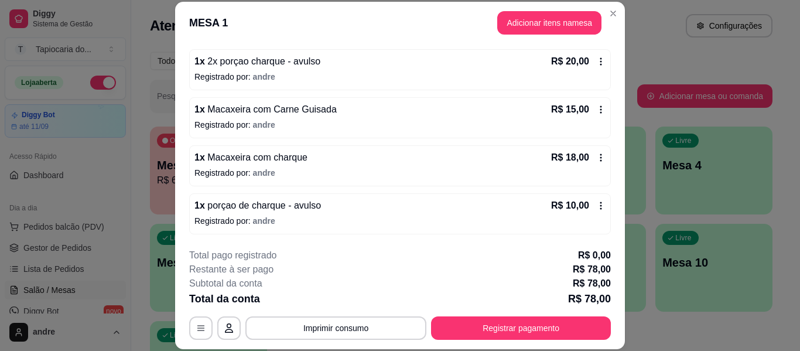
scroll to position [36, 0]
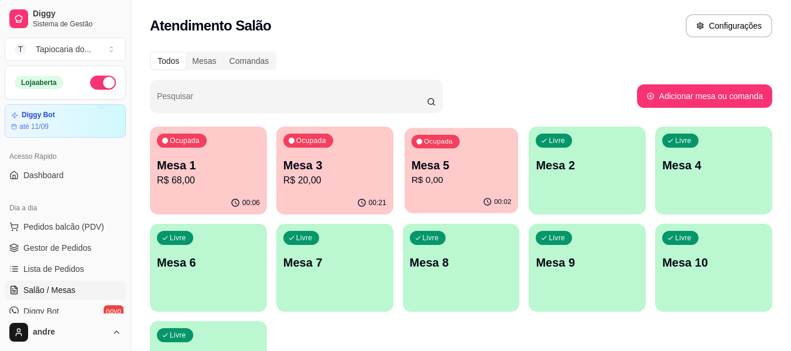
click at [484, 180] on p "R$ 0,00" at bounding box center [461, 179] width 100 height 13
click at [354, 177] on p "R$ 20,00" at bounding box center [335, 180] width 103 height 14
click at [342, 183] on p "R$ 20,00" at bounding box center [335, 180] width 103 height 14
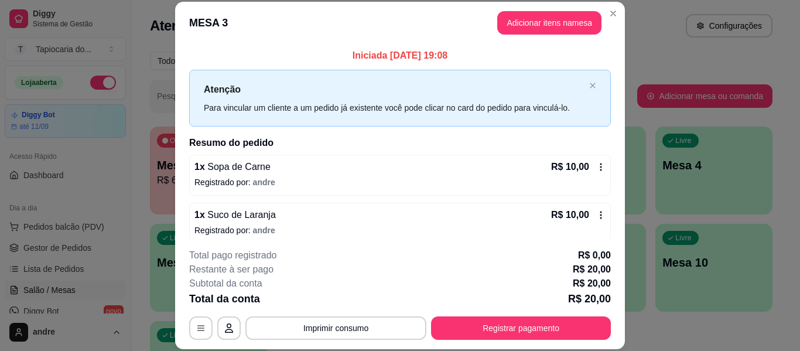
scroll to position [9, 0]
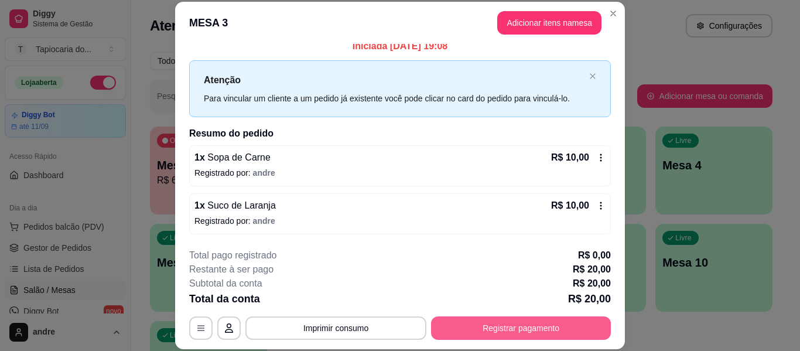
click at [533, 327] on button "Registrar pagamento" at bounding box center [521, 327] width 180 height 23
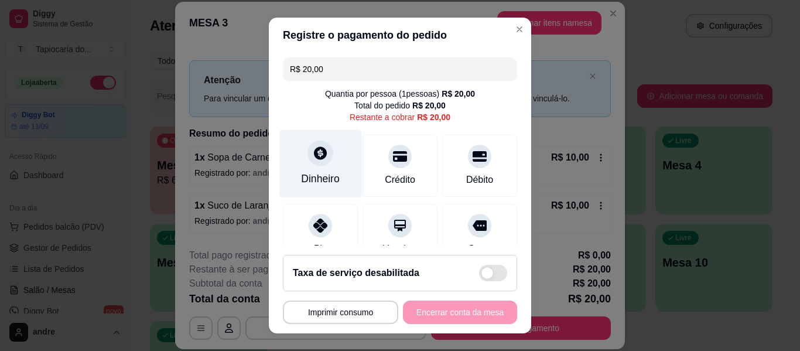
click at [303, 173] on div "Dinheiro" at bounding box center [320, 178] width 39 height 15
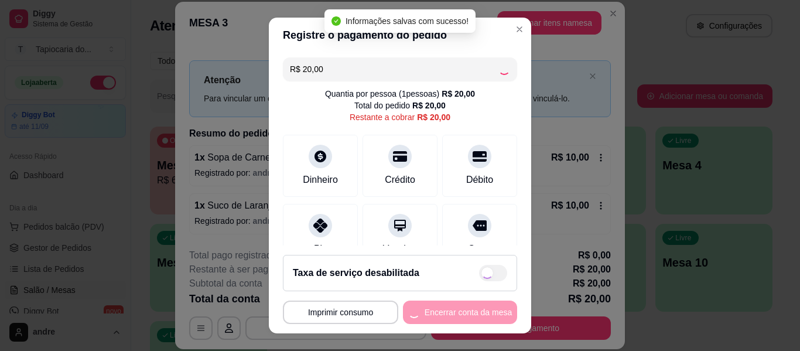
type input "R$ 0,00"
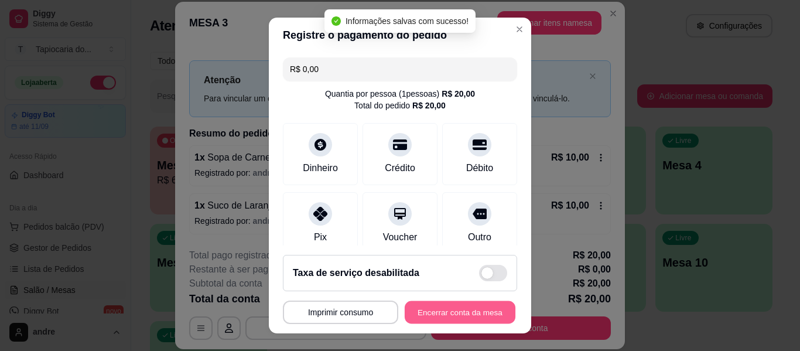
click at [454, 313] on button "Encerrar conta da mesa" at bounding box center [460, 312] width 111 height 23
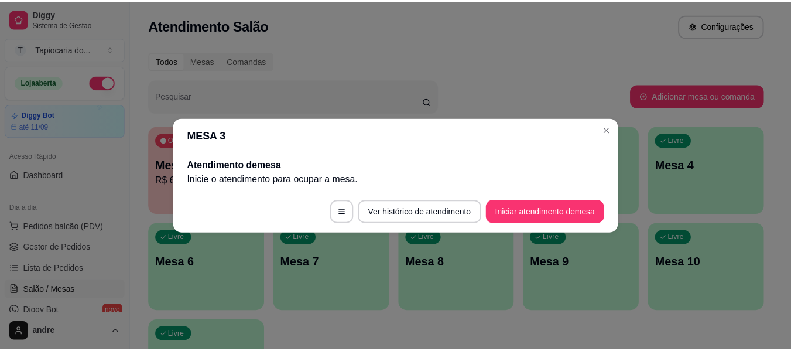
scroll to position [0, 0]
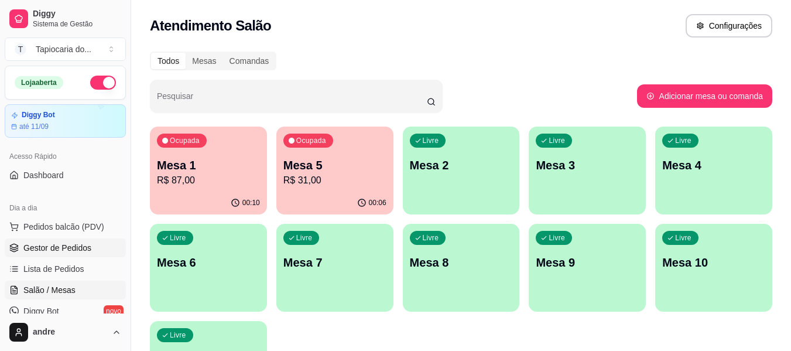
click at [40, 250] on span "Gestor de Pedidos" at bounding box center [57, 248] width 68 height 12
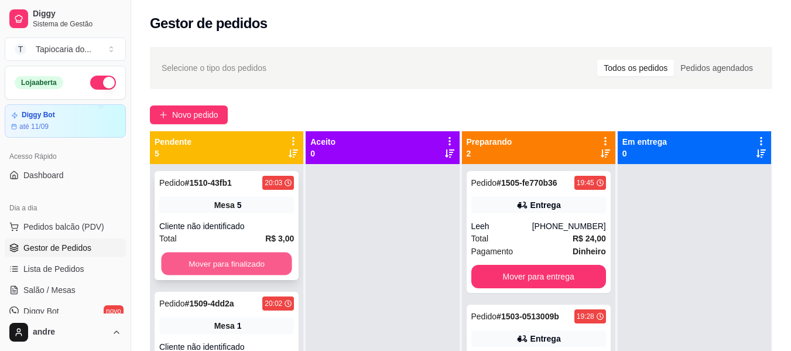
click at [256, 258] on button "Mover para finalizado" at bounding box center [226, 263] width 131 height 23
click at [256, 258] on button "Mover para finalizado" at bounding box center [226, 263] width 135 height 23
click at [256, 258] on button "Mover para finalizado" at bounding box center [226, 263] width 131 height 23
click at [256, 258] on button "Mover para finalizado" at bounding box center [226, 263] width 135 height 23
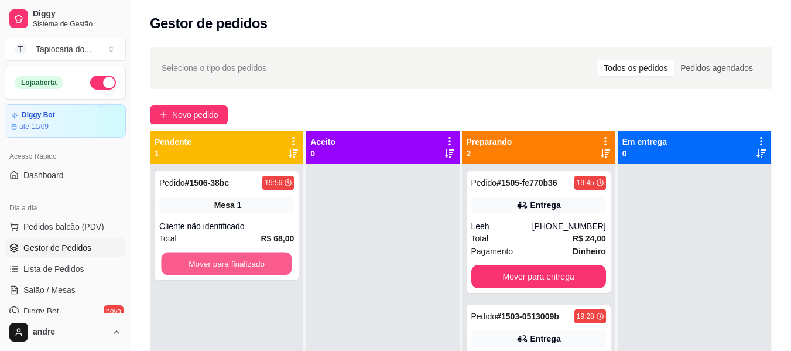
click at [256, 258] on button "Mover para finalizado" at bounding box center [226, 263] width 131 height 23
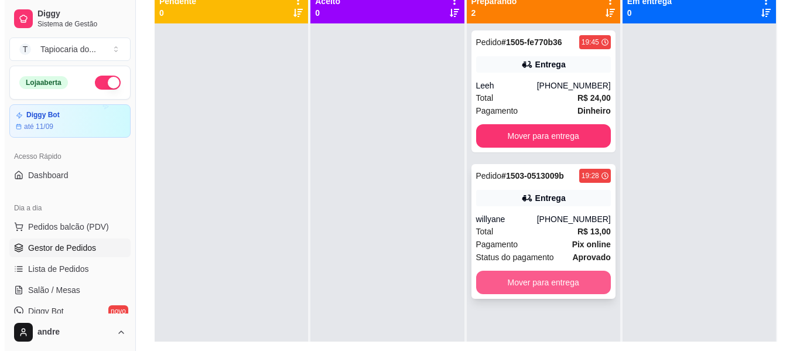
scroll to position [120, 0]
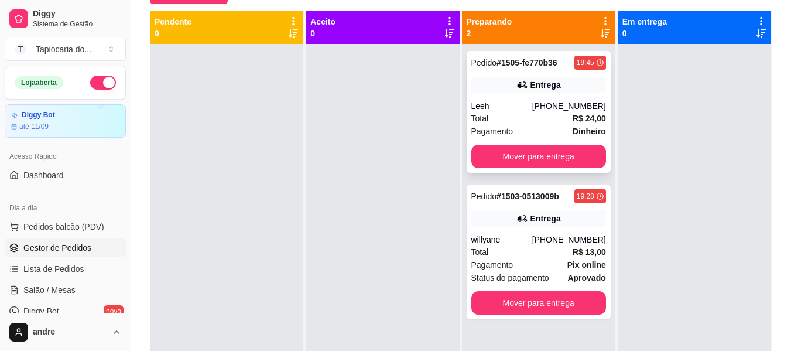
click at [482, 102] on div "Leeh" at bounding box center [502, 106] width 61 height 12
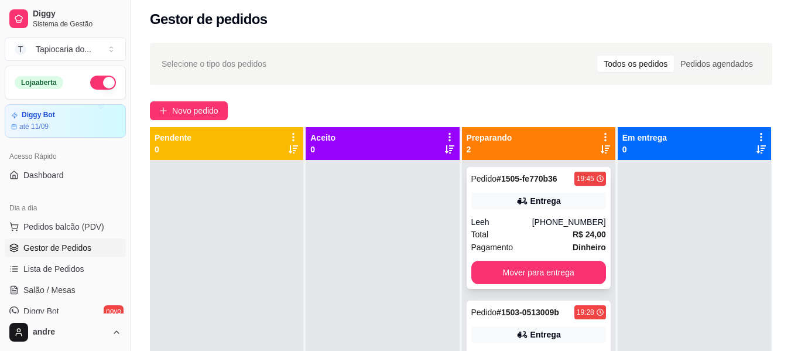
scroll to position [3, 0]
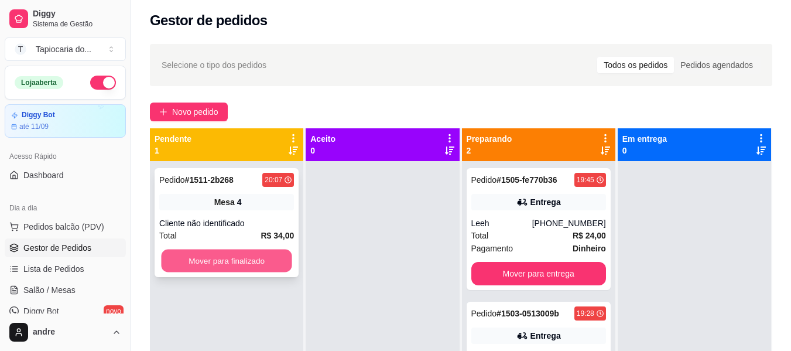
click at [240, 255] on button "Mover para finalizado" at bounding box center [226, 261] width 131 height 23
click at [253, 252] on button "Mover para finalizado" at bounding box center [226, 260] width 135 height 23
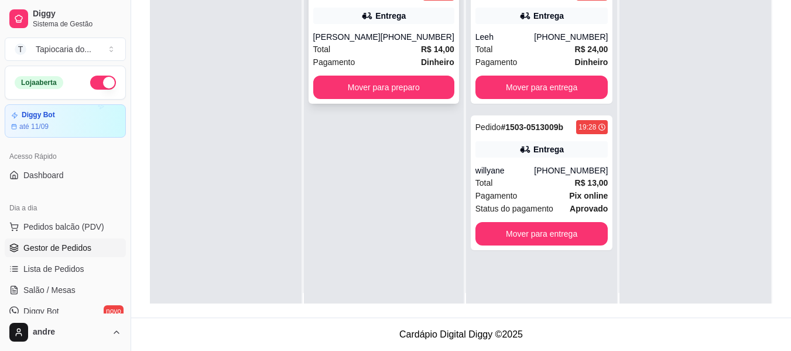
scroll to position [0, 0]
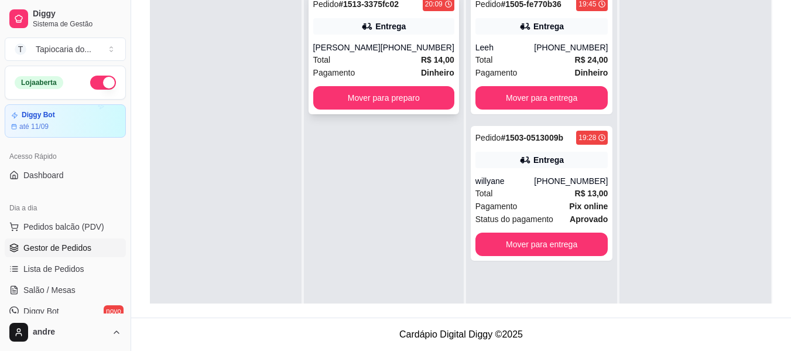
click at [364, 21] on icon at bounding box center [367, 27] width 12 height 12
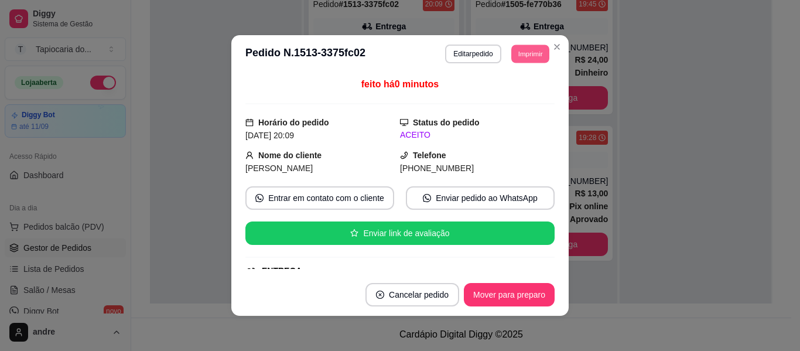
click at [526, 55] on button "Imprimir" at bounding box center [530, 54] width 38 height 18
click at [491, 98] on button "Impressora" at bounding box center [504, 95] width 85 height 19
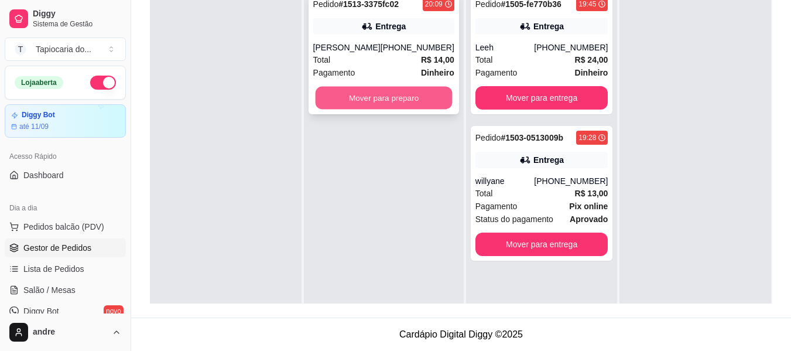
click at [411, 96] on button "Mover para preparo" at bounding box center [383, 98] width 137 height 23
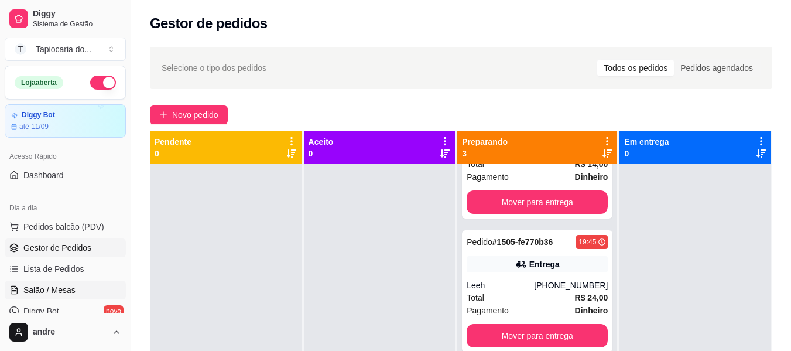
click at [49, 285] on span "Salão / Mesas" at bounding box center [49, 290] width 52 height 12
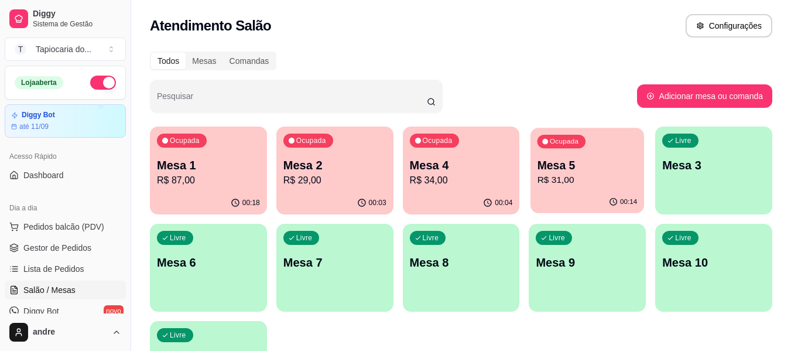
click at [580, 172] on p "Mesa 5" at bounding box center [588, 166] width 100 height 16
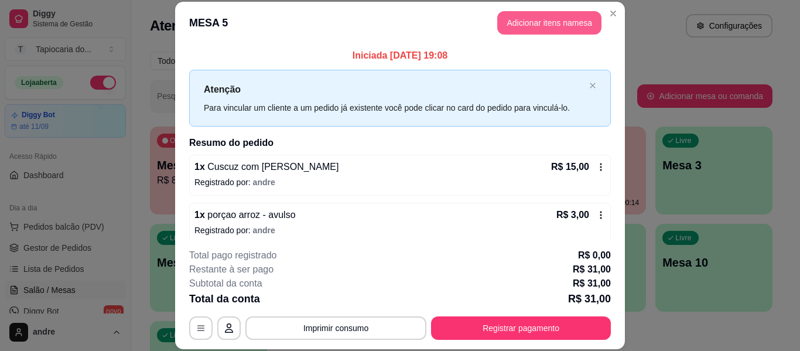
click at [541, 19] on button "Adicionar itens na mesa" at bounding box center [549, 22] width 104 height 23
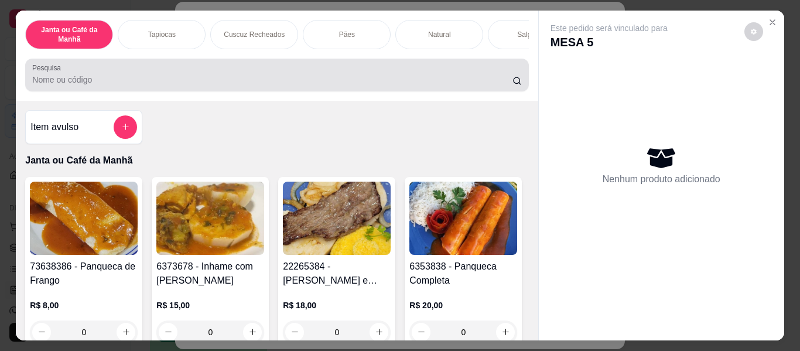
click at [370, 81] on input "Pesquisa" at bounding box center [272, 80] width 480 height 12
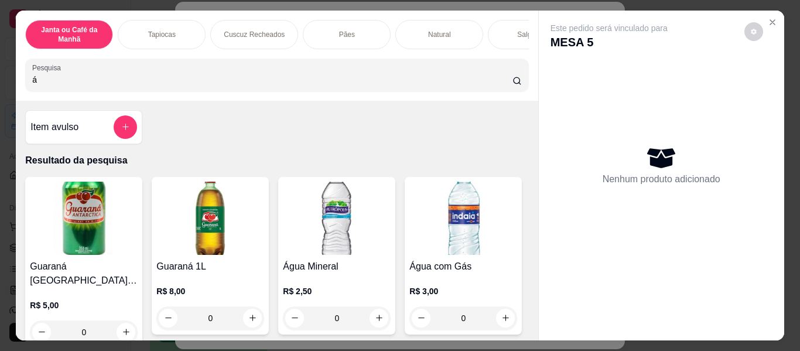
scroll to position [234, 0]
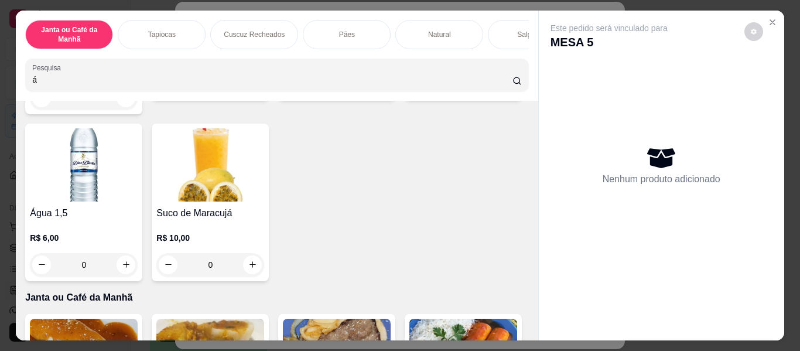
type input "á"
click at [496, 93] on button "increase-product-quantity" at bounding box center [505, 83] width 19 height 19
type input "1"
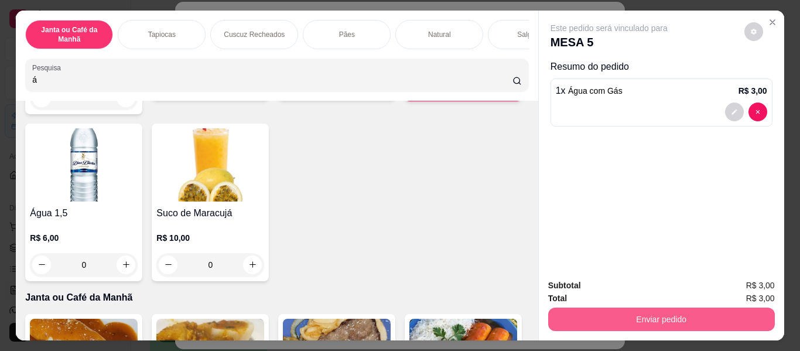
click at [579, 315] on button "Enviar pedido" at bounding box center [661, 319] width 227 height 23
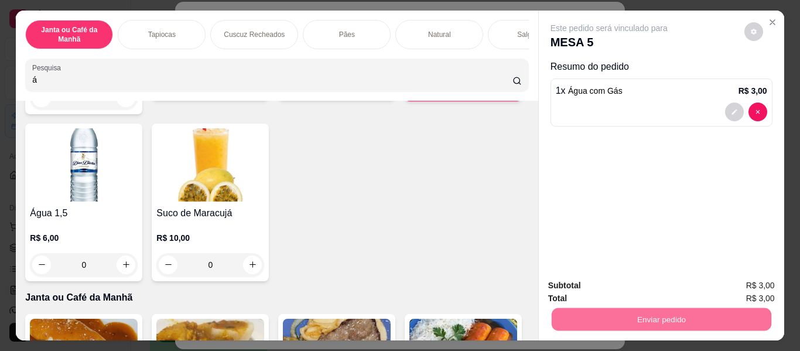
click at [617, 282] on button "Não registrar e enviar pedido" at bounding box center [623, 286] width 118 height 22
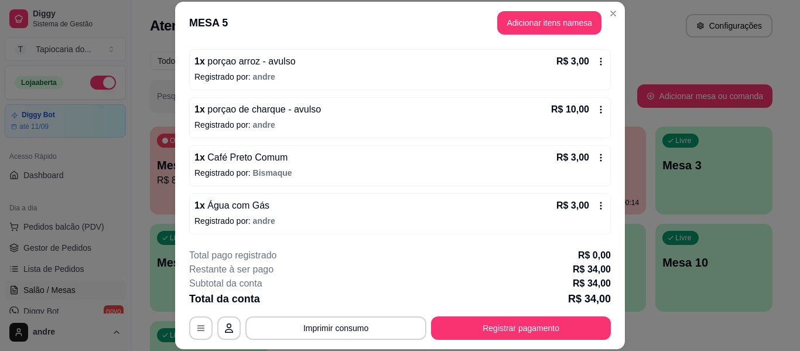
scroll to position [36, 0]
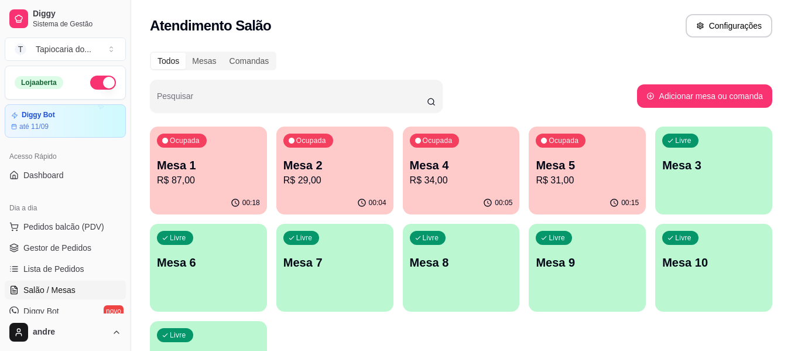
click at [232, 166] on p "Mesa 1" at bounding box center [208, 165] width 103 height 16
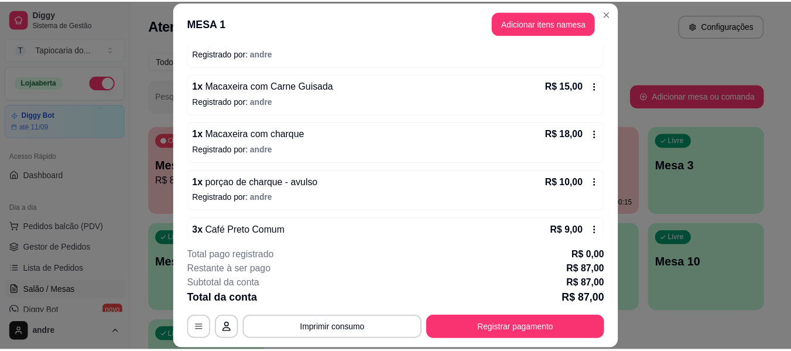
scroll to position [202, 0]
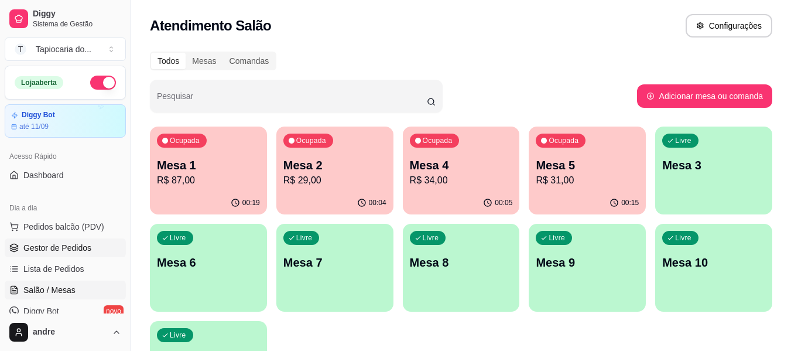
click at [67, 242] on span "Gestor de Pedidos" at bounding box center [57, 248] width 68 height 12
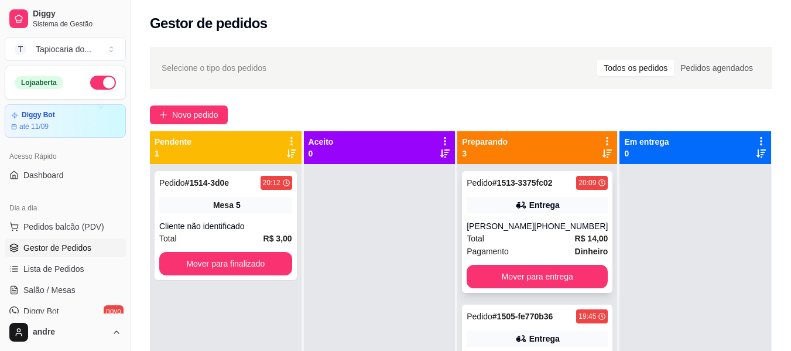
scroll to position [74, 0]
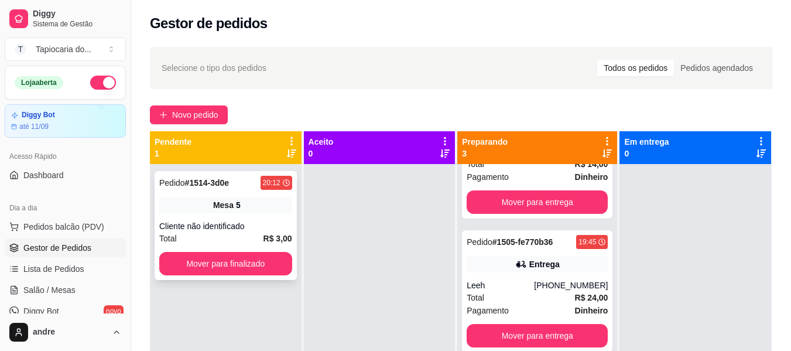
click at [264, 276] on div "Pedido # 1514-3d0e 20:12 Mesa 5 Cliente não identificado Total R$ 3,00 Mover pa…" at bounding box center [226, 225] width 142 height 109
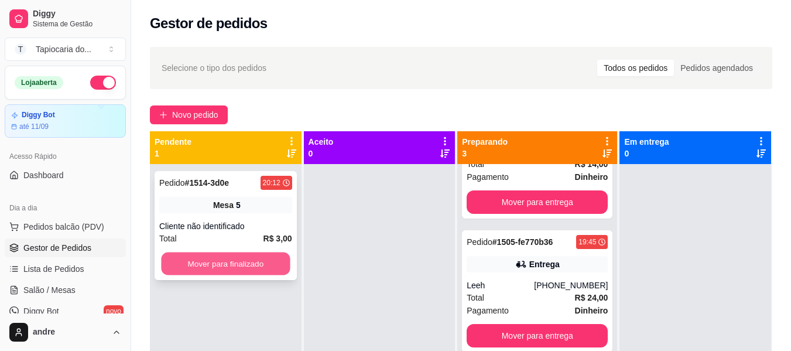
click at [268, 255] on button "Mover para finalizado" at bounding box center [225, 263] width 129 height 23
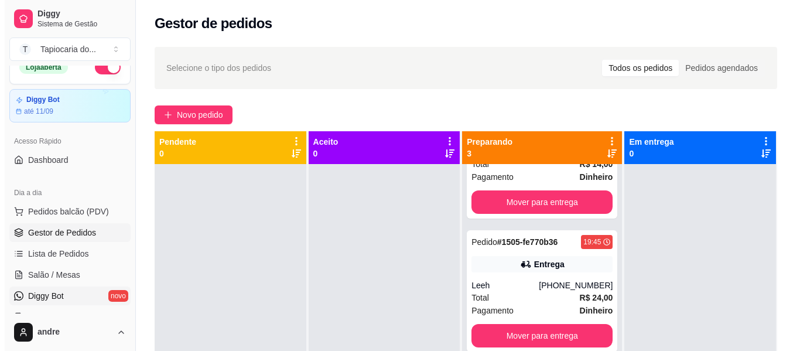
scroll to position [59, 0]
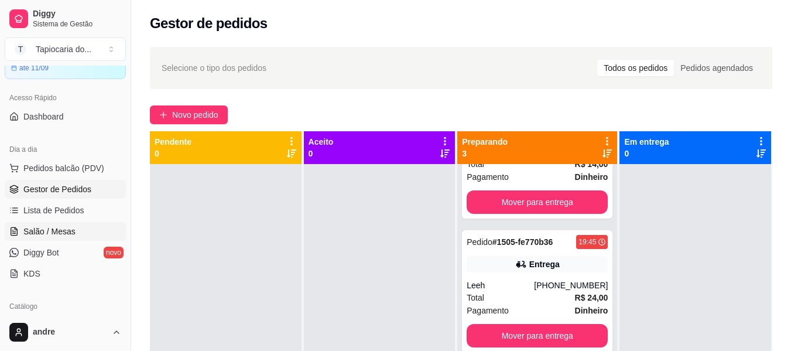
click at [57, 228] on span "Salão / Mesas" at bounding box center [49, 232] width 52 height 12
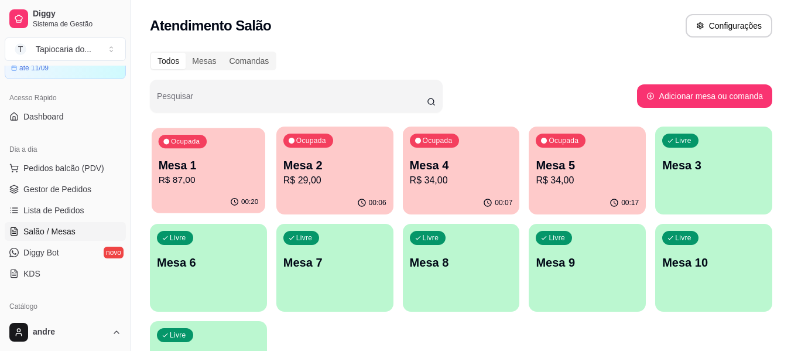
click at [245, 193] on div "00:20" at bounding box center [209, 202] width 114 height 22
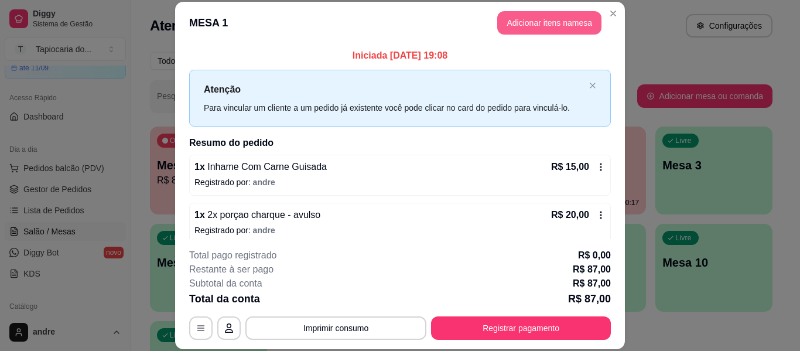
click at [527, 18] on button "Adicionar itens na mesa" at bounding box center [549, 22] width 104 height 23
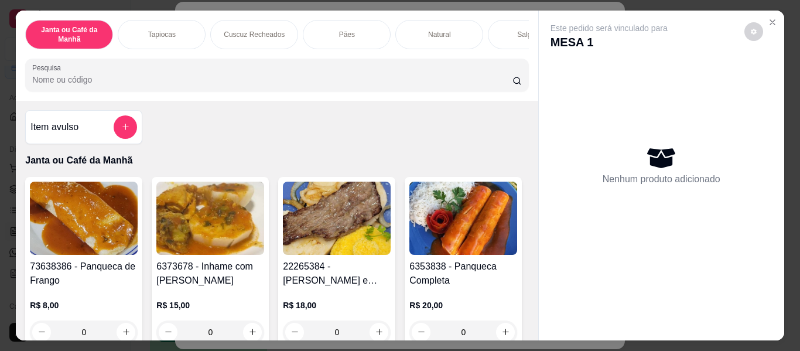
click at [354, 86] on input "Pesquisa" at bounding box center [272, 80] width 480 height 12
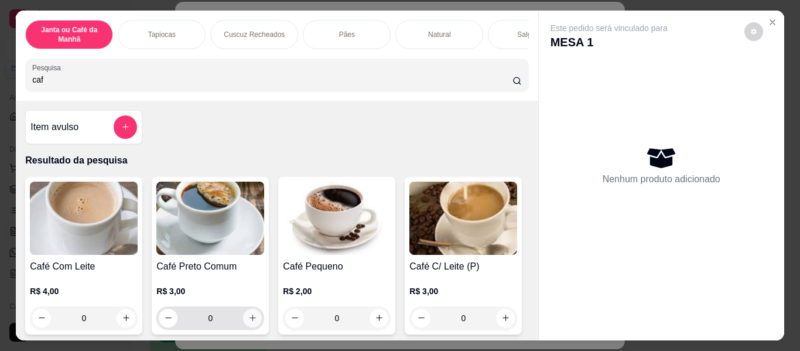
type input "caf"
click at [243, 325] on button "increase-product-quantity" at bounding box center [252, 318] width 19 height 19
type input "1"
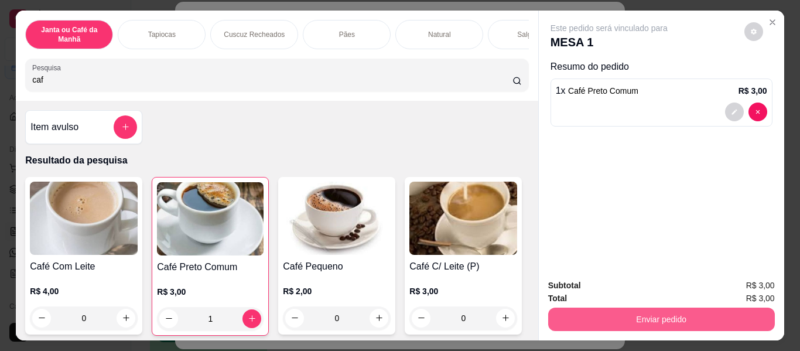
click at [658, 321] on button "Enviar pedido" at bounding box center [661, 319] width 227 height 23
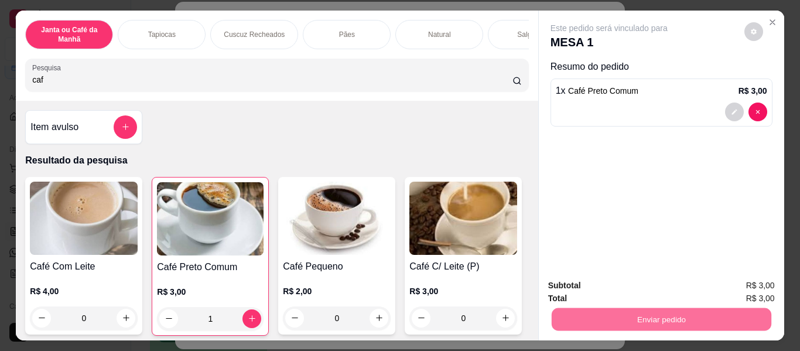
click at [631, 290] on button "Não registrar e enviar pedido" at bounding box center [623, 286] width 122 height 22
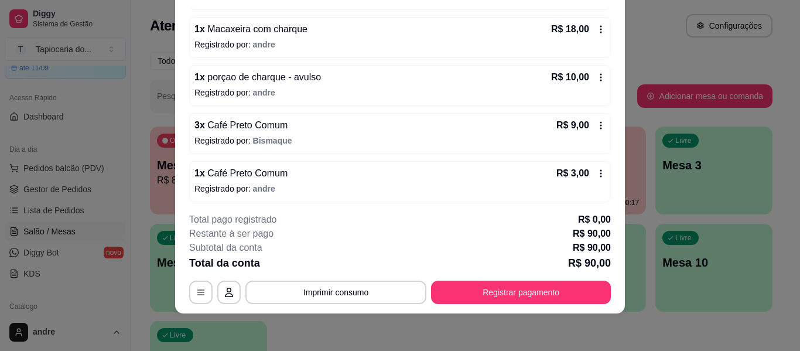
scroll to position [250, 0]
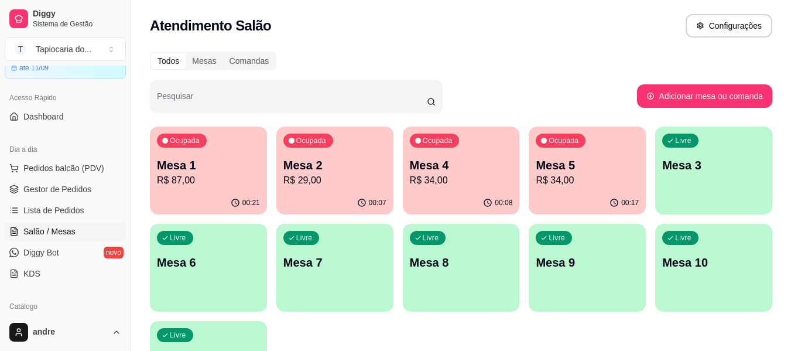
click at [597, 177] on p "R$ 34,00" at bounding box center [587, 180] width 103 height 14
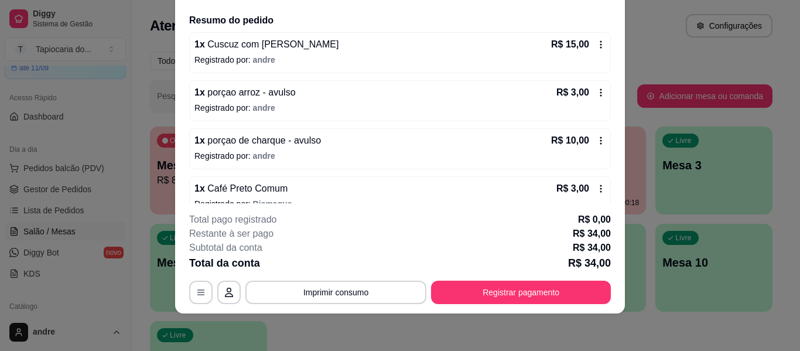
scroll to position [153, 0]
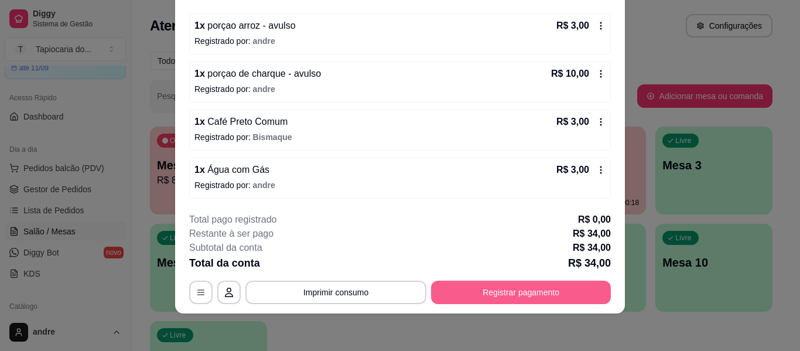
click at [506, 293] on button "Registrar pagamento" at bounding box center [521, 292] width 180 height 23
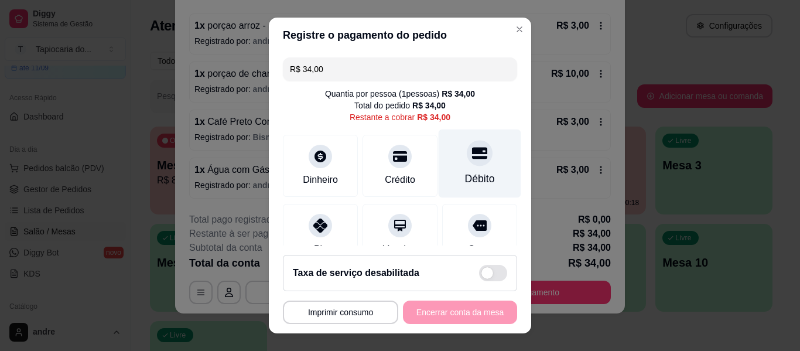
click at [483, 179] on div "Débito" at bounding box center [480, 163] width 83 height 69
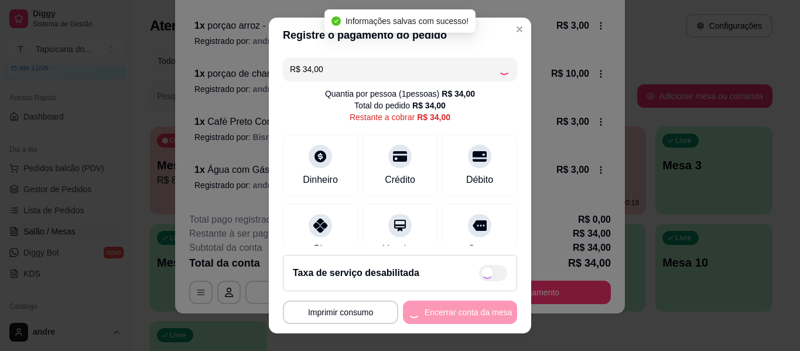
type input "R$ 0,00"
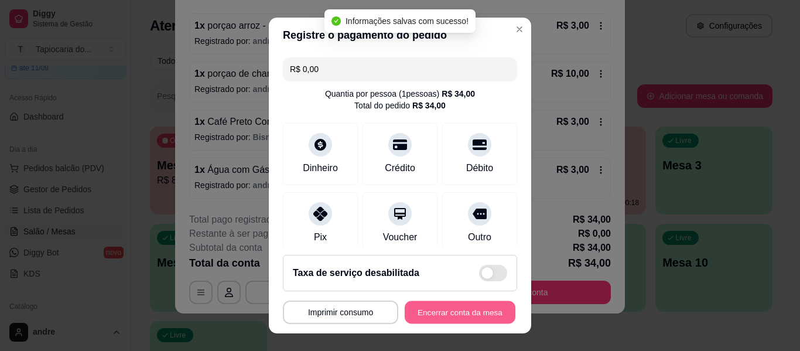
click at [486, 315] on button "Encerrar conta da mesa" at bounding box center [460, 312] width 111 height 23
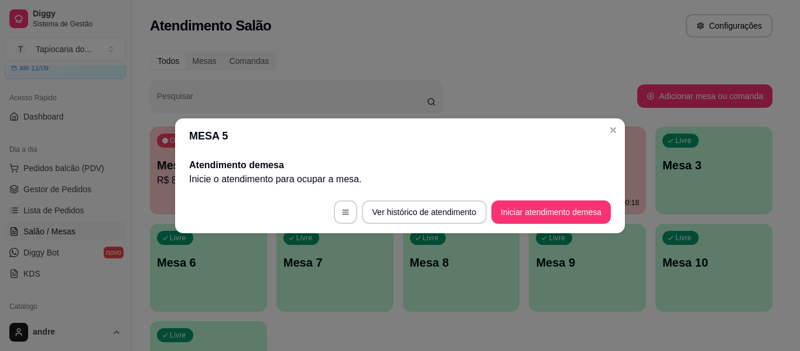
scroll to position [0, 0]
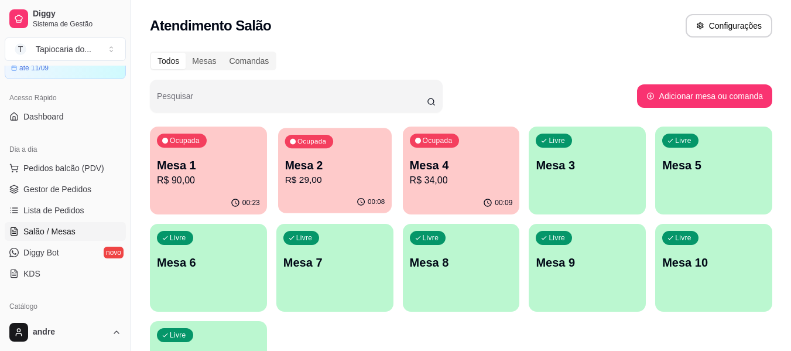
click at [313, 170] on p "Mesa 2" at bounding box center [335, 166] width 100 height 16
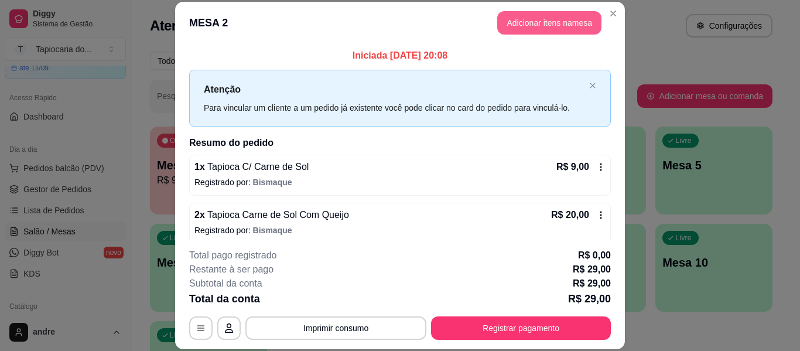
click at [497, 23] on button "Adicionar itens na mesa" at bounding box center [549, 22] width 104 height 23
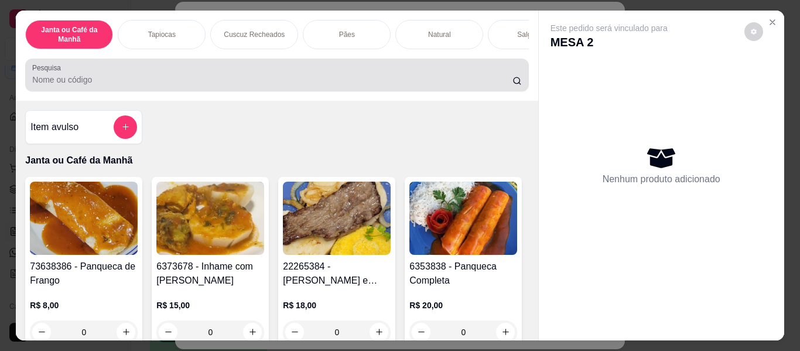
click at [381, 76] on div at bounding box center [276, 74] width 489 height 23
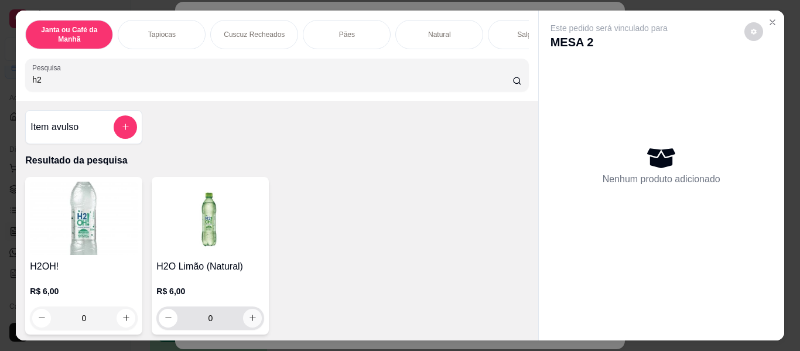
type input "h2"
click at [248, 317] on button "increase-product-quantity" at bounding box center [253, 318] width 18 height 18
type input "1"
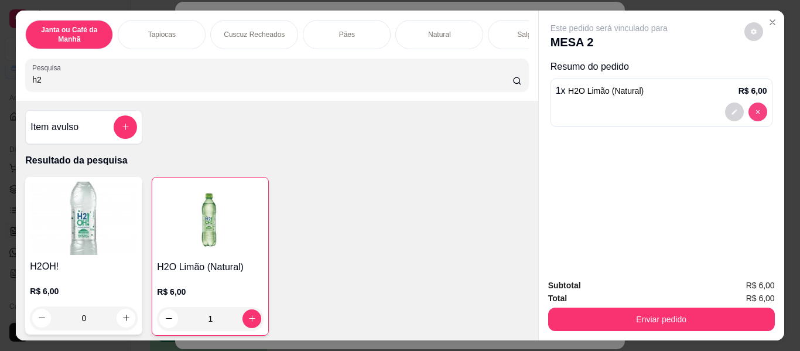
type input "0"
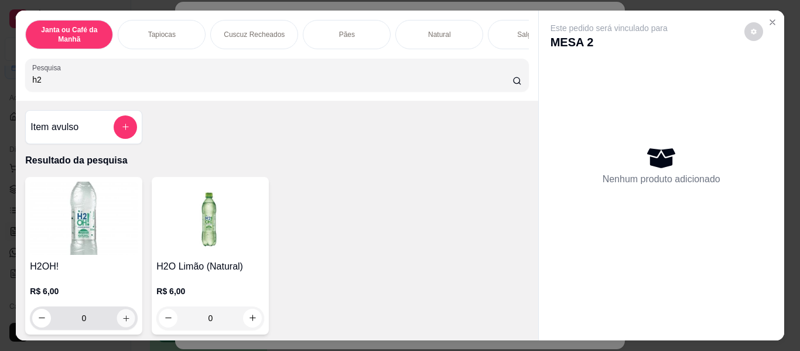
click at [122, 320] on icon "increase-product-quantity" at bounding box center [126, 318] width 9 height 9
type input "1"
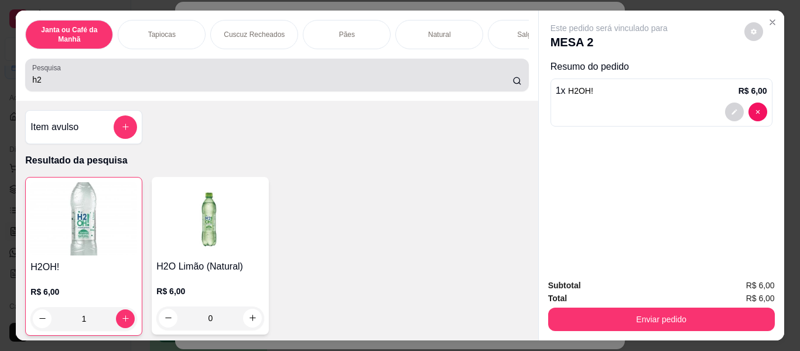
click at [114, 71] on div "h2" at bounding box center [276, 74] width 489 height 23
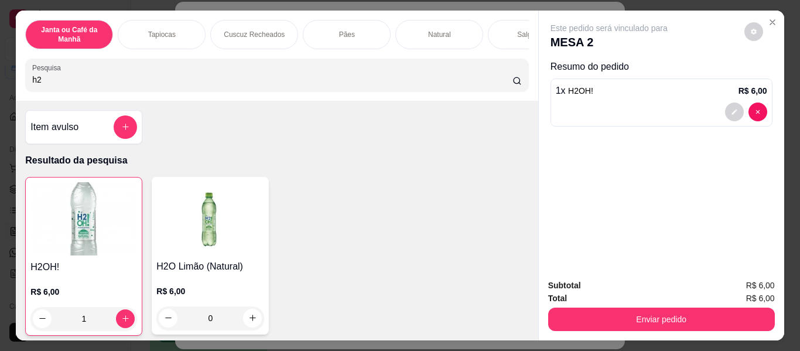
type input "h"
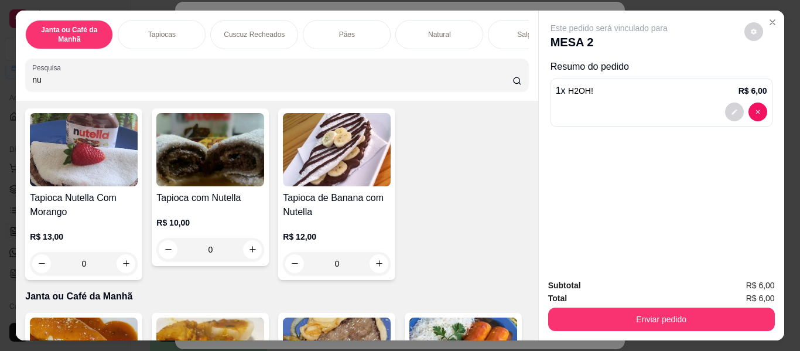
scroll to position [117, 0]
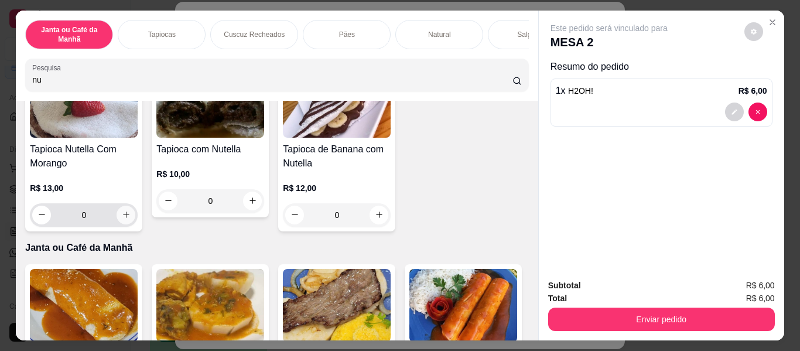
type input "nu"
click at [123, 218] on icon "increase-product-quantity" at bounding box center [126, 215] width 6 height 6
type input "1"
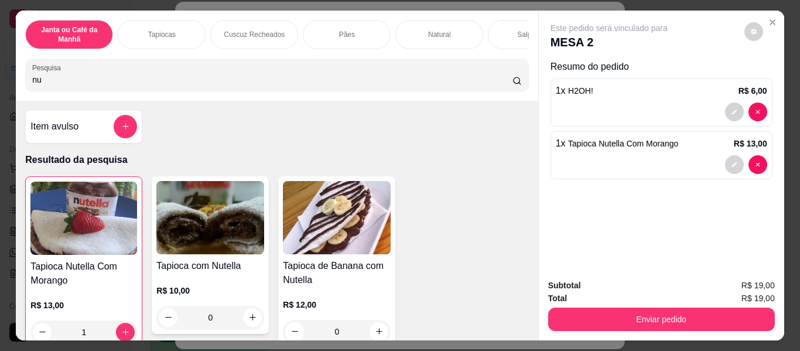
scroll to position [0, 0]
click at [250, 86] on input "nu" at bounding box center [272, 80] width 480 height 12
type input "n"
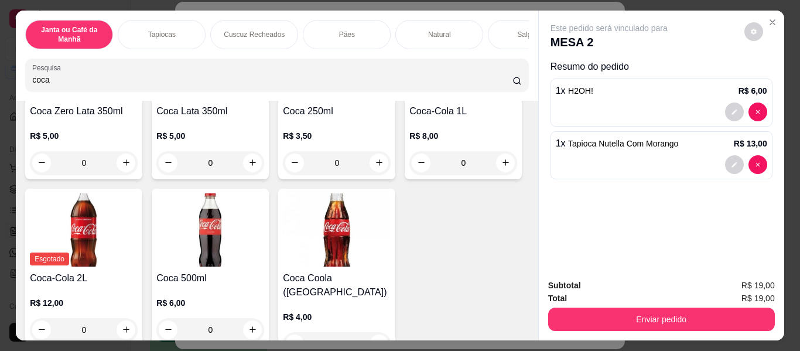
scroll to position [176, 0]
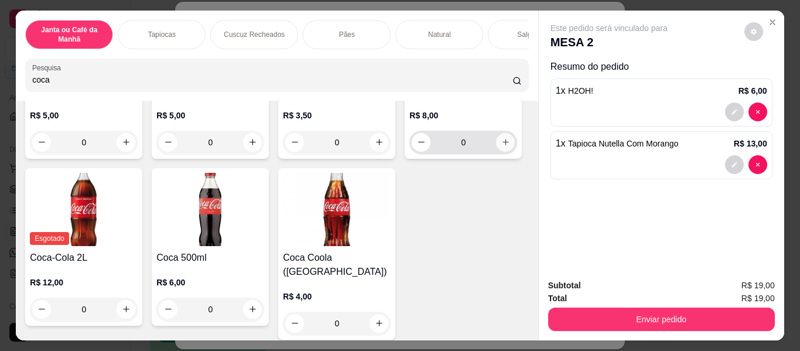
type input "coca"
click at [501, 147] on icon "increase-product-quantity" at bounding box center [505, 142] width 9 height 9
type input "1"
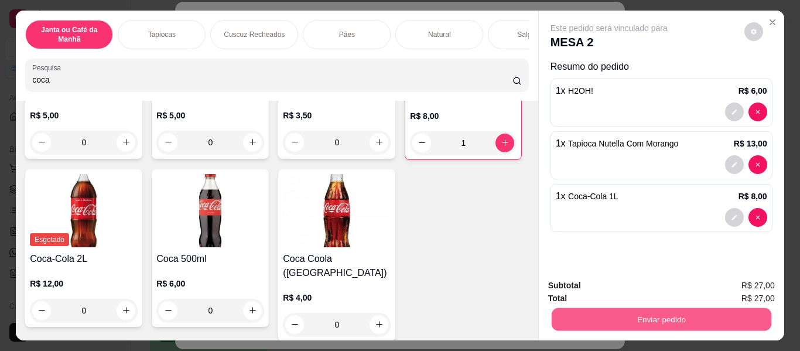
click at [604, 309] on button "Enviar pedido" at bounding box center [661, 319] width 220 height 23
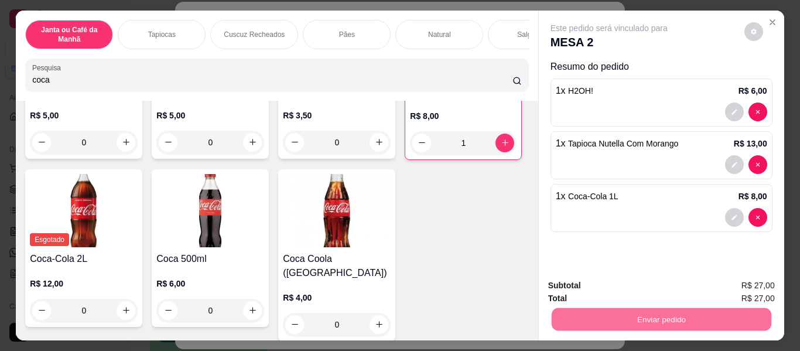
click at [605, 284] on button "Não registrar e enviar pedido" at bounding box center [623, 286] width 118 height 22
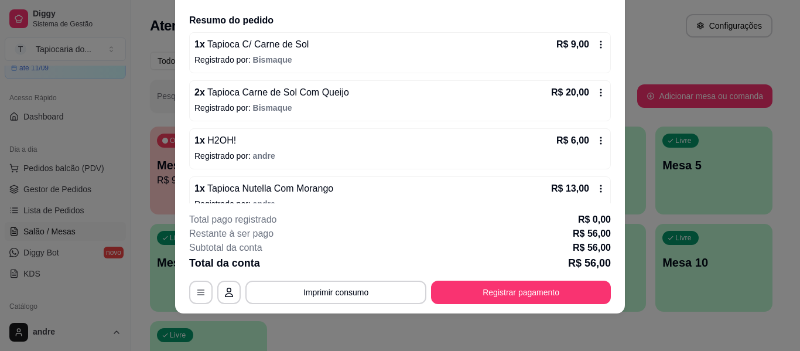
scroll to position [59, 0]
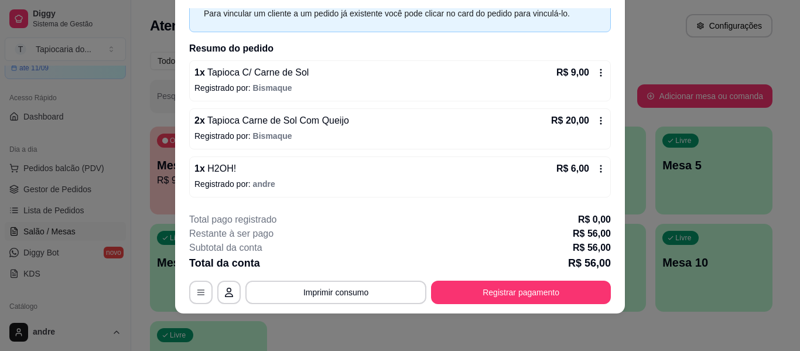
click at [596, 171] on icon at bounding box center [600, 168] width 9 height 9
click at [596, 165] on icon at bounding box center [600, 168] width 9 height 9
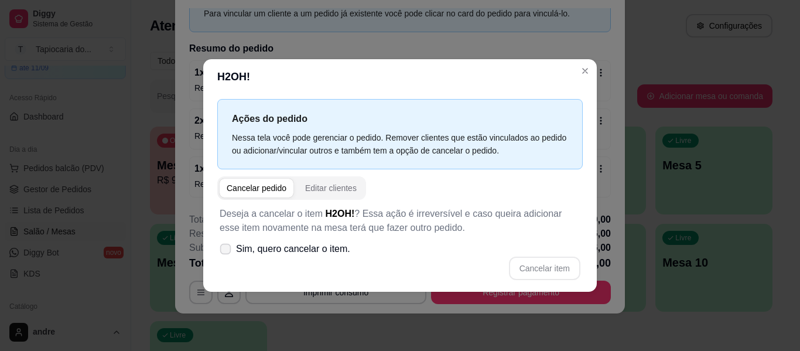
click at [219, 252] on label "Sim, quero cancelar o item." at bounding box center [285, 248] width 140 height 23
click at [219, 252] on input "Sim, quero cancelar o item." at bounding box center [223, 255] width 8 height 8
checkbox input "true"
click at [546, 266] on button "Cancelar item" at bounding box center [544, 268] width 71 height 23
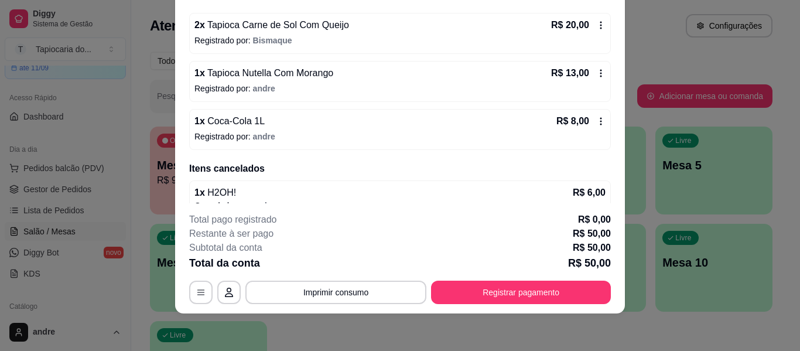
scroll to position [172, 0]
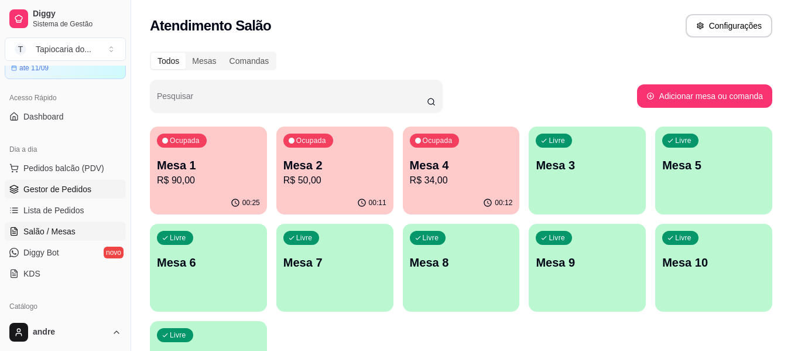
click at [64, 182] on link "Gestor de Pedidos" at bounding box center [65, 189] width 121 height 19
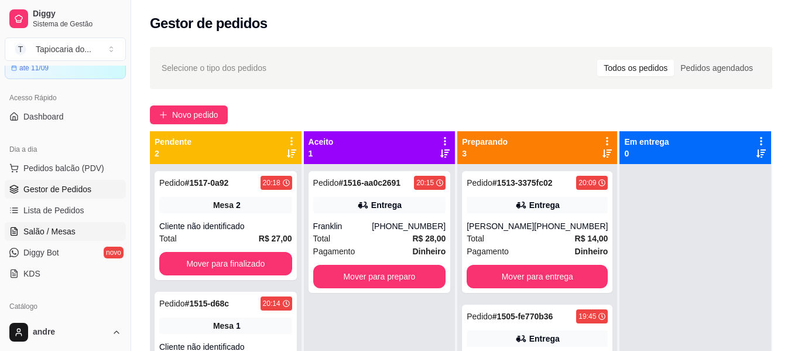
click at [64, 230] on span "Salão / Mesas" at bounding box center [49, 232] width 52 height 12
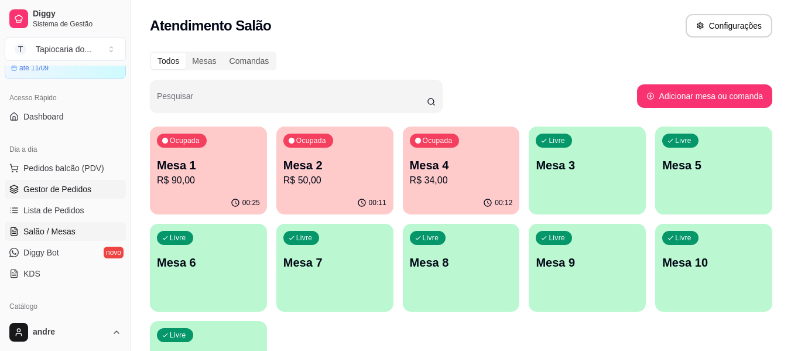
click at [50, 189] on span "Gestor de Pedidos" at bounding box center [57, 189] width 68 height 12
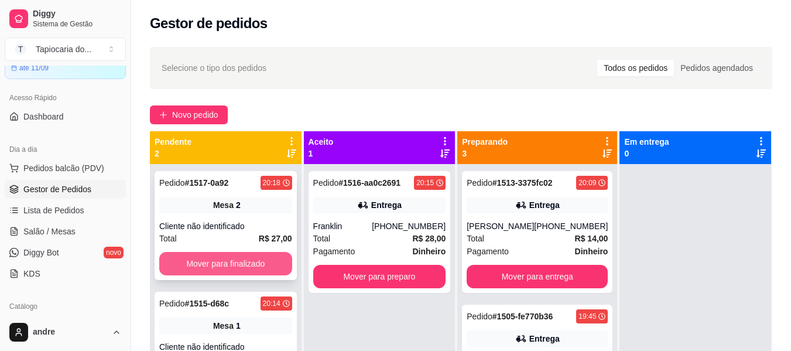
click at [185, 261] on button "Mover para finalizado" at bounding box center [225, 263] width 133 height 23
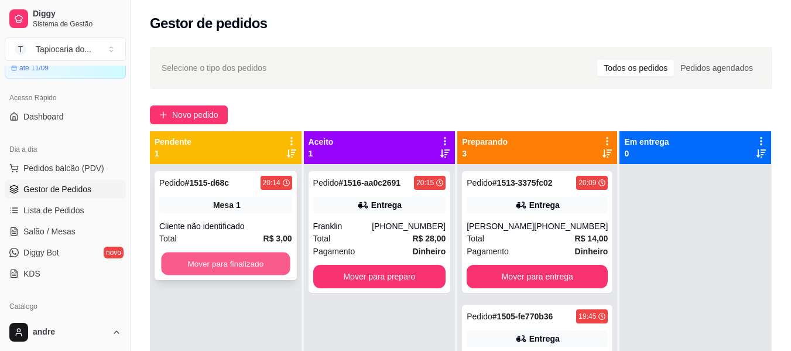
click at [211, 257] on button "Mover para finalizado" at bounding box center [225, 263] width 129 height 23
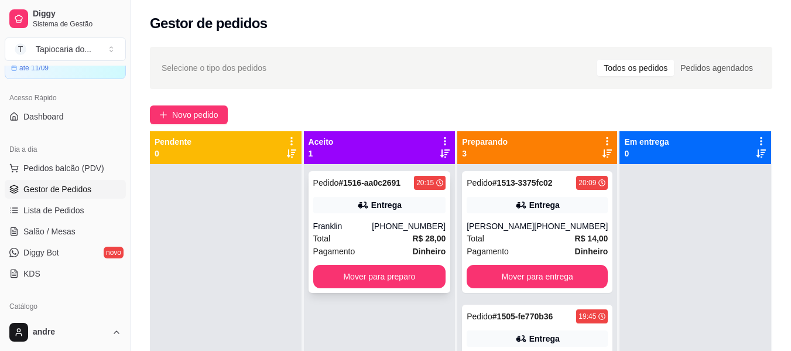
click at [358, 241] on div "Total R$ 28,00" at bounding box center [379, 238] width 133 height 13
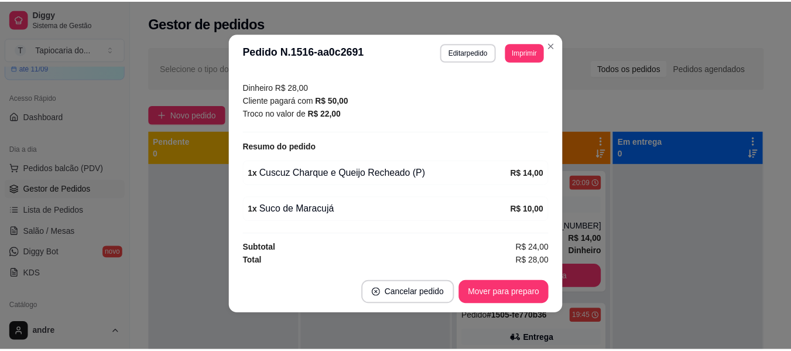
scroll to position [2, 0]
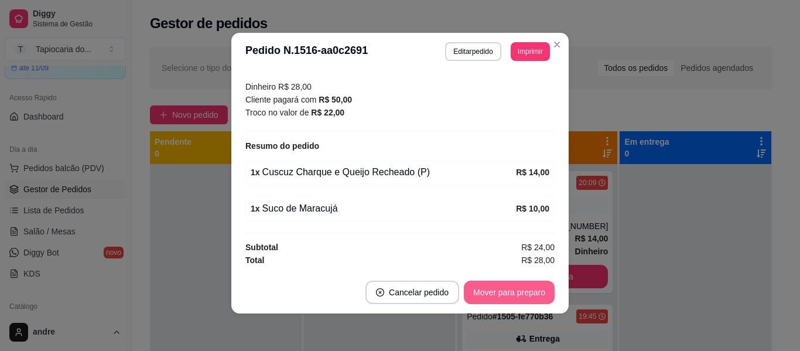
click at [498, 293] on button "Mover para preparo" at bounding box center [509, 292] width 91 height 23
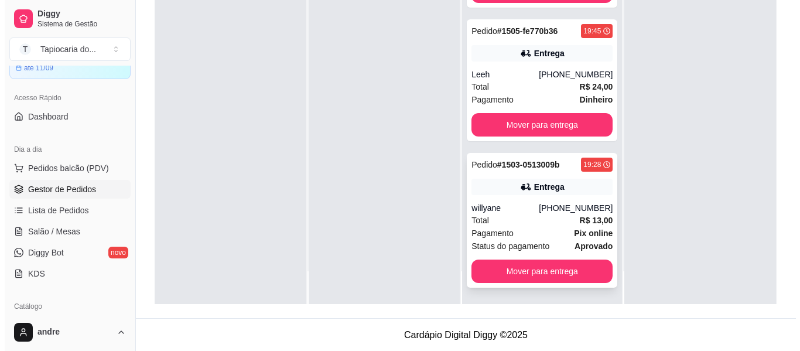
scroll to position [179, 0]
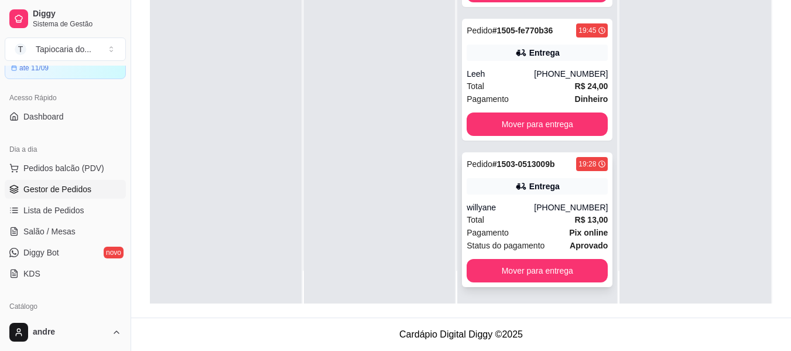
click at [525, 197] on div "Pedido # 1503-0513009b 19:28 Entrega willyane [PHONE_NUMBER] Total R$ 13,00 Pag…" at bounding box center [537, 219] width 151 height 135
click at [558, 199] on div "Pedido # 1503-0513009b 19:28 Entrega willyane [PHONE_NUMBER] Total R$ 13,00 Pag…" at bounding box center [537, 219] width 151 height 135
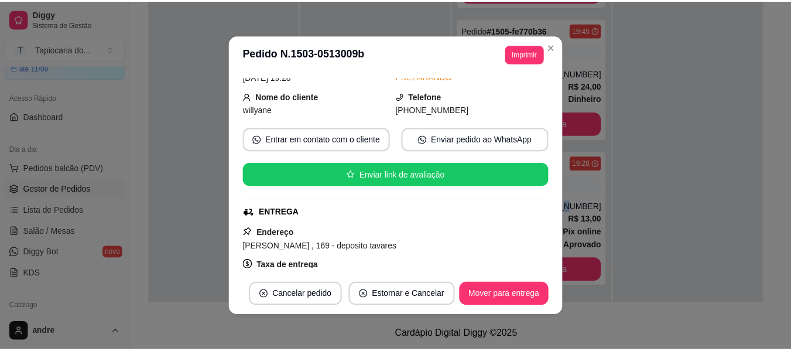
scroll to position [0, 0]
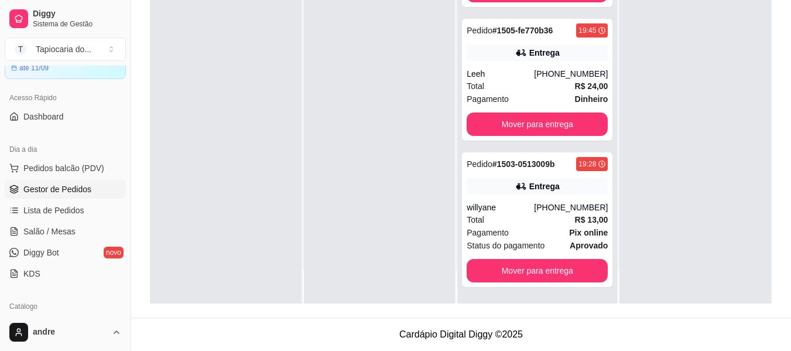
click at [644, 206] on div at bounding box center [696, 128] width 152 height 351
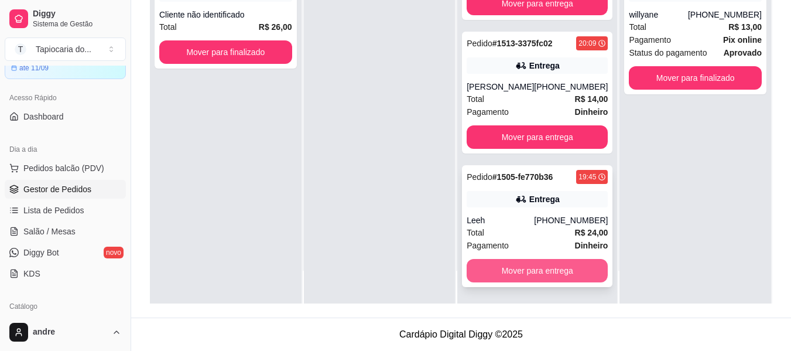
click at [496, 274] on button "Mover para entrega" at bounding box center [537, 270] width 141 height 23
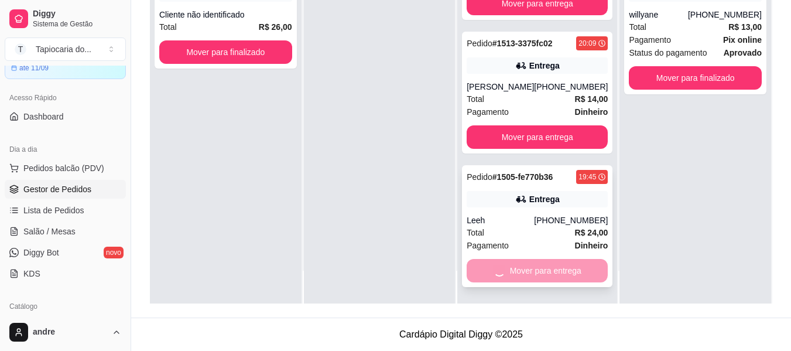
scroll to position [0, 0]
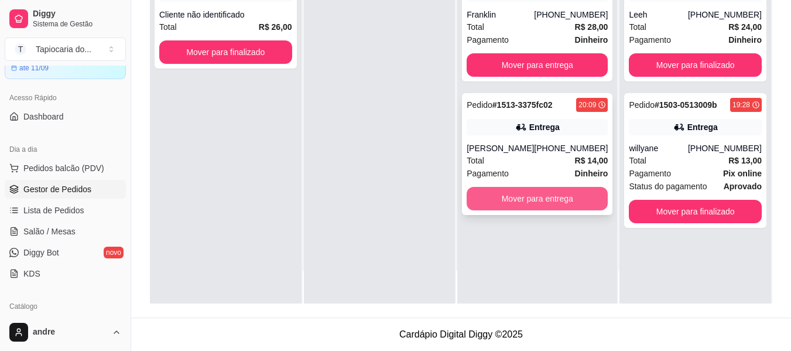
click at [504, 194] on button "Mover para entrega" at bounding box center [537, 198] width 141 height 23
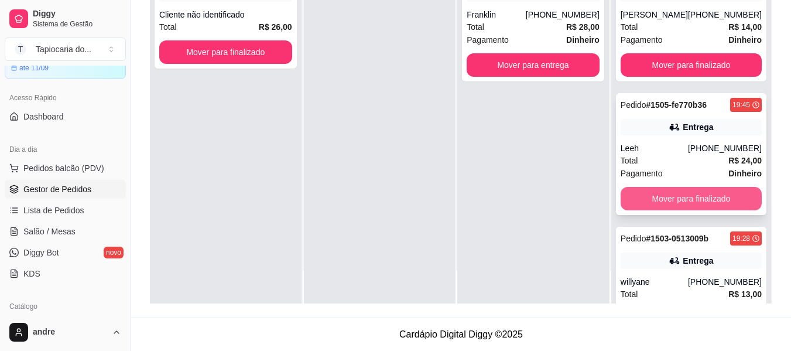
click at [714, 196] on button "Mover para finalizado" at bounding box center [691, 198] width 141 height 23
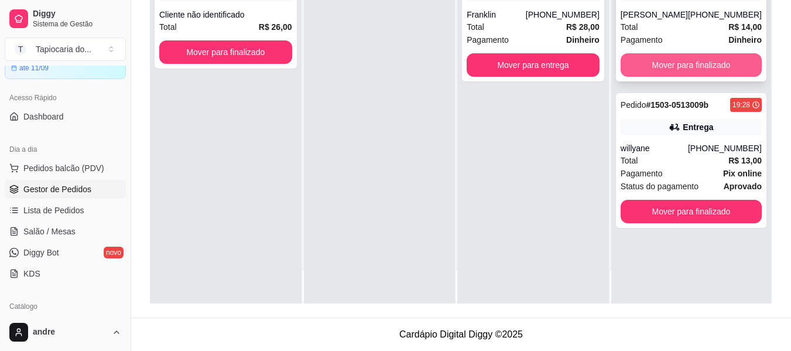
click at [691, 56] on button "Mover para finalizado" at bounding box center [691, 64] width 141 height 23
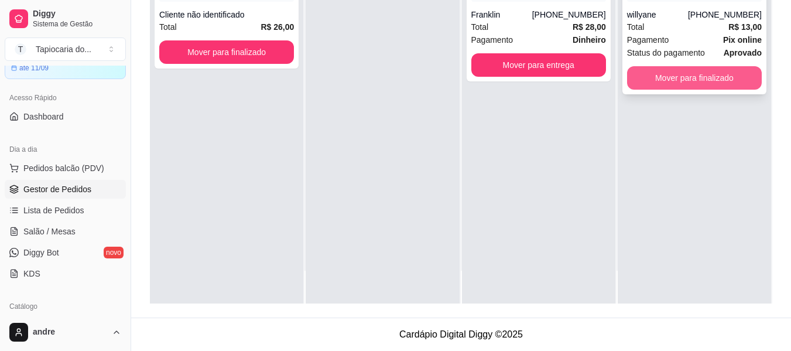
click at [699, 74] on button "Mover para finalizado" at bounding box center [694, 77] width 135 height 23
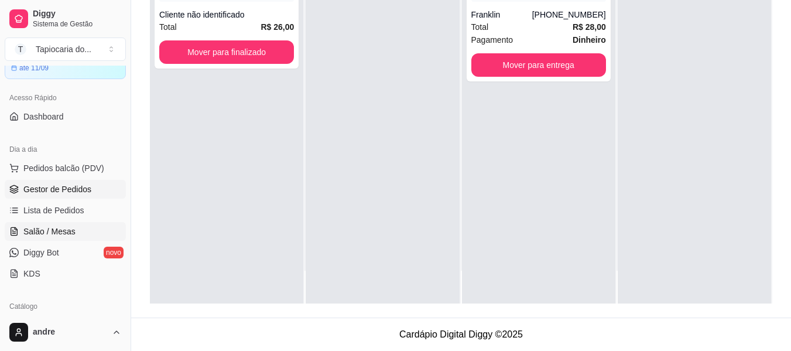
click at [43, 225] on link "Salão / Mesas" at bounding box center [65, 231] width 121 height 19
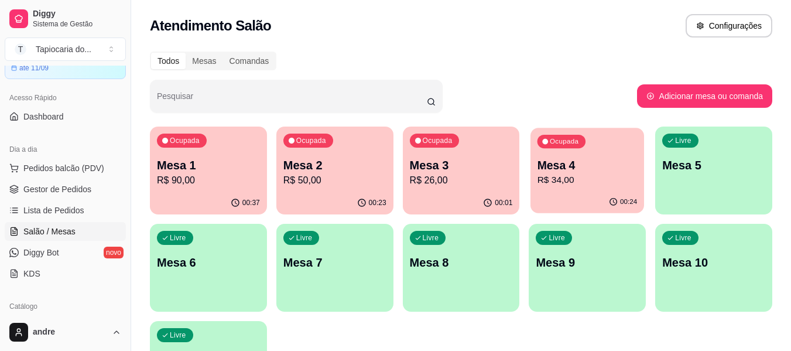
click at [555, 180] on p "R$ 34,00" at bounding box center [588, 179] width 100 height 13
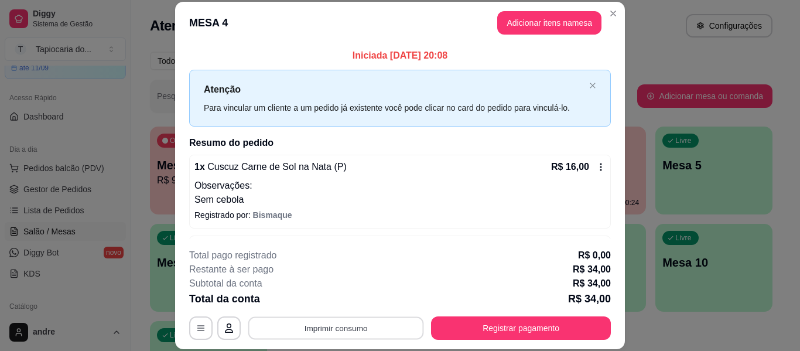
click at [291, 330] on button "Imprimir consumo" at bounding box center [336, 328] width 176 height 23
click at [312, 300] on button "Impressora" at bounding box center [335, 301] width 85 height 19
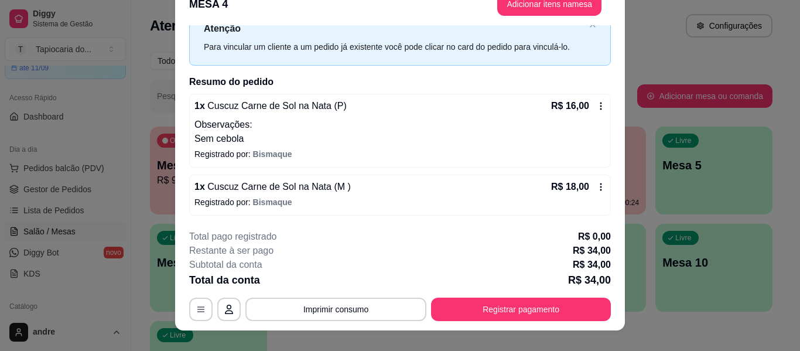
scroll to position [36, 0]
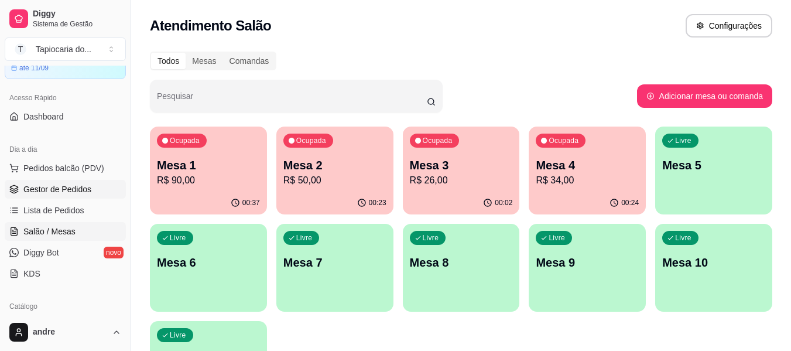
click at [53, 186] on span "Gestor de Pedidos" at bounding box center [57, 189] width 68 height 12
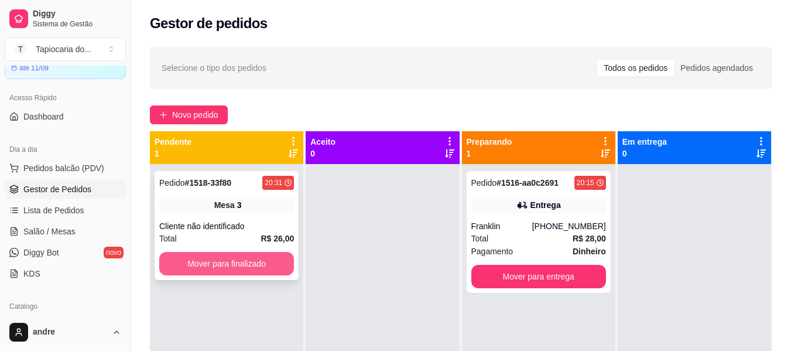
click at [247, 255] on button "Mover para finalizado" at bounding box center [226, 263] width 135 height 23
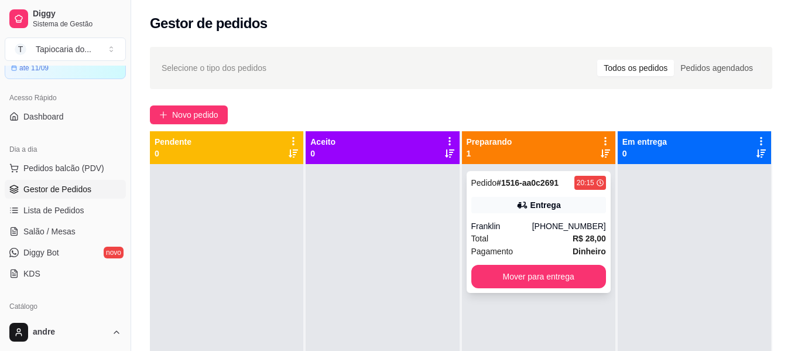
click at [537, 237] on div "Total R$ 28,00" at bounding box center [539, 238] width 135 height 13
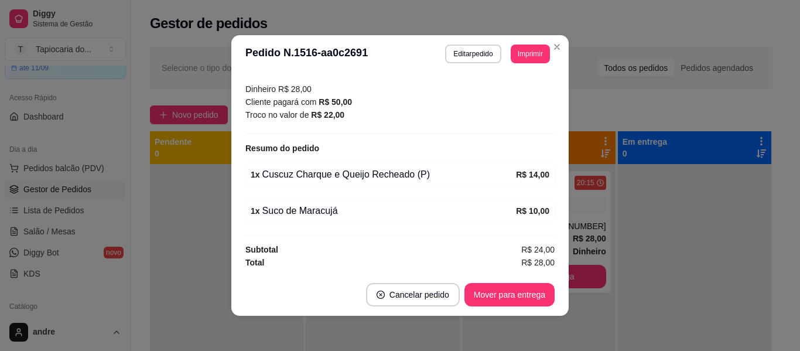
scroll to position [2, 0]
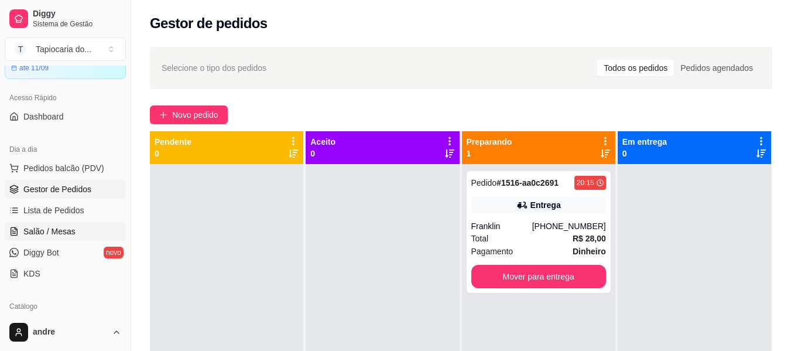
click at [40, 230] on span "Salão / Mesas" at bounding box center [49, 232] width 52 height 12
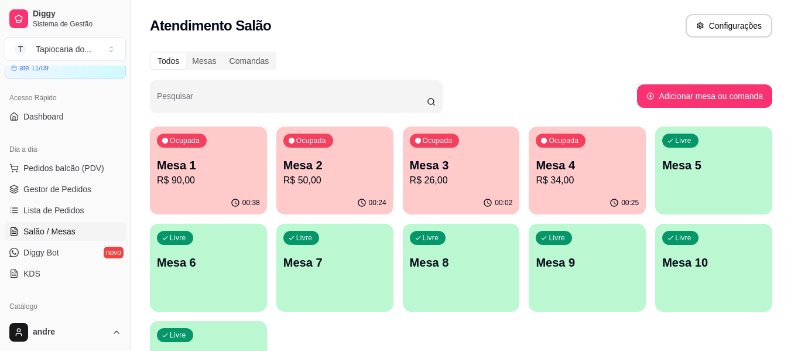
click at [579, 193] on div "00:25" at bounding box center [587, 203] width 117 height 23
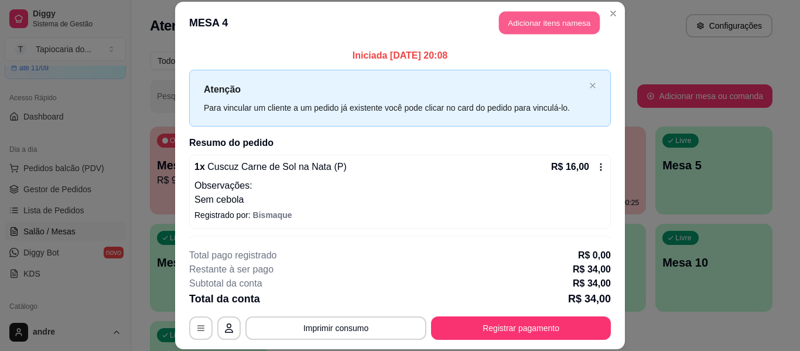
click at [561, 21] on button "Adicionar itens na mesa" at bounding box center [549, 23] width 101 height 23
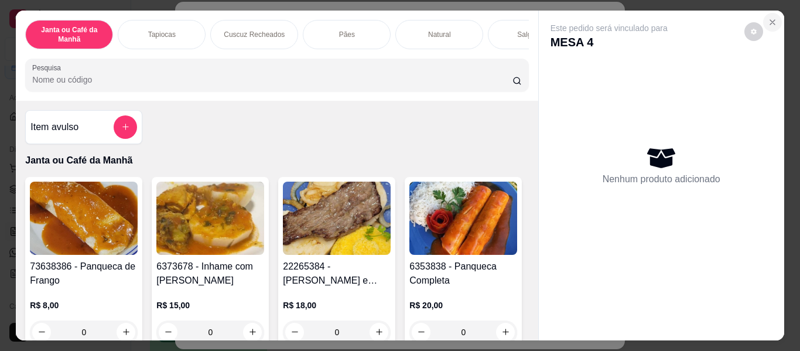
click at [766, 13] on button "Close" at bounding box center [772, 22] width 19 height 19
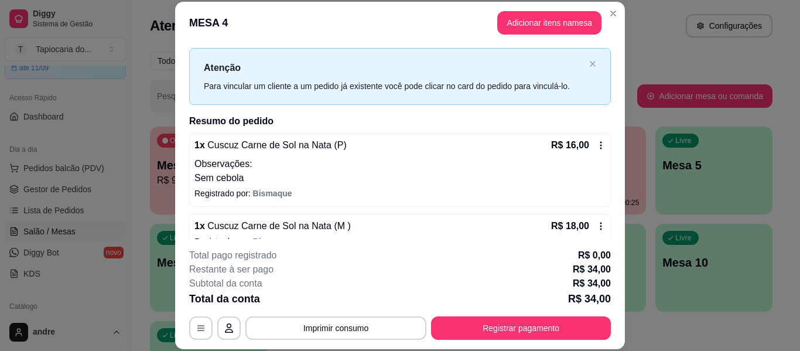
scroll to position [42, 0]
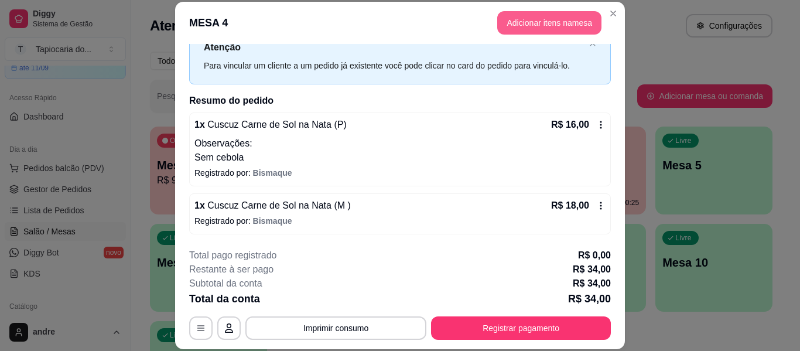
click at [560, 16] on button "Adicionar itens na mesa" at bounding box center [549, 22] width 104 height 23
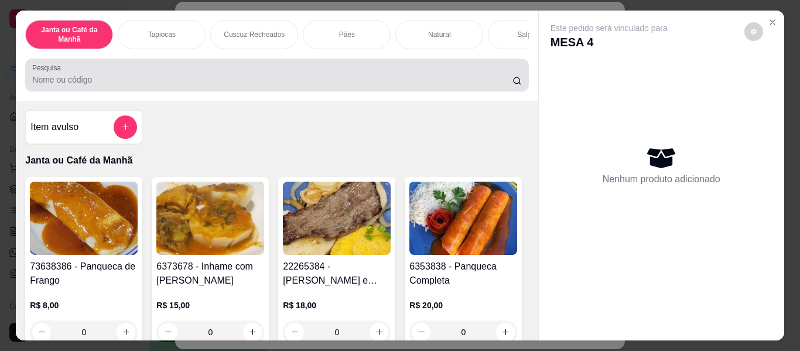
click at [337, 74] on div at bounding box center [276, 74] width 489 height 23
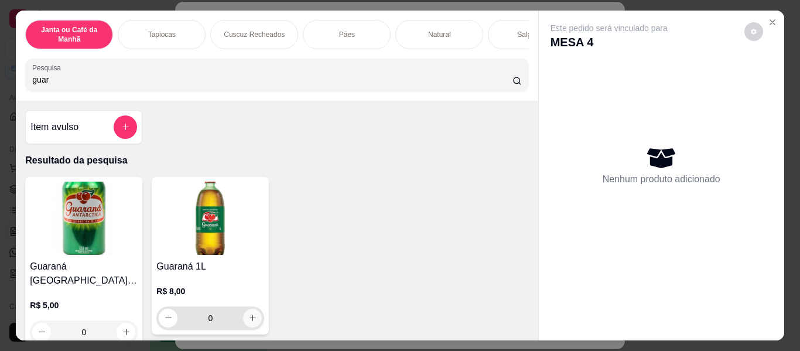
type input "guar"
click at [244, 323] on button "increase-product-quantity" at bounding box center [253, 318] width 18 height 18
type input "1"
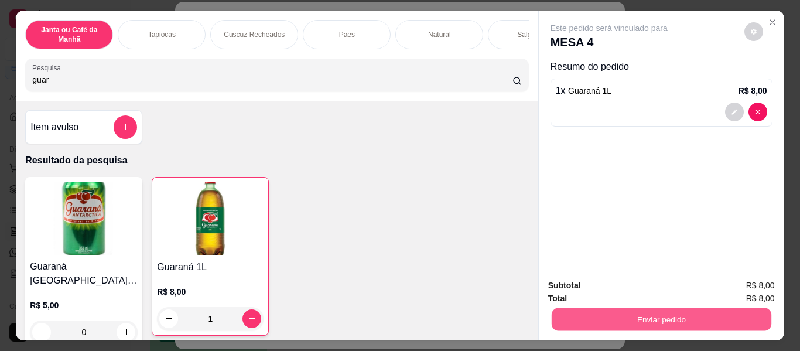
click at [619, 309] on button "Enviar pedido" at bounding box center [661, 319] width 220 height 23
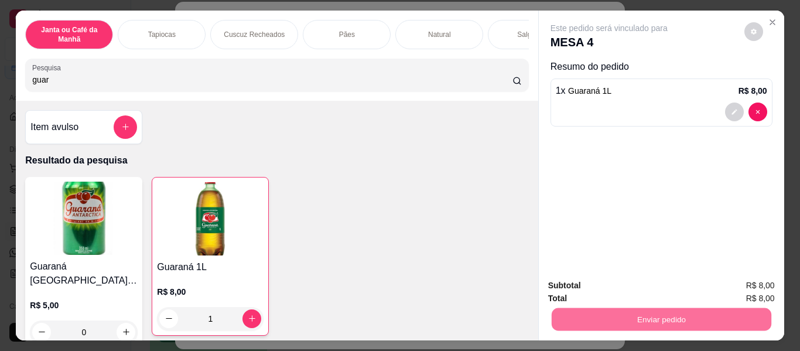
click at [572, 276] on button "Não registrar e enviar pedido" at bounding box center [623, 286] width 122 height 22
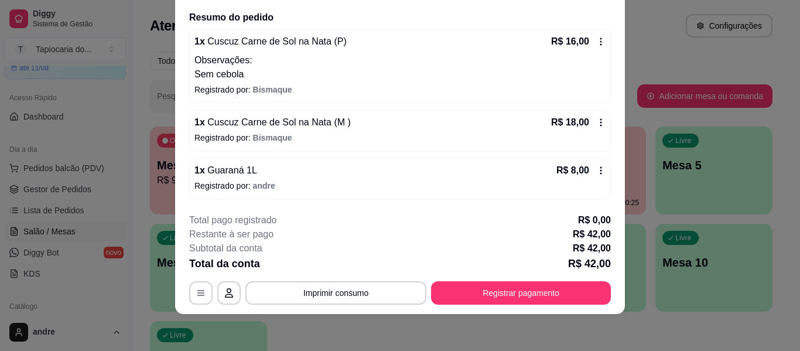
scroll to position [36, 0]
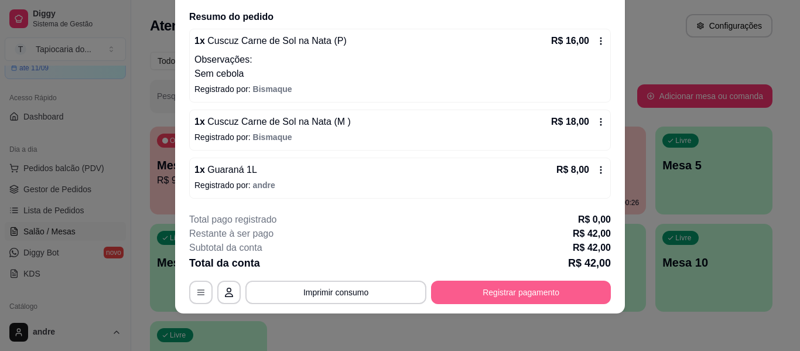
click at [533, 292] on button "Registrar pagamento" at bounding box center [521, 292] width 180 height 23
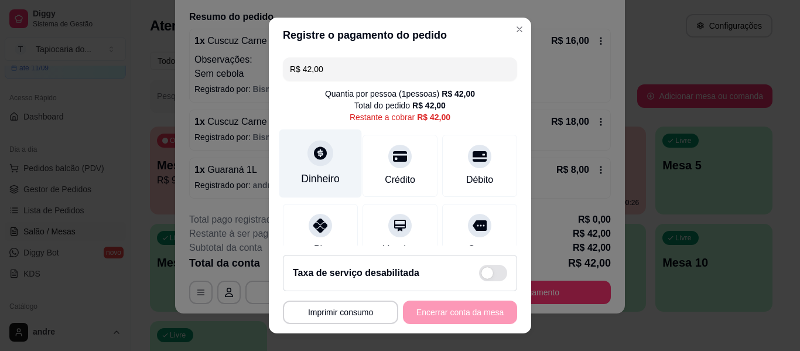
click at [319, 180] on div "Dinheiro" at bounding box center [320, 178] width 39 height 15
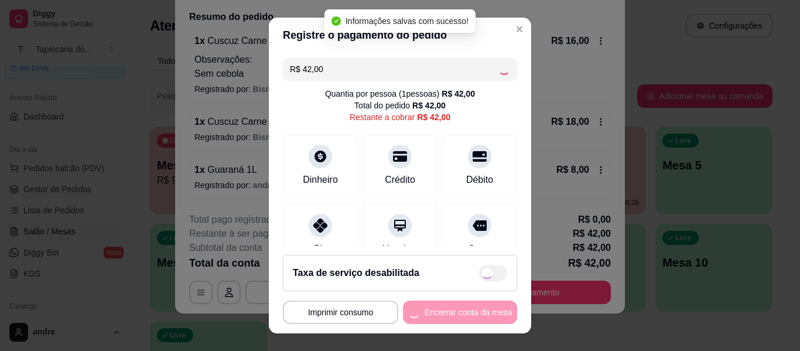
type input "R$ 0,00"
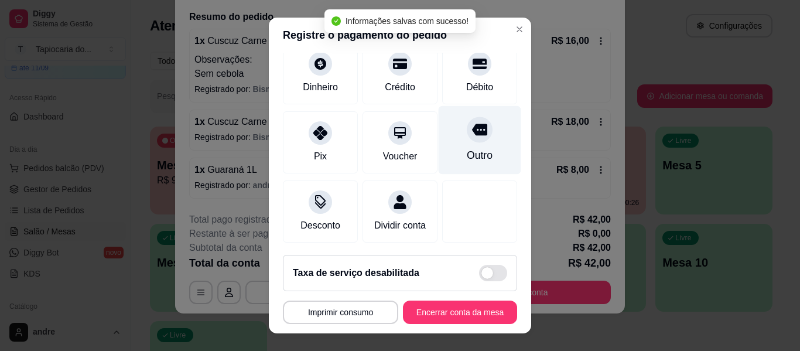
scroll to position [158, 0]
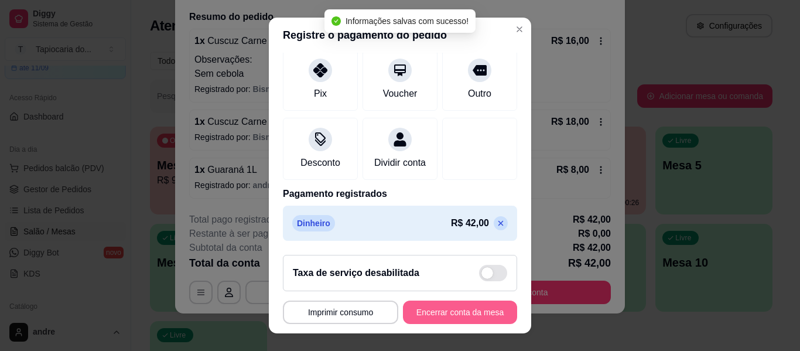
click at [435, 310] on button "Encerrar conta da mesa" at bounding box center [460, 311] width 114 height 23
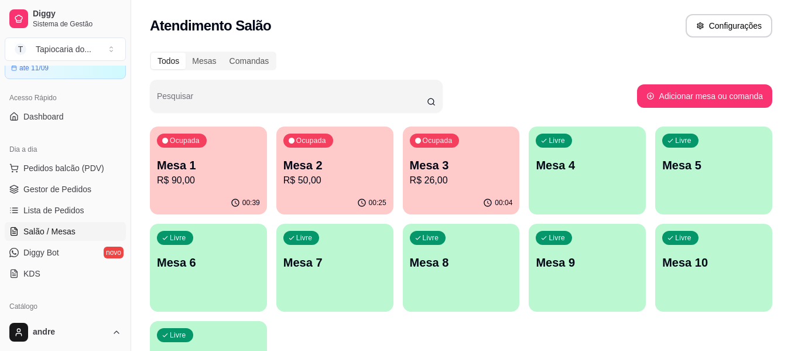
click at [327, 199] on div "00:25" at bounding box center [334, 203] width 117 height 23
click at [474, 185] on p "R$ 26,00" at bounding box center [461, 180] width 103 height 14
click at [432, 195] on div "00:05" at bounding box center [462, 202] width 114 height 22
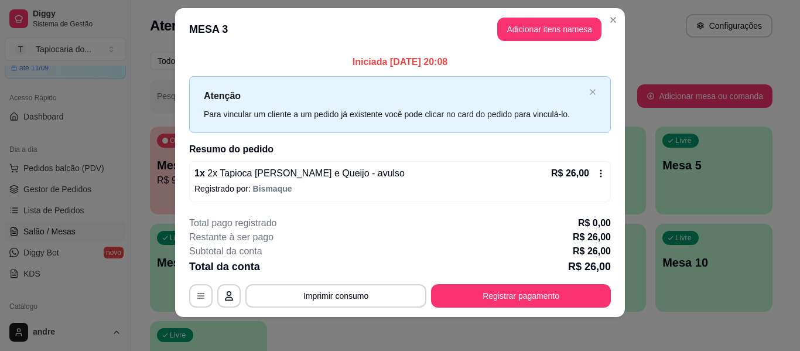
scroll to position [16, 0]
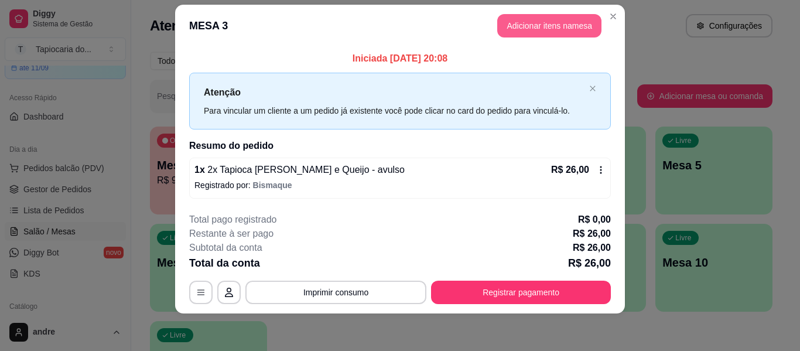
click at [539, 22] on button "Adicionar itens na mesa" at bounding box center [549, 25] width 104 height 23
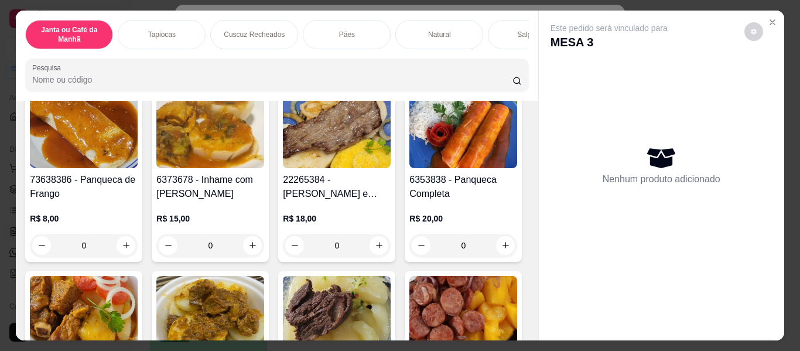
scroll to position [117, 0]
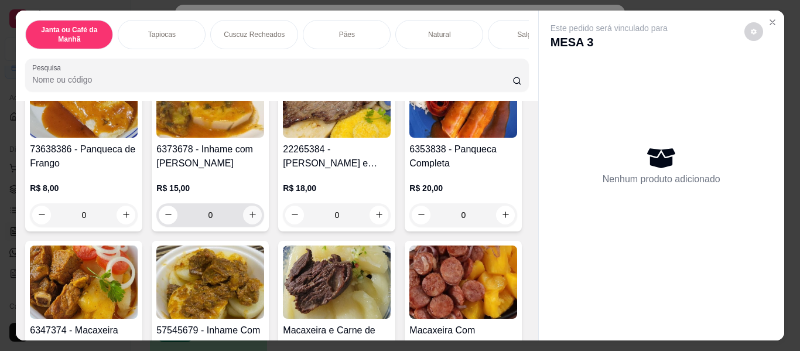
click at [248, 214] on button "increase-product-quantity" at bounding box center [252, 215] width 19 height 19
type input "1"
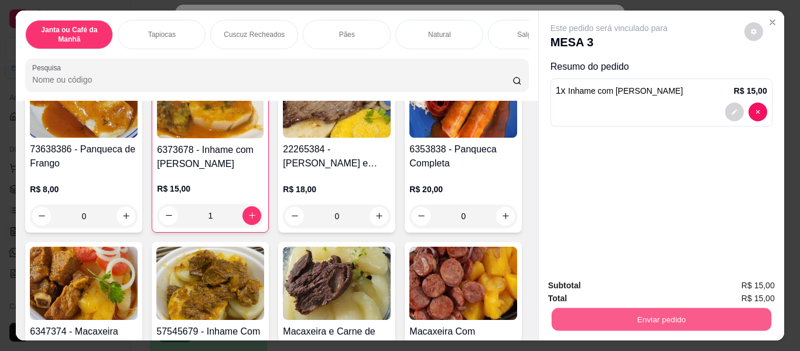
click at [599, 309] on button "Enviar pedido" at bounding box center [661, 319] width 220 height 23
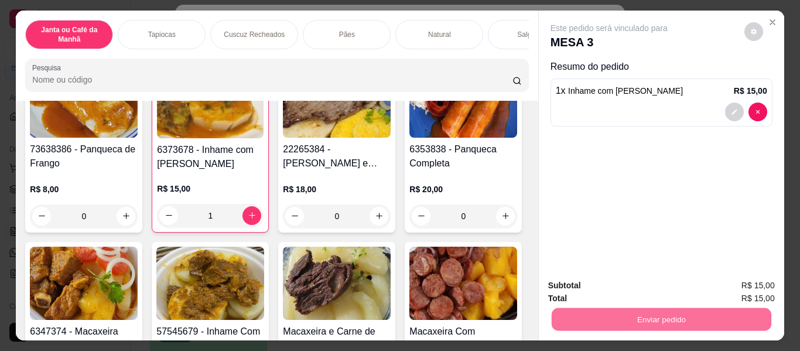
click at [600, 279] on button "Não registrar e enviar pedido" at bounding box center [623, 286] width 122 height 22
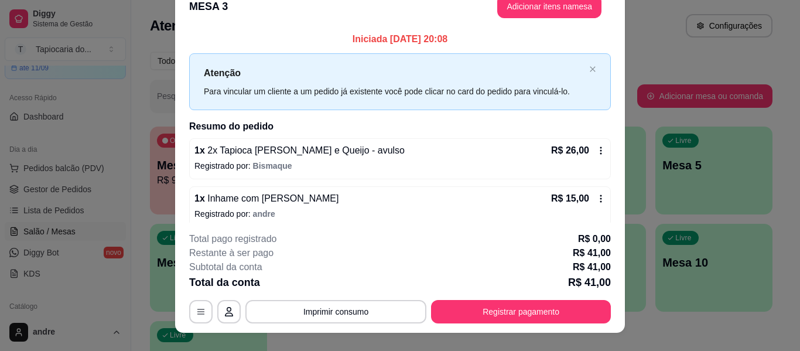
scroll to position [0, 0]
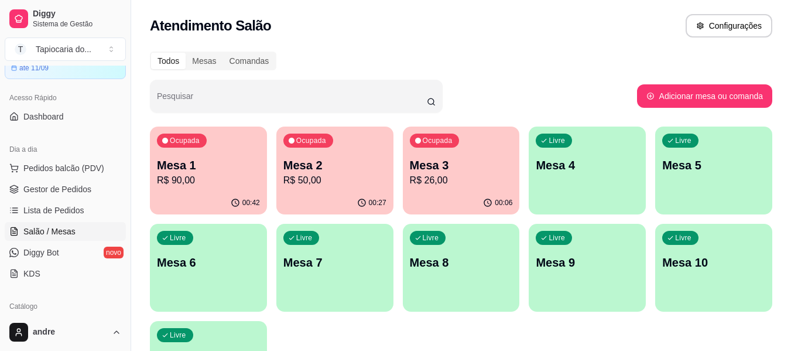
click at [319, 176] on p "R$ 50,00" at bounding box center [335, 180] width 103 height 14
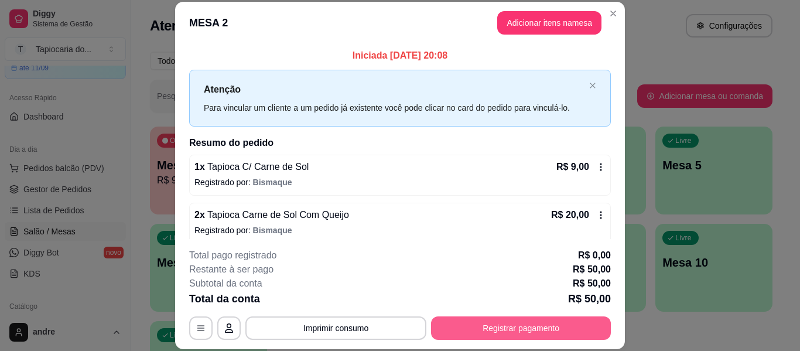
click at [500, 332] on button "Registrar pagamento" at bounding box center [521, 327] width 180 height 23
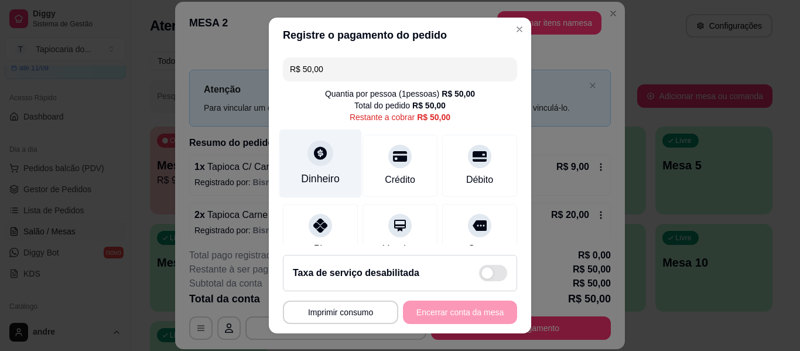
click at [322, 165] on div "Dinheiro" at bounding box center [320, 163] width 83 height 69
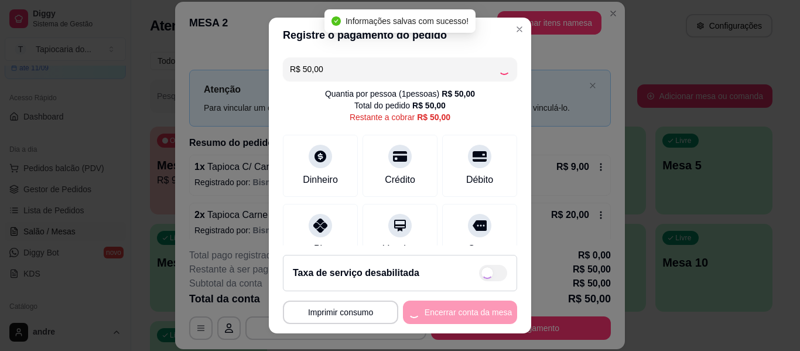
type input "R$ 0,00"
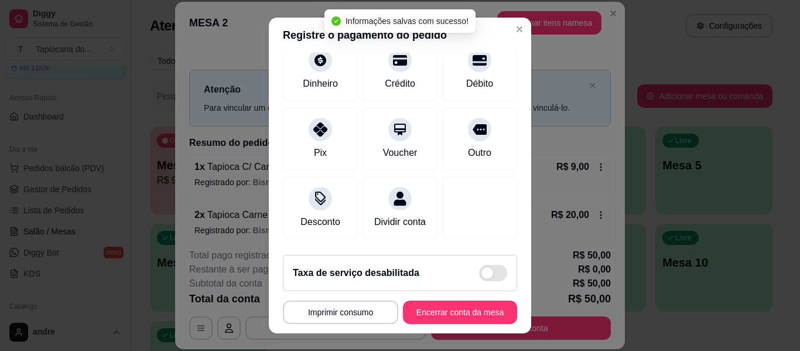
scroll to position [158, 0]
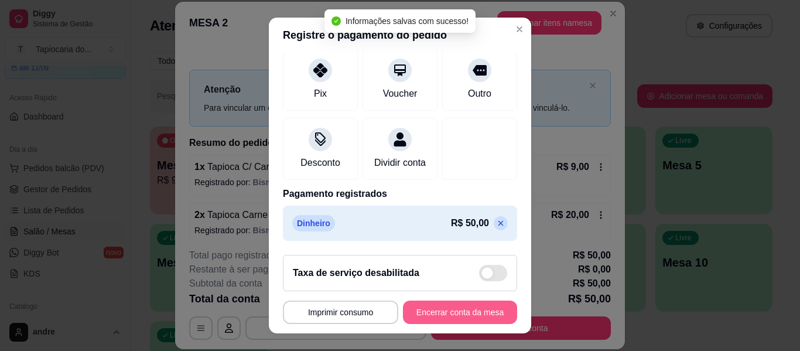
click at [444, 304] on button "Encerrar conta da mesa" at bounding box center [460, 311] width 114 height 23
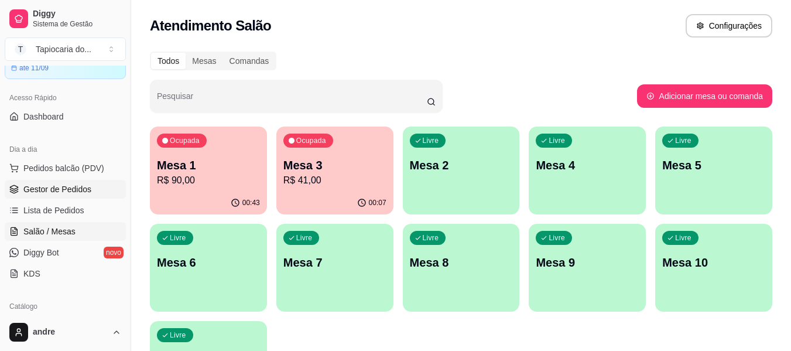
click at [54, 189] on span "Gestor de Pedidos" at bounding box center [57, 189] width 68 height 12
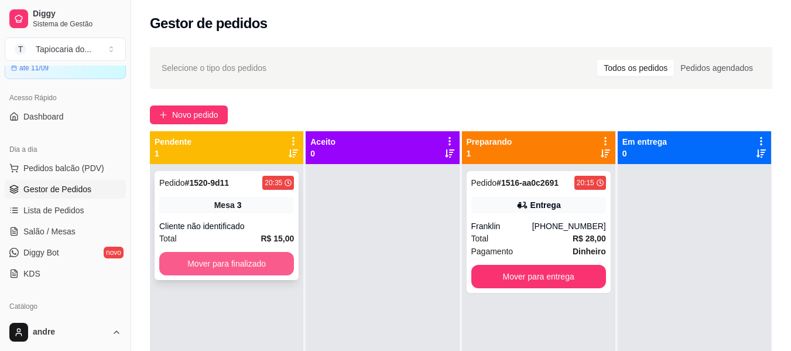
click at [239, 267] on button "Mover para finalizado" at bounding box center [226, 263] width 135 height 23
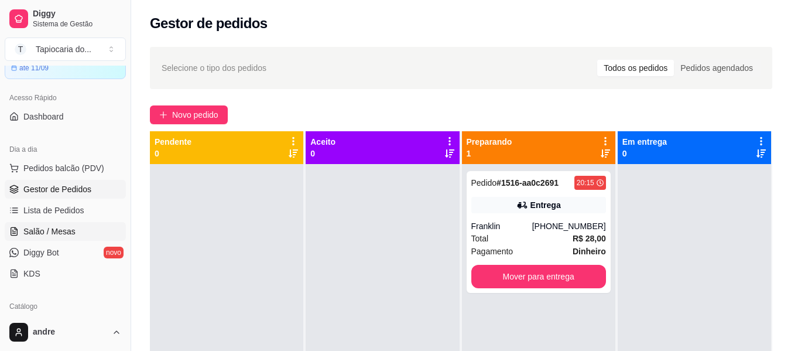
click at [55, 231] on span "Salão / Mesas" at bounding box center [49, 232] width 52 height 12
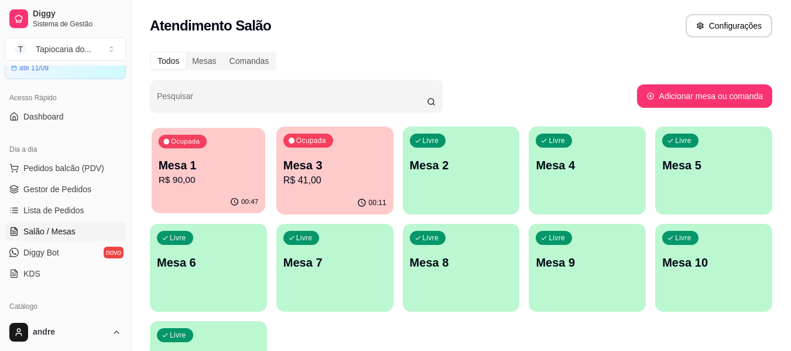
click at [228, 183] on p "R$ 90,00" at bounding box center [209, 179] width 100 height 13
click at [43, 190] on span "Gestor de Pedidos" at bounding box center [57, 189] width 68 height 12
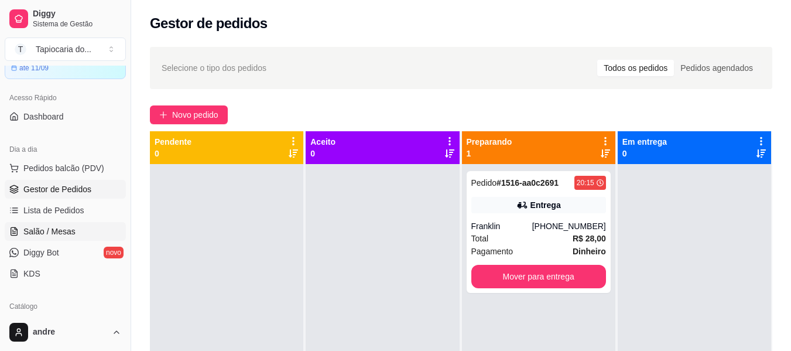
click at [61, 231] on span "Salão / Mesas" at bounding box center [49, 232] width 52 height 12
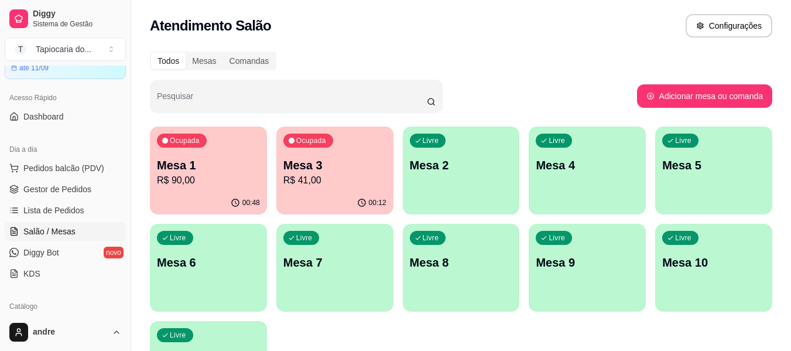
click at [211, 190] on div "Ocupada Mesa 1 R$ 90,00" at bounding box center [208, 159] width 117 height 65
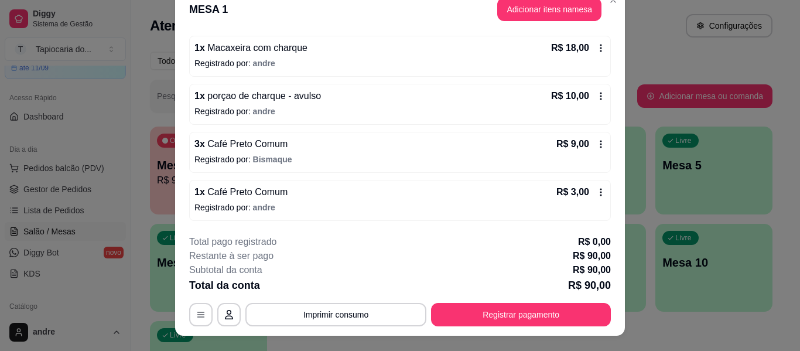
scroll to position [36, 0]
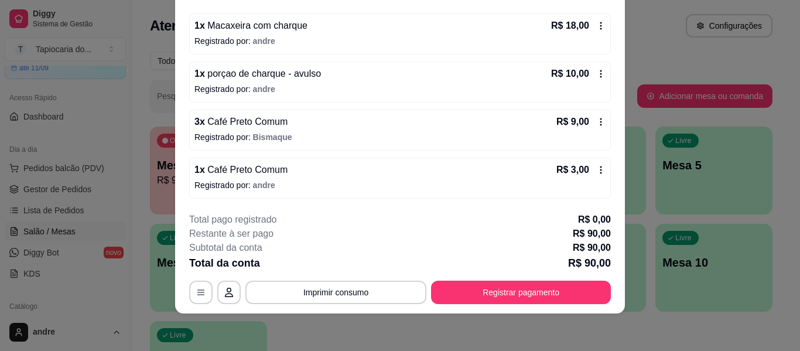
click at [600, 71] on icon at bounding box center [601, 74] width 2 height 8
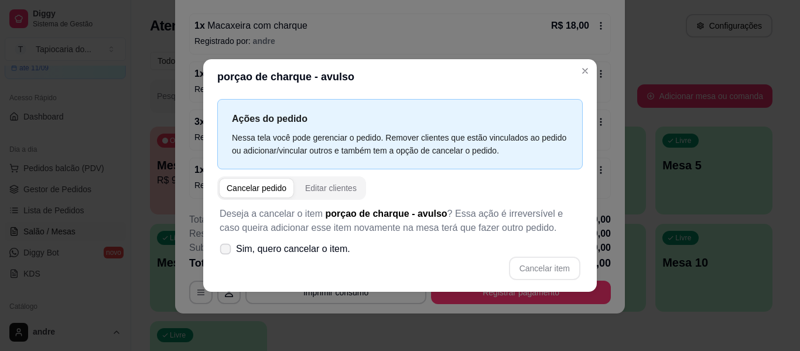
click at [230, 252] on span at bounding box center [225, 248] width 11 height 11
click at [227, 252] on input "Sim, quero cancelar o item." at bounding box center [223, 255] width 8 height 8
checkbox input "true"
click at [520, 265] on button "Cancelar item" at bounding box center [545, 268] width 70 height 23
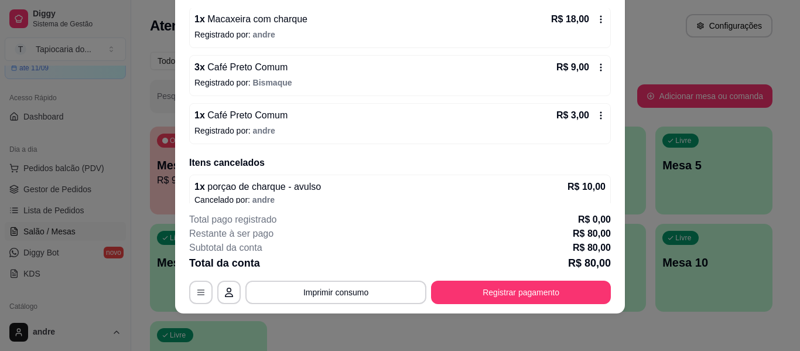
scroll to position [268, 0]
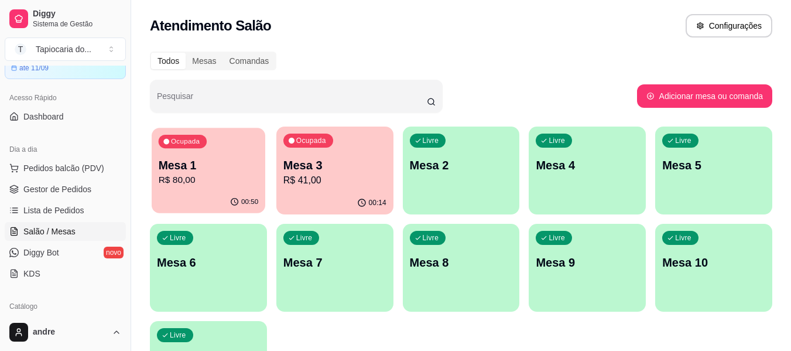
click at [171, 181] on p "R$ 80,00" at bounding box center [209, 179] width 100 height 13
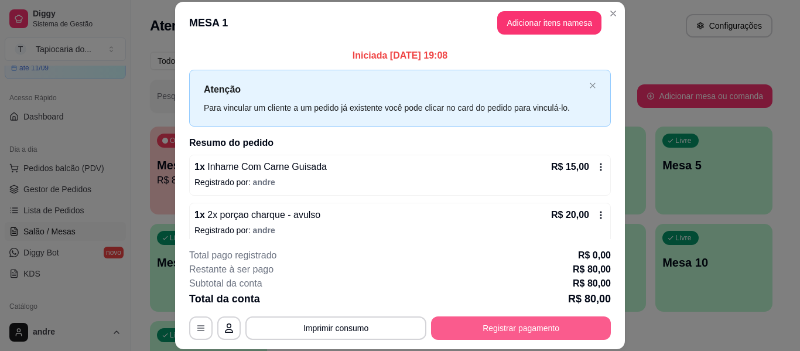
click at [477, 320] on button "Registrar pagamento" at bounding box center [521, 327] width 180 height 23
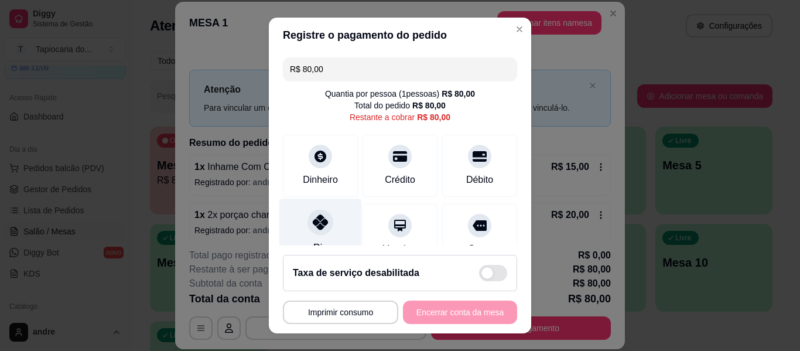
click at [309, 237] on div "Pix" at bounding box center [320, 233] width 83 height 69
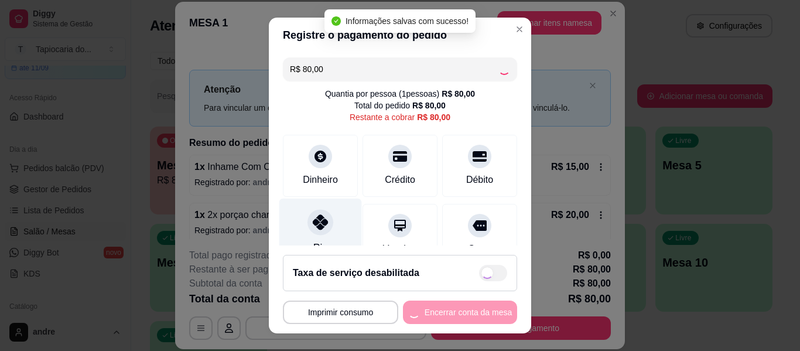
type input "R$ 0,00"
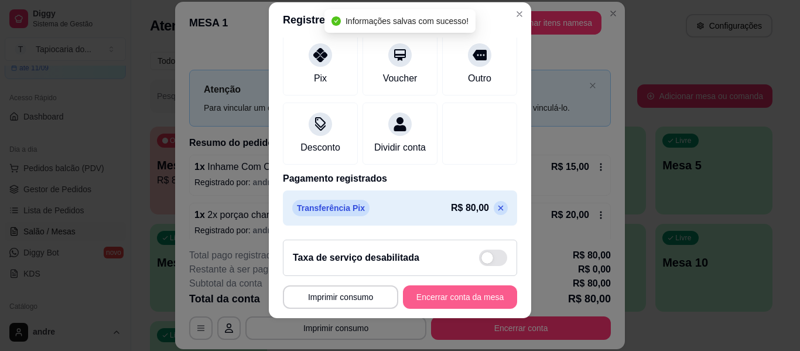
scroll to position [20, 0]
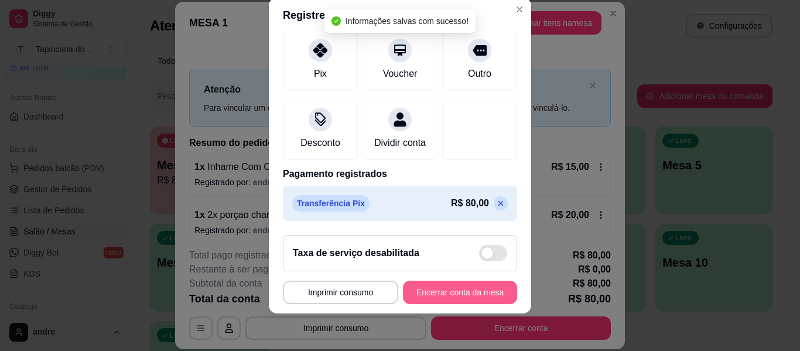
click at [428, 296] on button "Encerrar conta da mesa" at bounding box center [460, 292] width 114 height 23
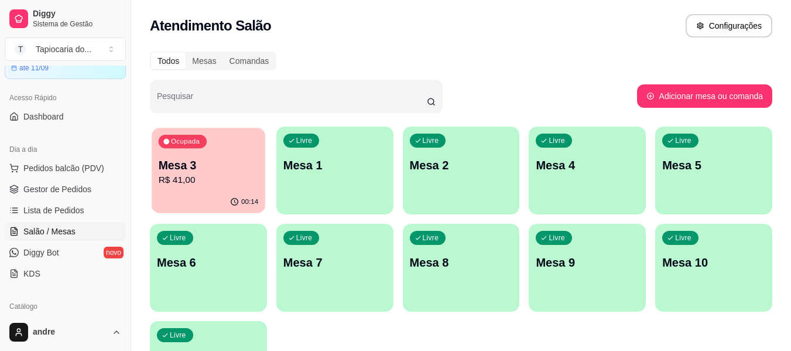
click at [185, 179] on p "R$ 41,00" at bounding box center [209, 179] width 100 height 13
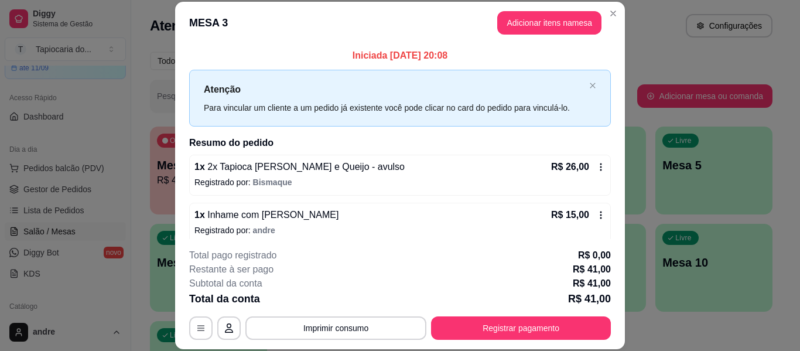
scroll to position [9, 0]
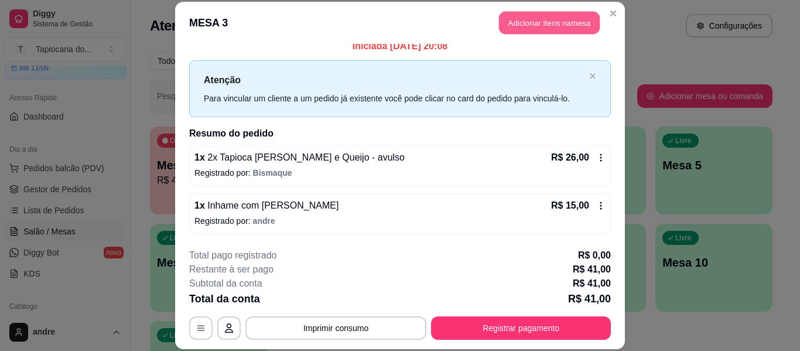
click at [525, 23] on button "Adicionar itens na mesa" at bounding box center [549, 23] width 101 height 23
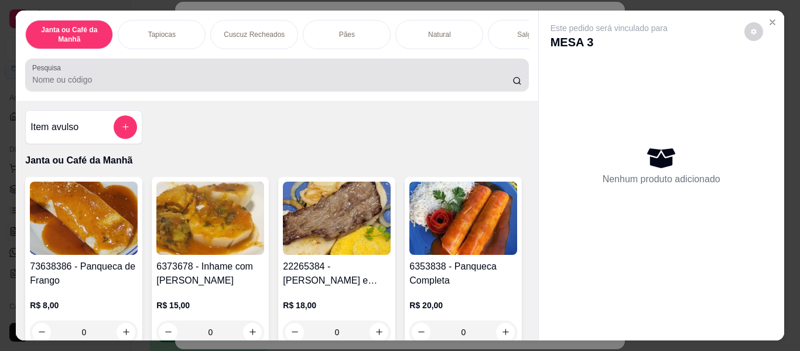
click at [264, 74] on div at bounding box center [276, 74] width 489 height 23
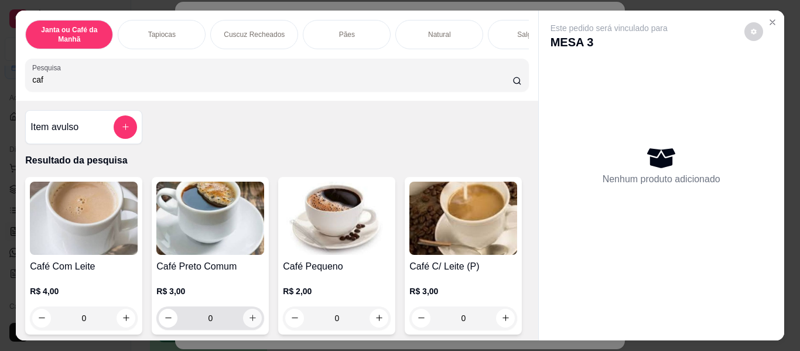
type input "caf"
click at [248, 321] on icon "increase-product-quantity" at bounding box center [252, 317] width 9 height 9
type input "1"
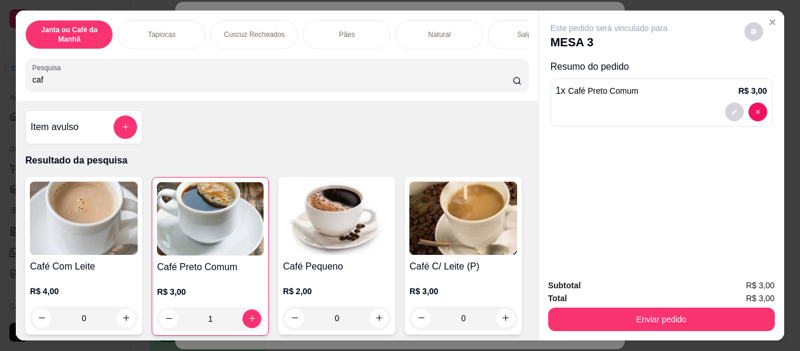
click at [173, 84] on input "caf" at bounding box center [272, 80] width 480 height 12
type input "c"
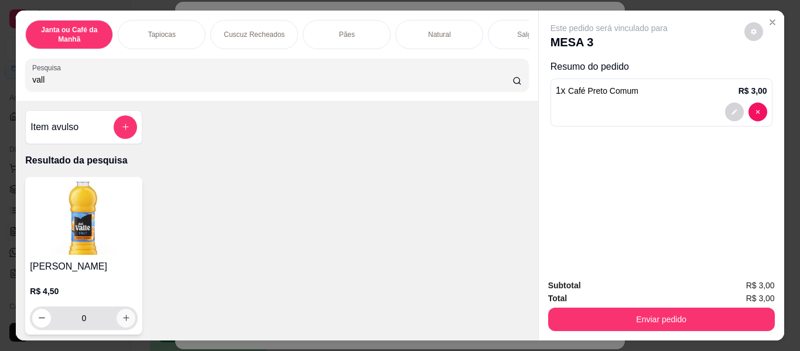
type input "vall"
click at [122, 323] on icon "increase-product-quantity" at bounding box center [126, 318] width 9 height 9
type input "1"
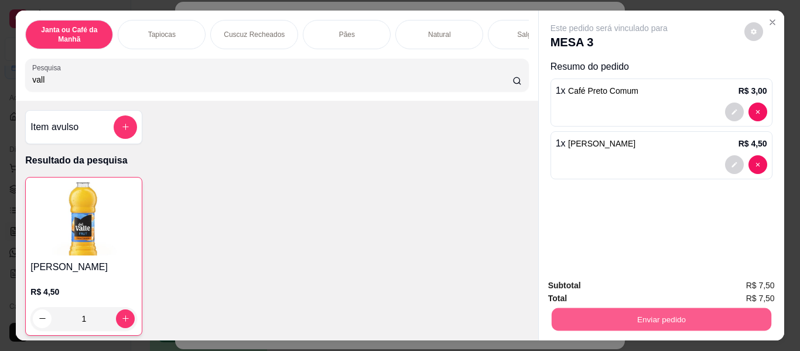
click at [593, 326] on button "Enviar pedido" at bounding box center [661, 319] width 220 height 23
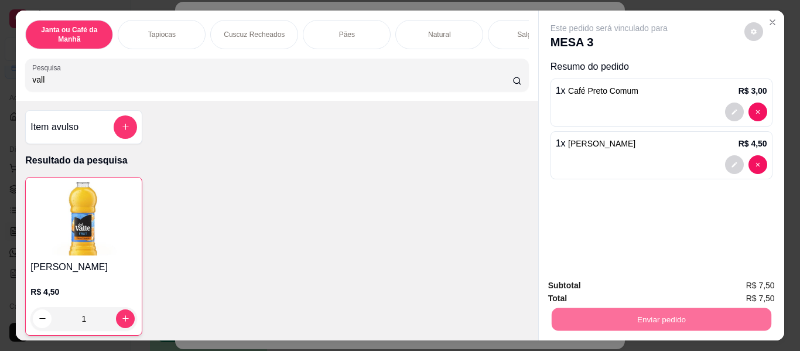
click at [582, 291] on button "Não registrar e enviar pedido" at bounding box center [623, 286] width 118 height 22
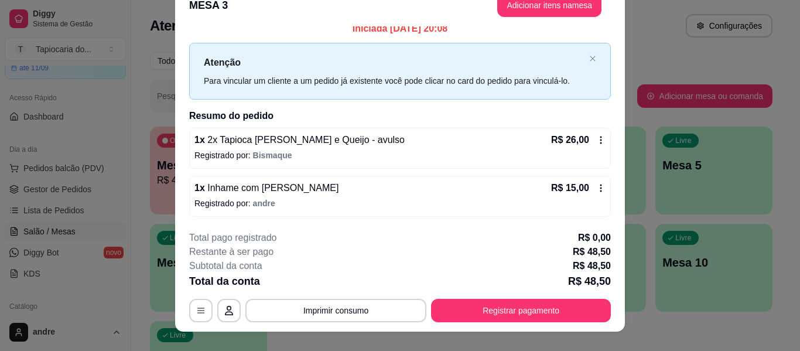
scroll to position [0, 0]
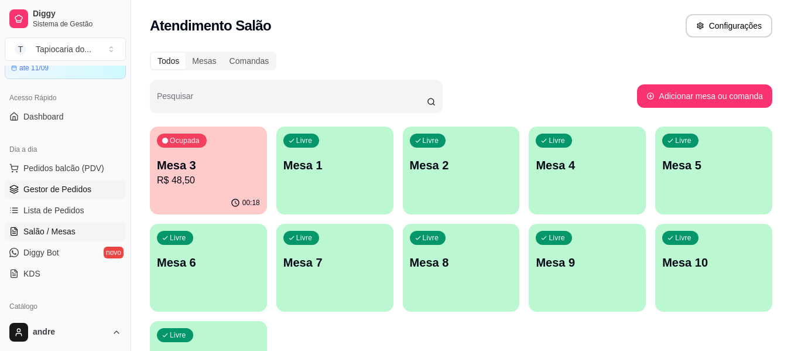
click at [64, 187] on span "Gestor de Pedidos" at bounding box center [57, 189] width 68 height 12
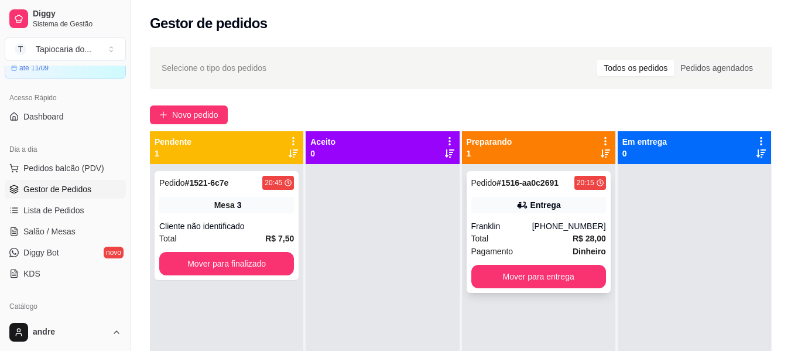
click at [485, 204] on div "Entrega" at bounding box center [539, 205] width 135 height 16
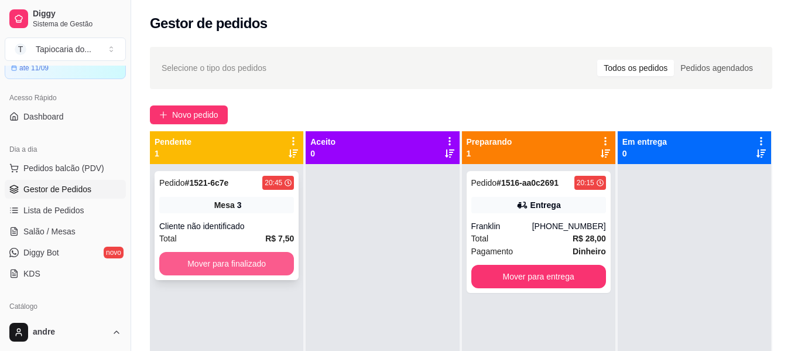
click at [233, 264] on button "Mover para finalizado" at bounding box center [226, 263] width 135 height 23
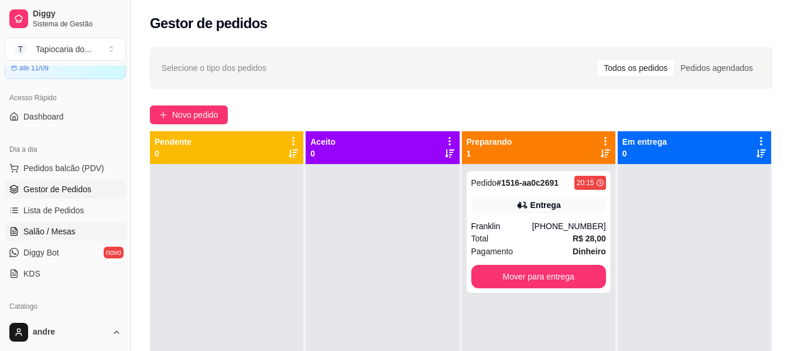
click at [66, 230] on span "Salão / Mesas" at bounding box center [49, 232] width 52 height 12
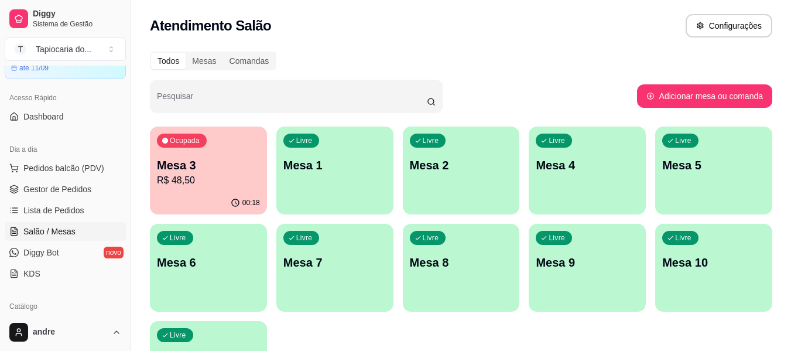
click at [189, 177] on p "R$ 48,50" at bounding box center [208, 180] width 103 height 14
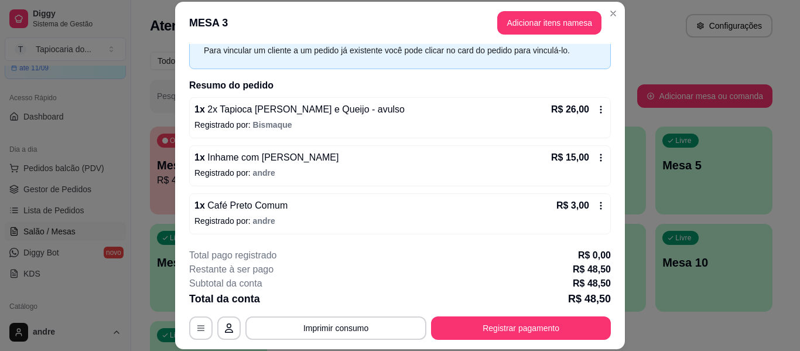
scroll to position [105, 0]
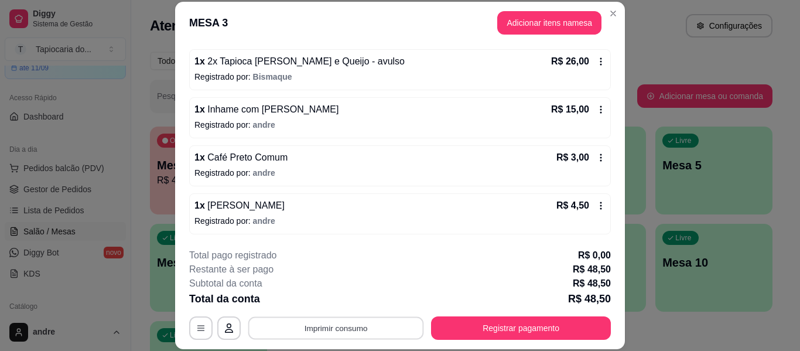
click at [395, 329] on button "Imprimir consumo" at bounding box center [336, 328] width 176 height 23
click at [364, 295] on button "Impressora" at bounding box center [335, 301] width 85 height 19
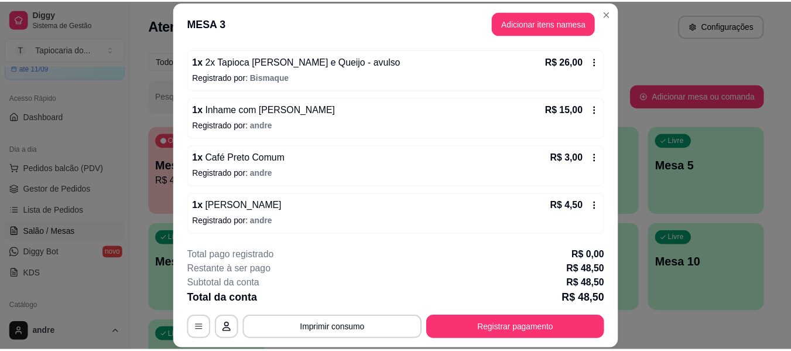
scroll to position [36, 0]
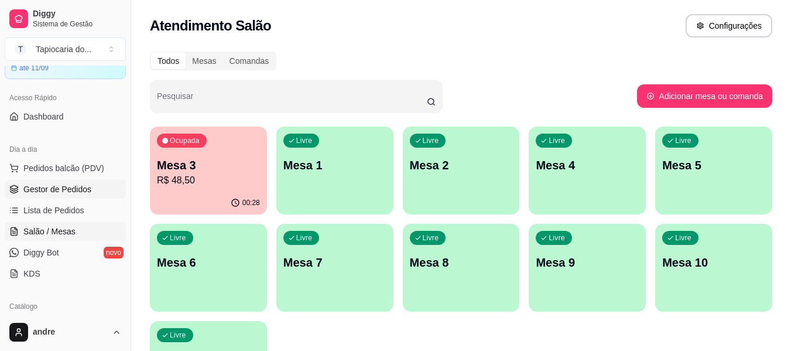
click at [54, 188] on span "Gestor de Pedidos" at bounding box center [57, 189] width 68 height 12
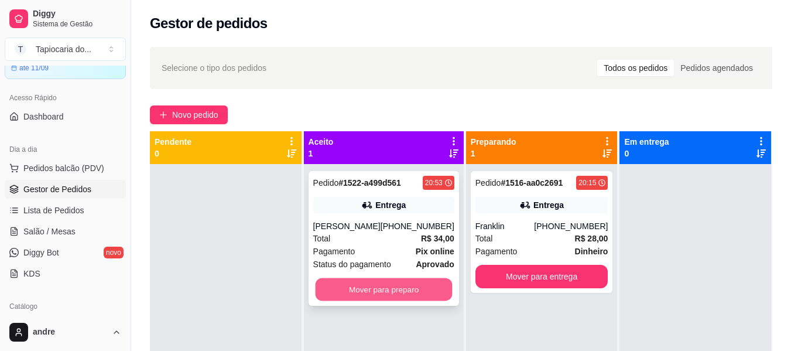
click at [378, 286] on button "Mover para preparo" at bounding box center [383, 289] width 137 height 23
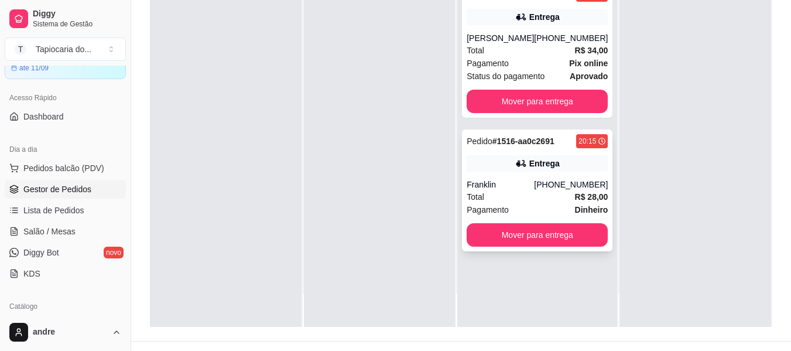
scroll to position [176, 0]
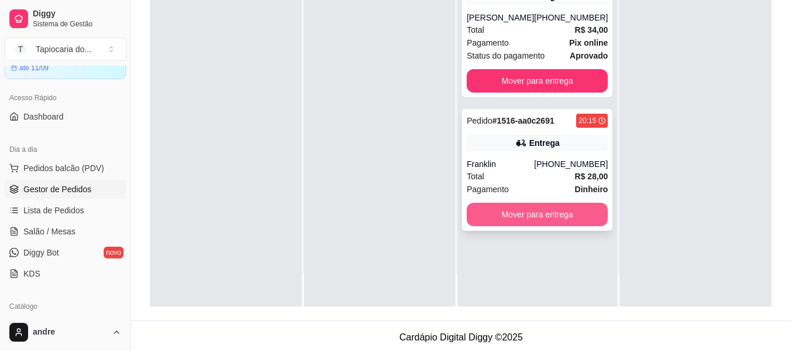
click at [506, 204] on button "Mover para entrega" at bounding box center [537, 214] width 141 height 23
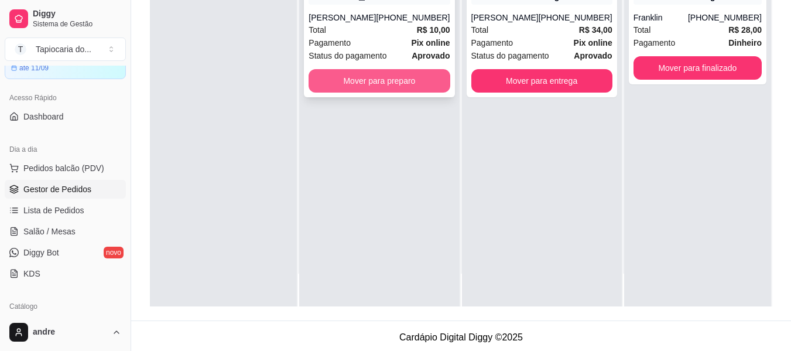
click at [372, 78] on button "Mover para preparo" at bounding box center [379, 80] width 141 height 23
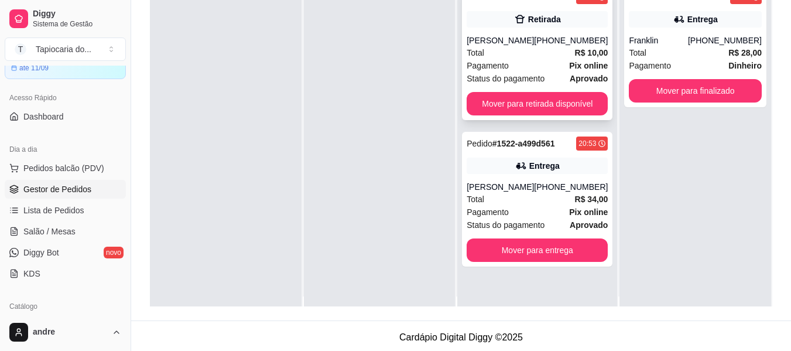
scroll to position [0, 0]
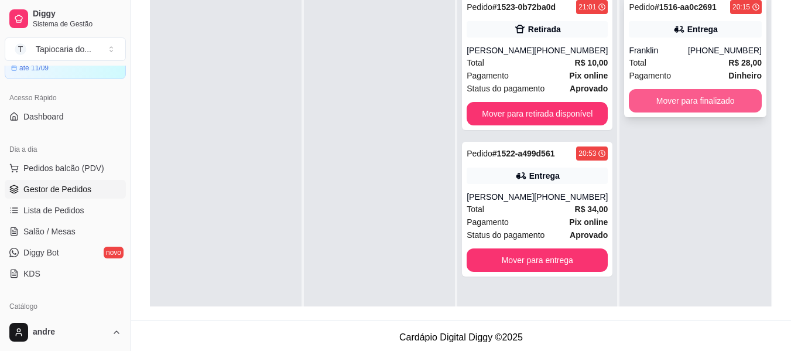
click at [671, 104] on button "Mover para finalizado" at bounding box center [695, 100] width 133 height 23
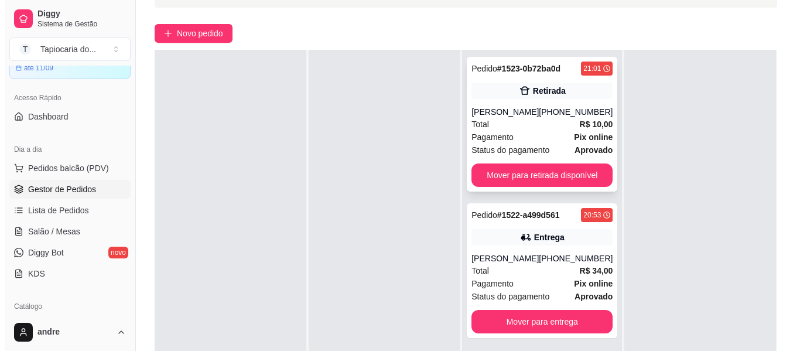
scroll to position [179, 0]
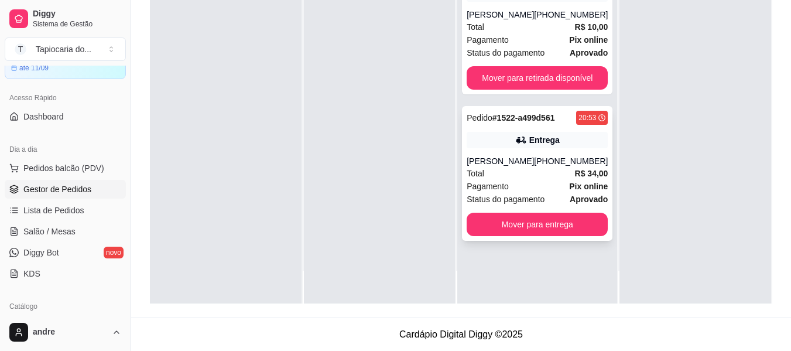
click at [490, 176] on div "Total R$ 34,00" at bounding box center [537, 173] width 141 height 13
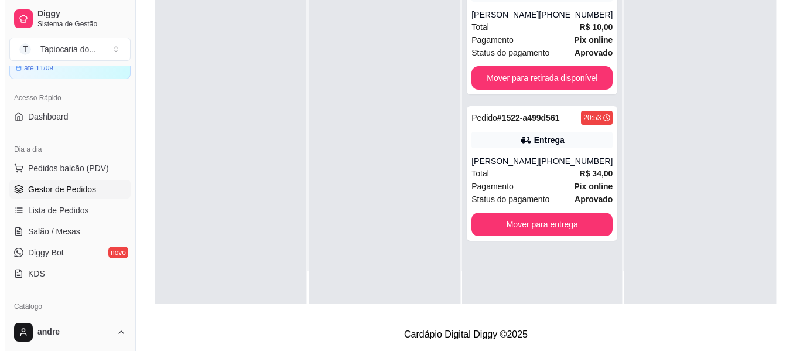
scroll to position [0, 0]
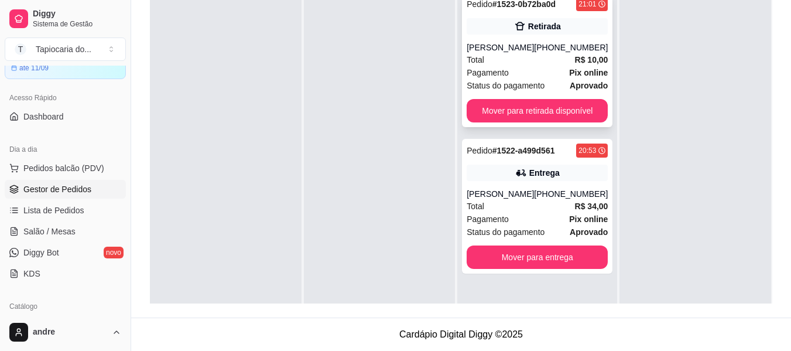
click at [561, 69] on div "Pagamento Pix online" at bounding box center [537, 72] width 141 height 13
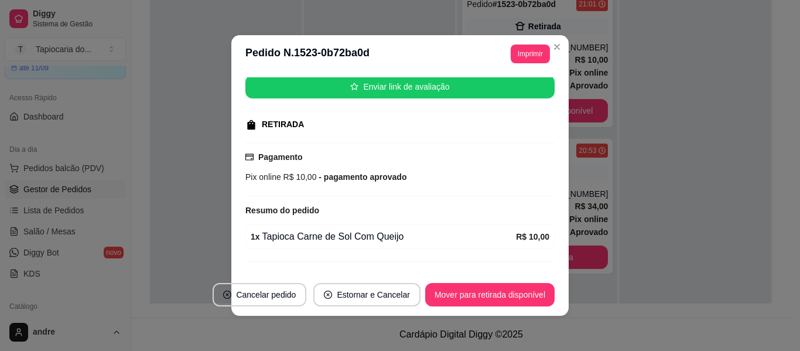
scroll to position [172, 0]
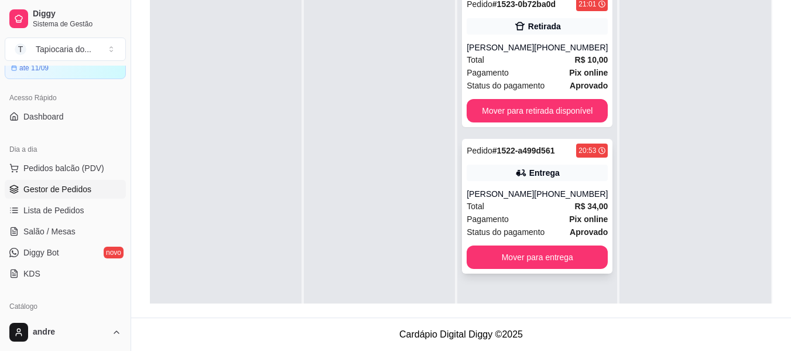
click at [531, 185] on div "Pedido # 1522-a499d561 20:53 Entrega [PERSON_NAME] [PHONE_NUMBER] Total R$ 34,0…" at bounding box center [537, 206] width 151 height 135
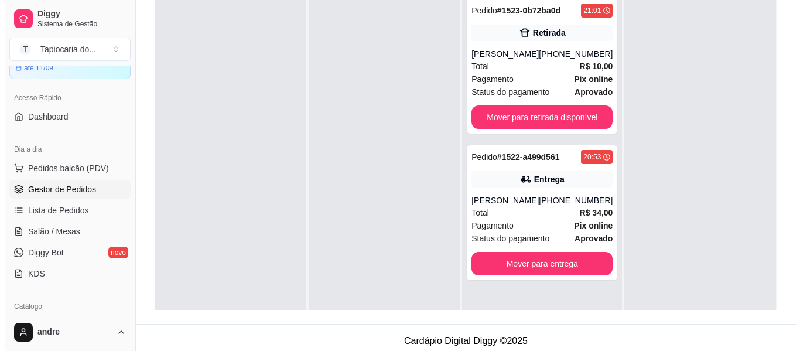
scroll to position [117, 0]
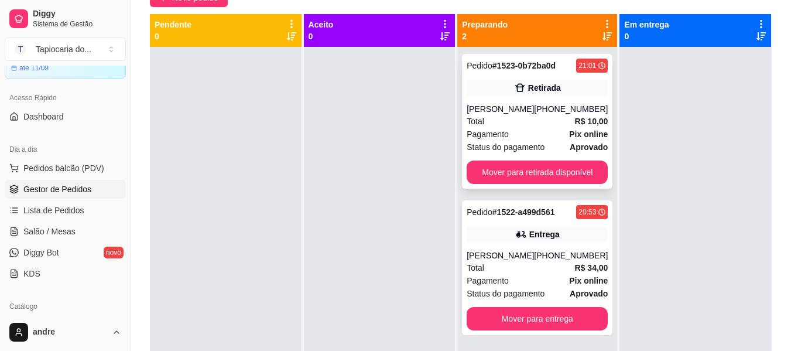
click at [512, 133] on div "Pagamento Pix online" at bounding box center [537, 134] width 141 height 13
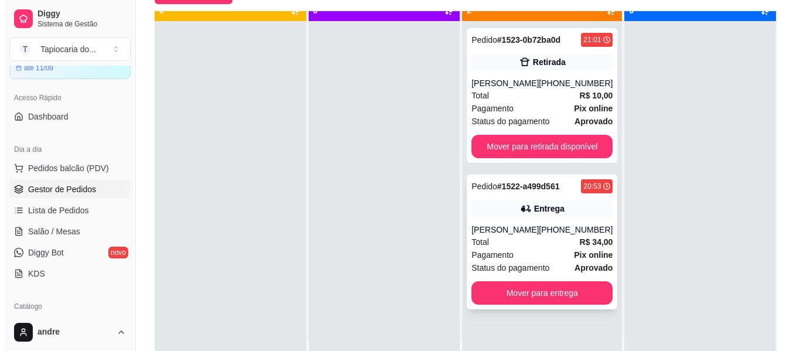
scroll to position [33, 0]
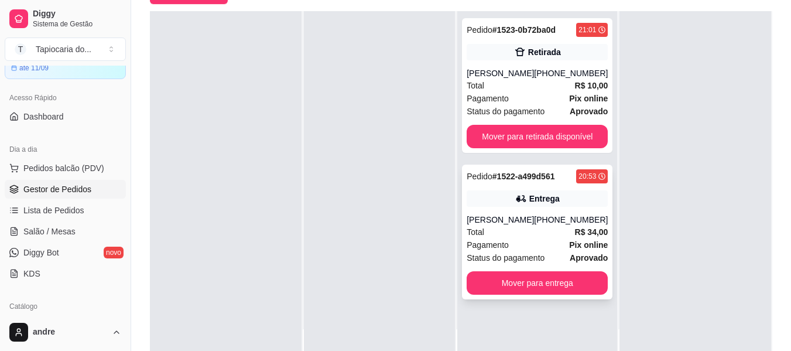
click at [517, 296] on div "Pedido # 1522-a499d561 20:53 Entrega [PERSON_NAME] [PHONE_NUMBER] Total R$ 34,0…" at bounding box center [537, 232] width 151 height 135
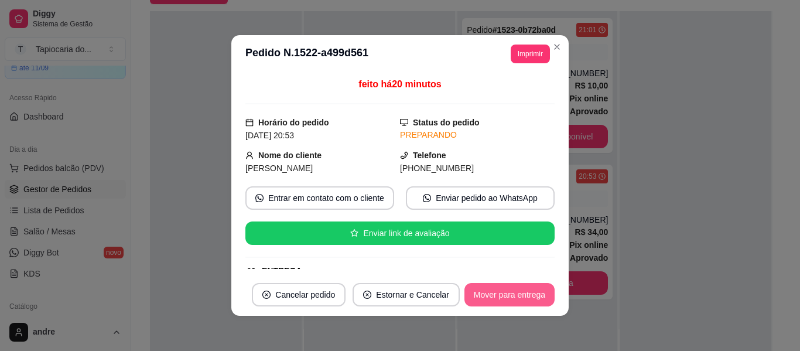
click at [513, 297] on button "Mover para entrega" at bounding box center [510, 294] width 90 height 23
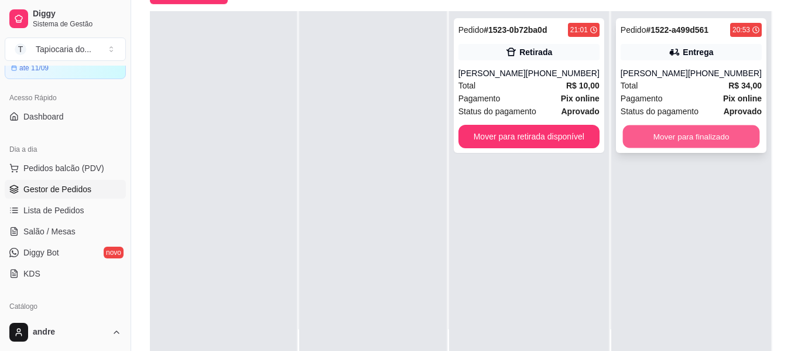
click at [656, 128] on button "Mover para finalizado" at bounding box center [691, 136] width 137 height 23
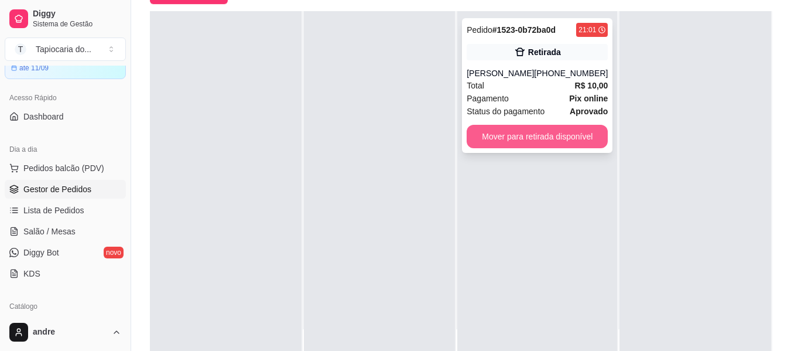
click at [538, 141] on button "Mover para retirada disponível" at bounding box center [537, 136] width 141 height 23
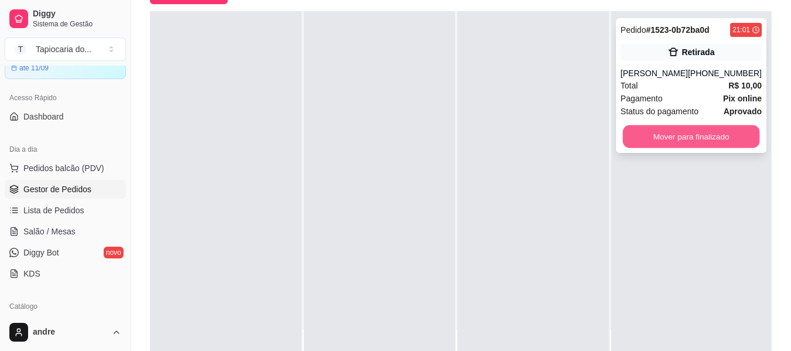
click at [665, 127] on button "Mover para finalizado" at bounding box center [691, 136] width 137 height 23
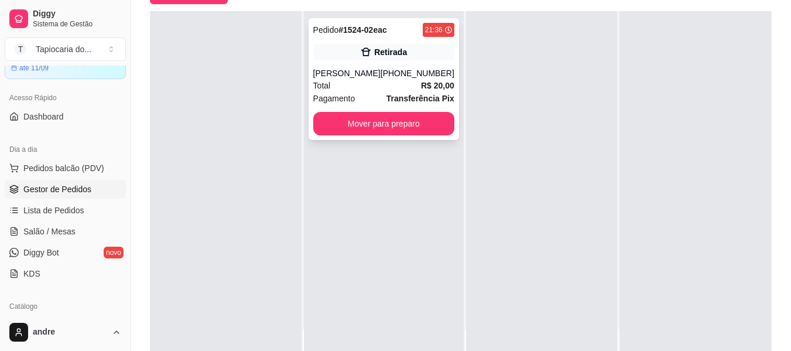
click at [403, 57] on div "Retirada" at bounding box center [383, 52] width 141 height 16
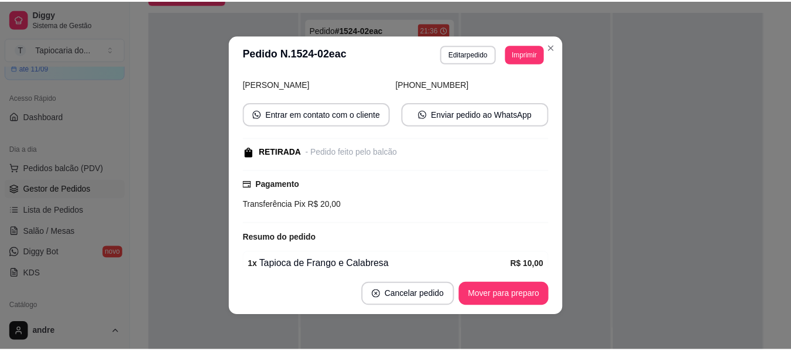
scroll to position [173, 0]
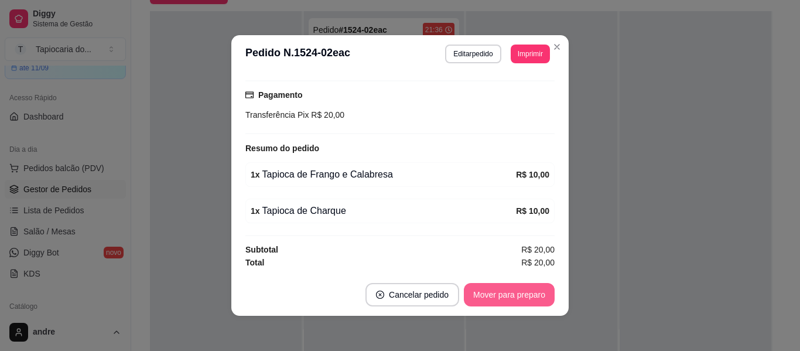
click at [528, 298] on button "Mover para preparo" at bounding box center [509, 294] width 91 height 23
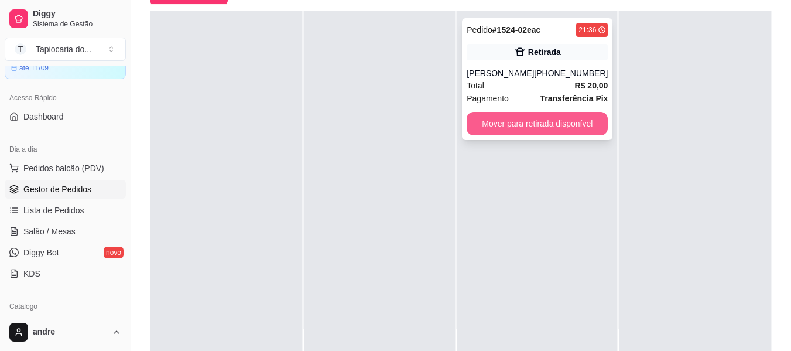
click at [552, 125] on button "Mover para retirada disponível" at bounding box center [537, 123] width 141 height 23
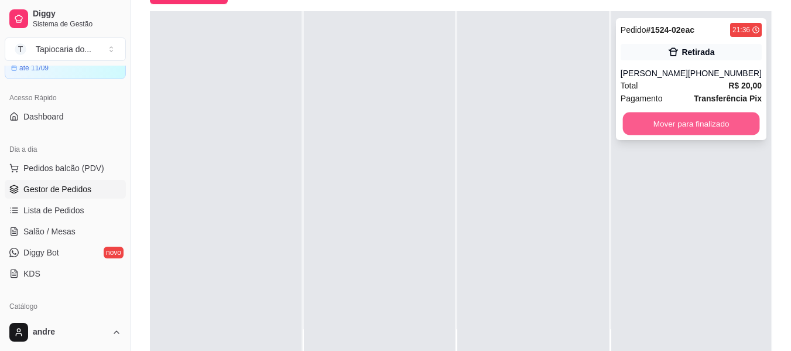
click at [660, 125] on button "Mover para finalizado" at bounding box center [691, 123] width 137 height 23
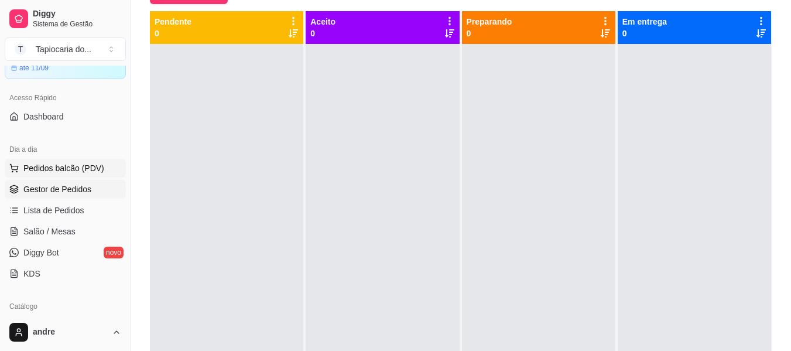
scroll to position [0, 0]
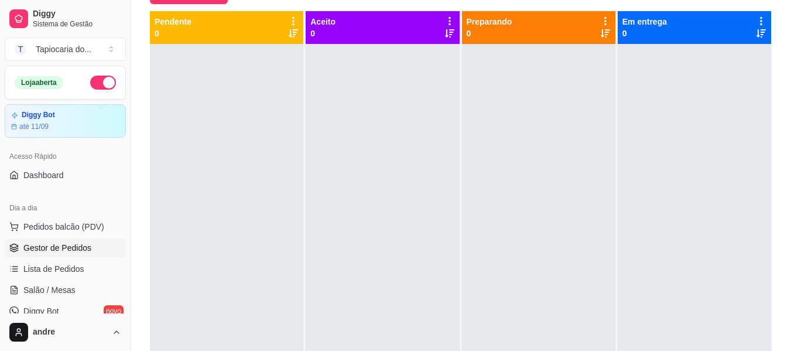
click at [98, 80] on button "button" at bounding box center [103, 83] width 26 height 14
